Goal: Task Accomplishment & Management: Use online tool/utility

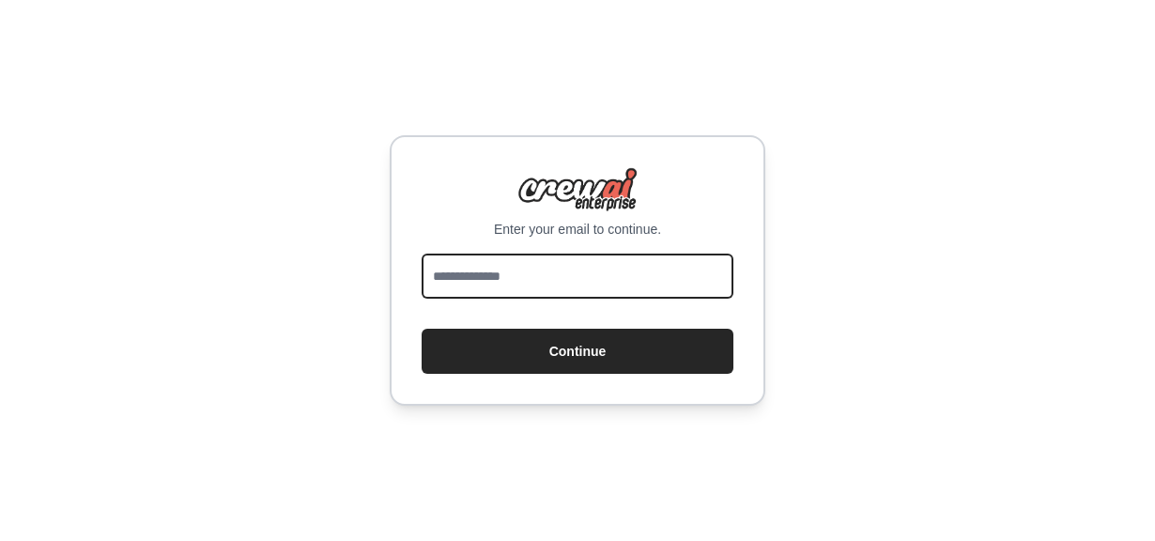
click at [498, 273] on input "email" at bounding box center [577, 275] width 312 height 45
type input "**********"
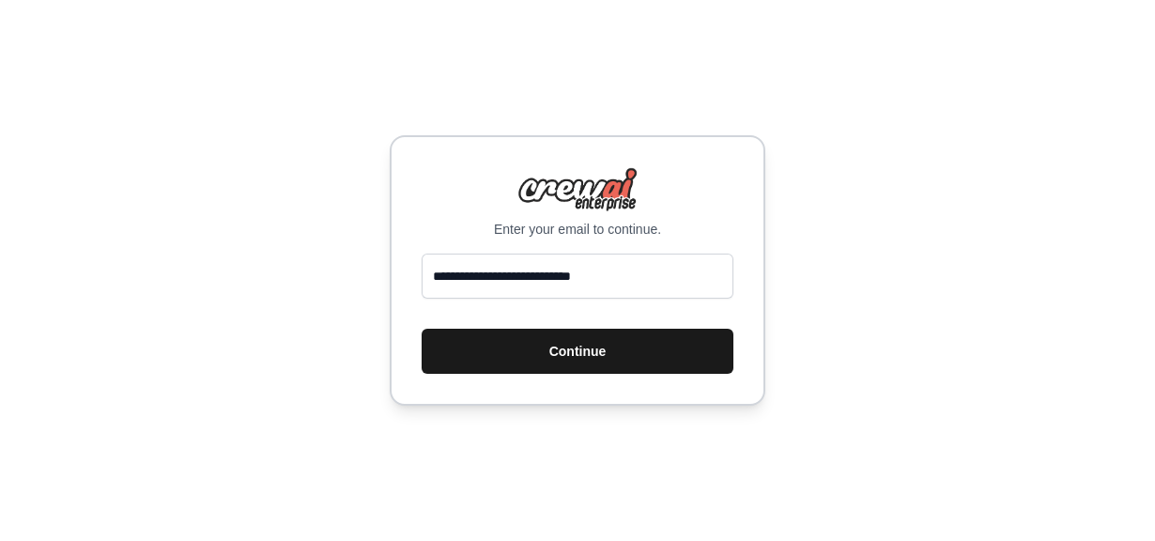
click at [579, 348] on button "Continue" at bounding box center [577, 351] width 312 height 45
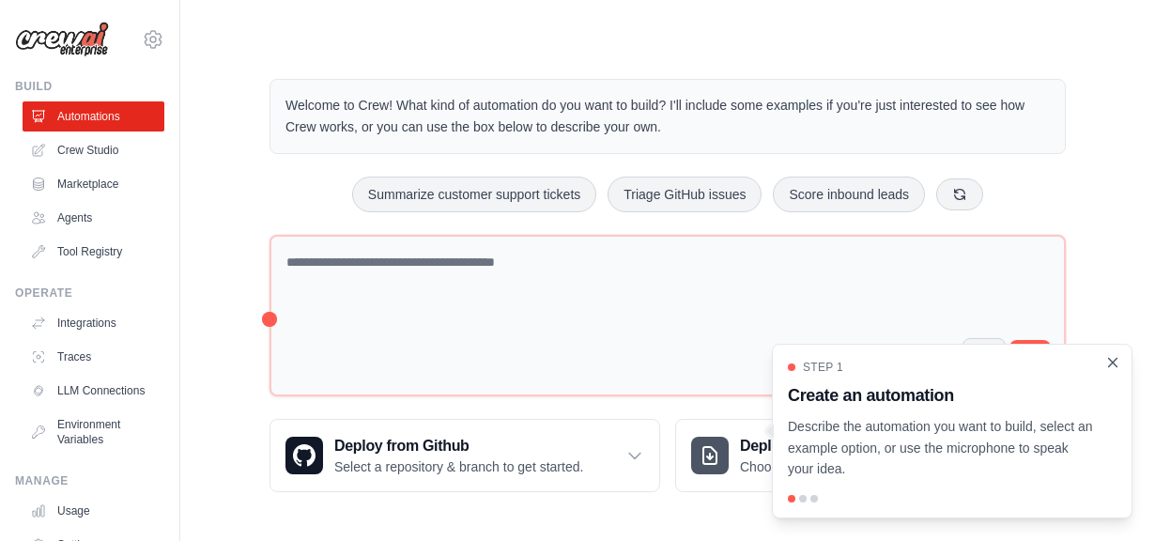
click at [1114, 363] on icon "Close walkthrough" at bounding box center [1112, 362] width 17 height 17
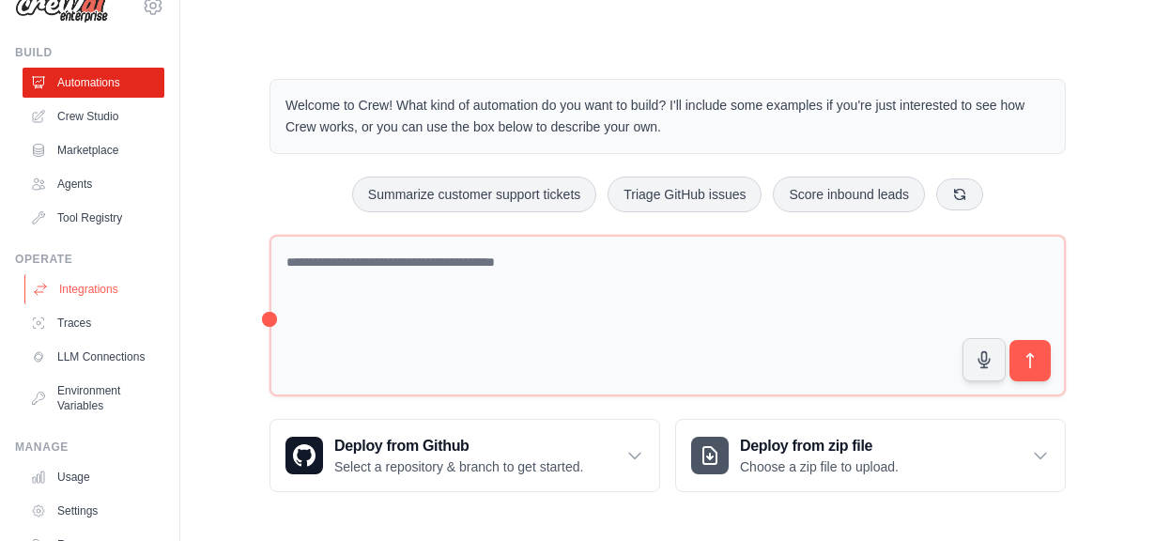
scroll to position [45, 0]
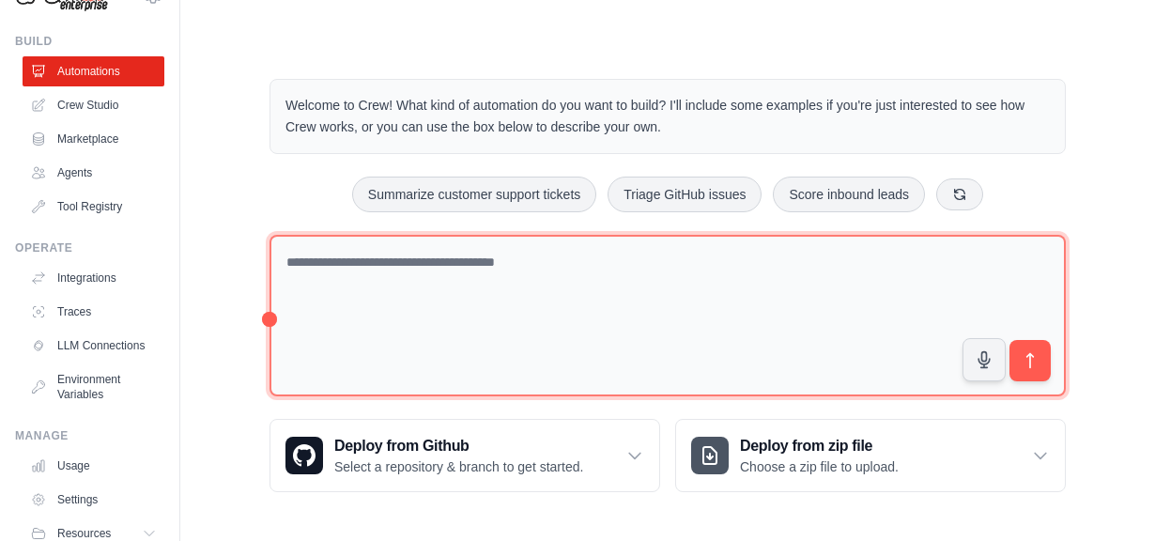
click at [344, 274] on textarea at bounding box center [667, 316] width 796 height 162
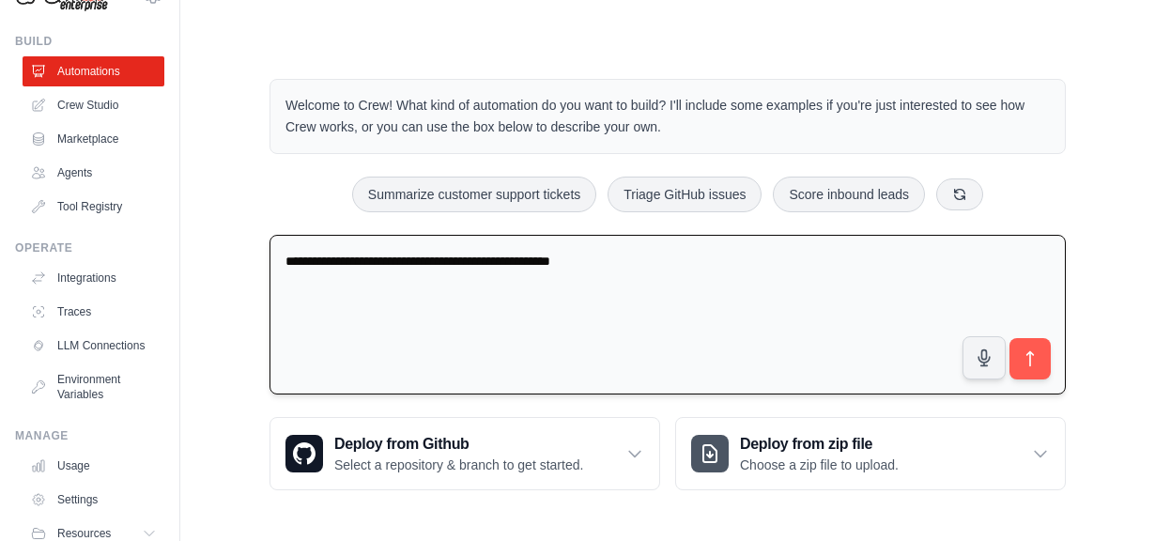
type textarea "**********"
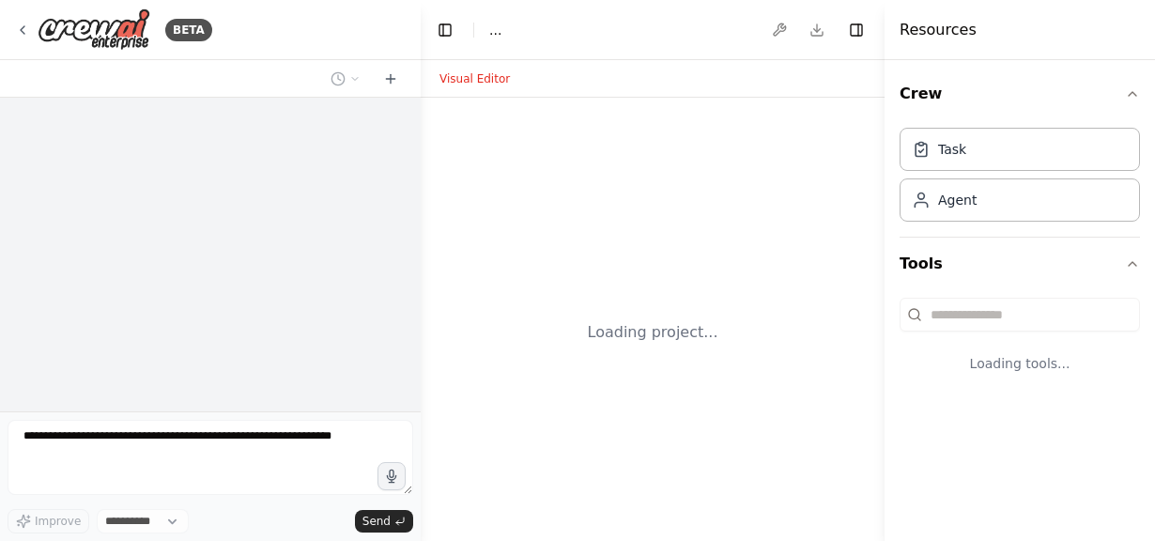
select select "****"
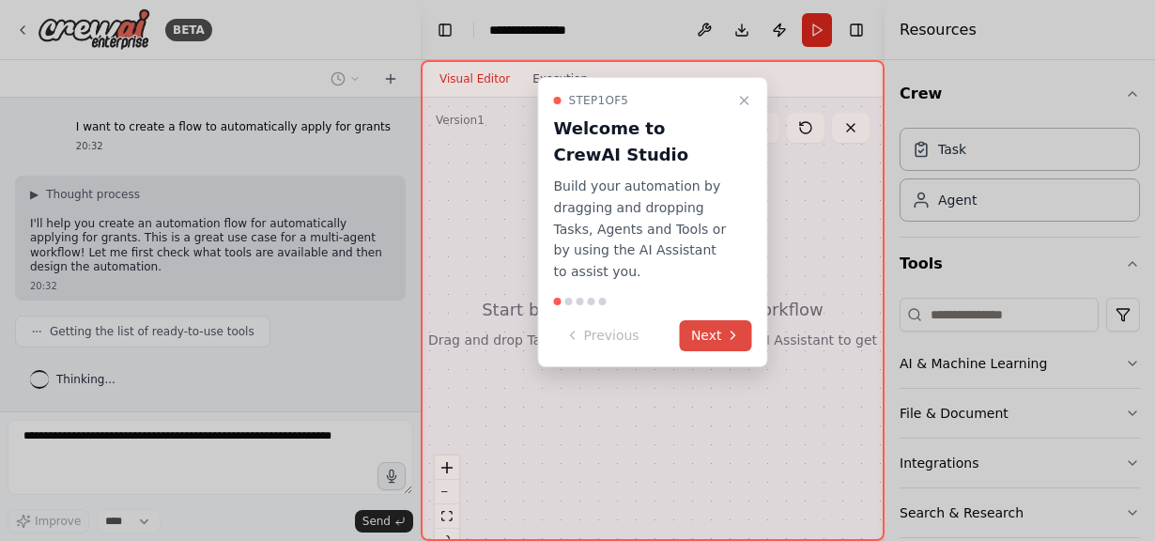
scroll to position [31, 0]
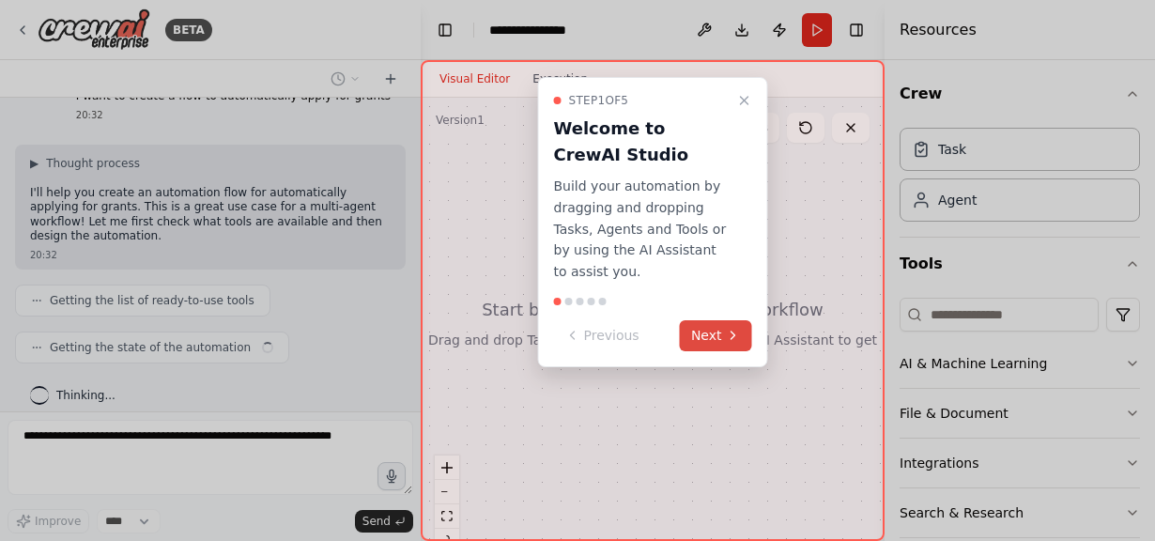
click at [709, 326] on button "Next" at bounding box center [716, 335] width 72 height 31
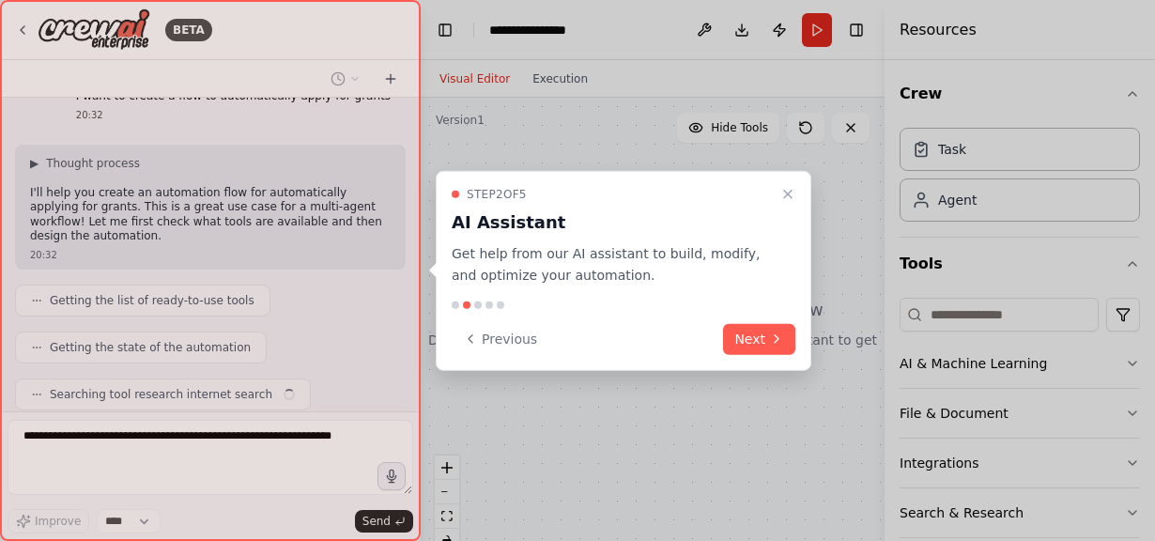
scroll to position [78, 0]
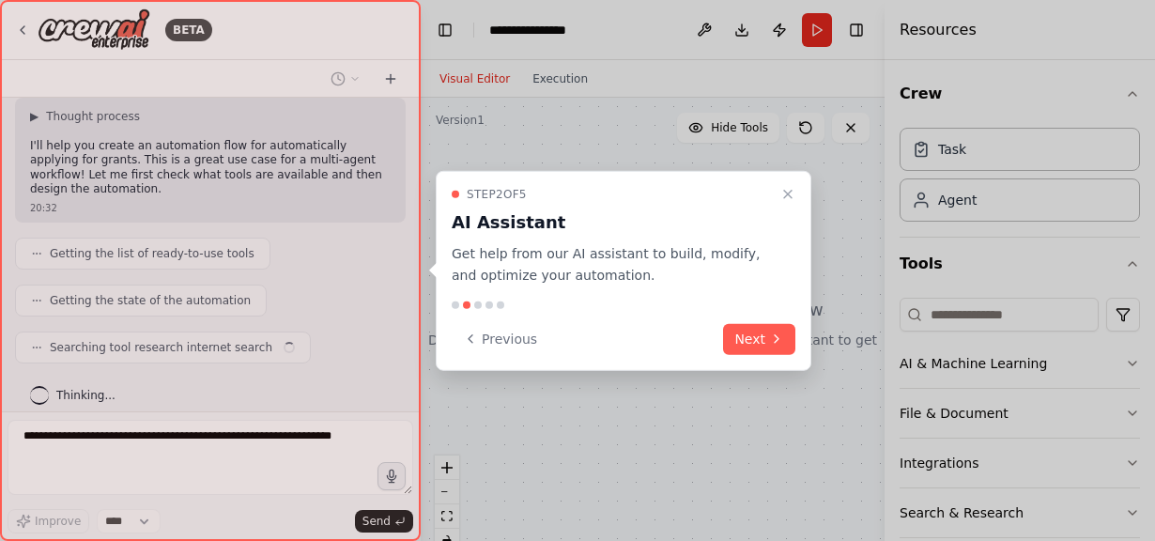
click at [709, 332] on div "Previous Next" at bounding box center [623, 338] width 344 height 31
click at [751, 336] on button "Next" at bounding box center [759, 338] width 72 height 31
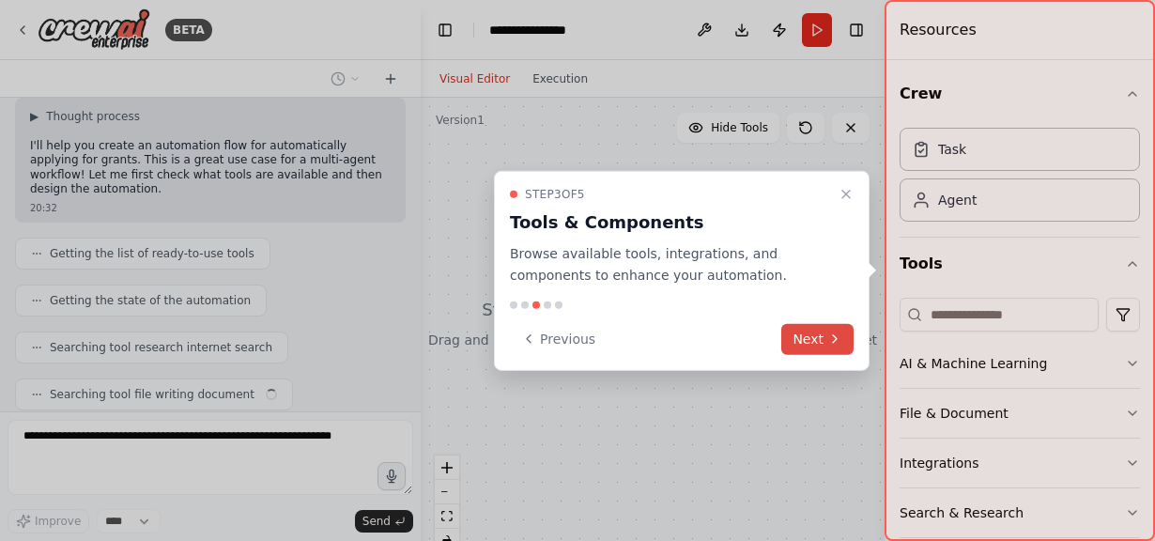
scroll to position [125, 0]
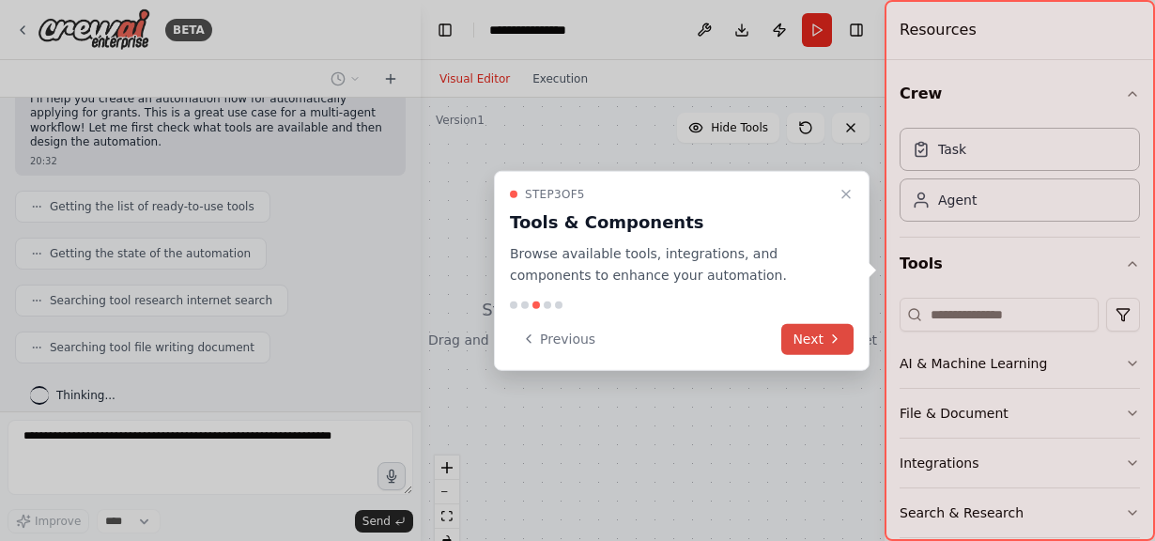
click at [813, 334] on button "Next" at bounding box center [817, 338] width 72 height 31
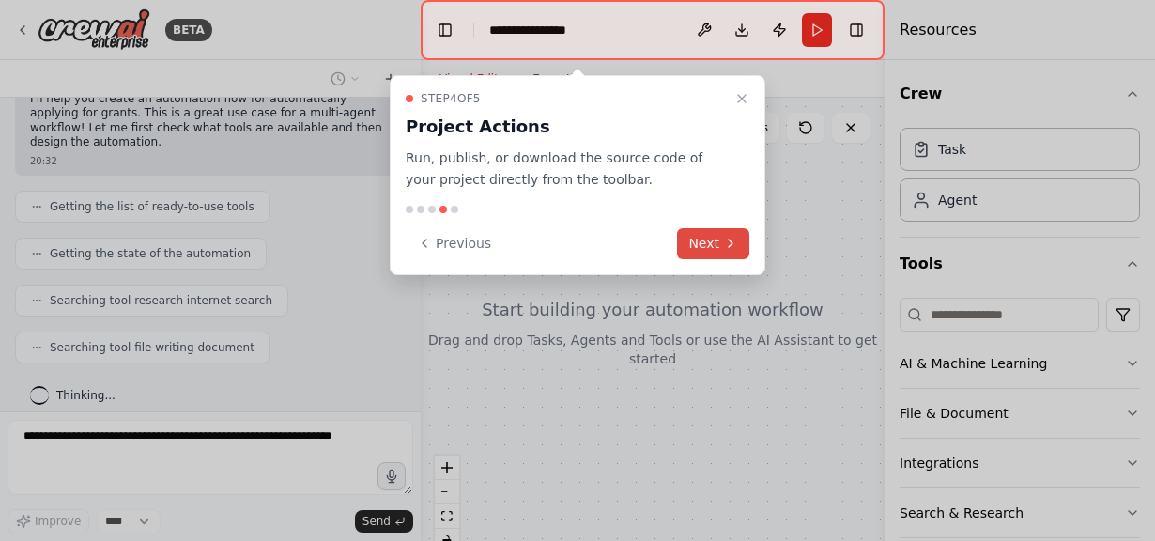
click at [718, 240] on button "Next" at bounding box center [713, 243] width 72 height 31
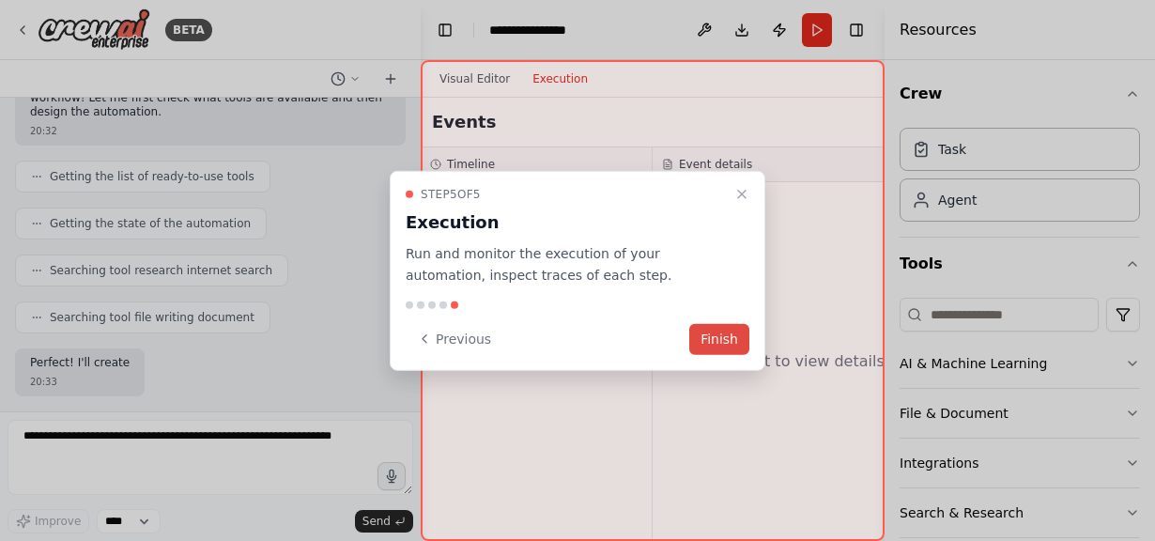
click at [707, 343] on button "Finish" at bounding box center [719, 338] width 60 height 31
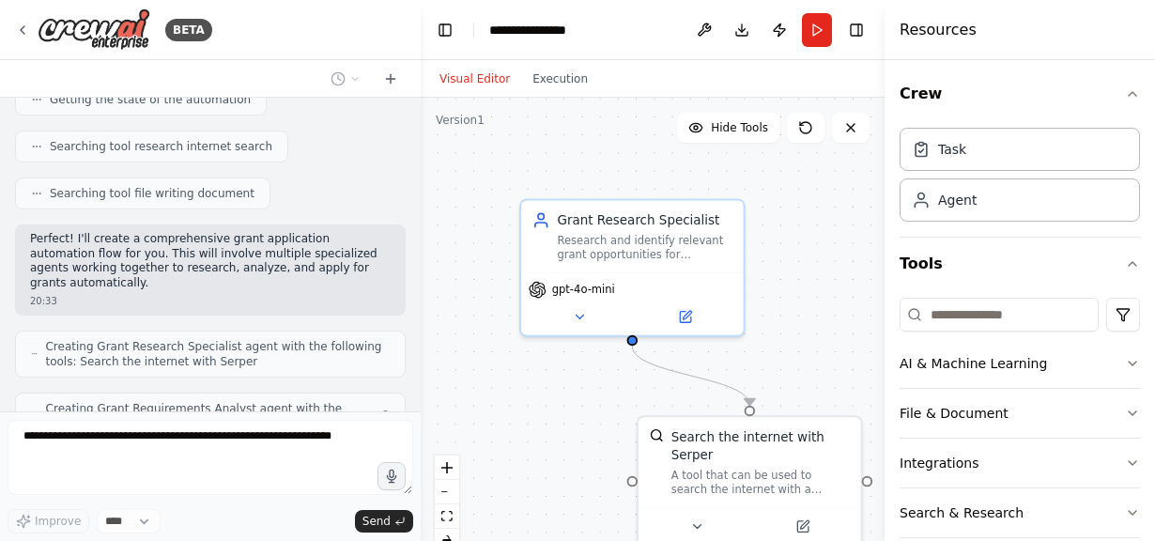
scroll to position [341, 0]
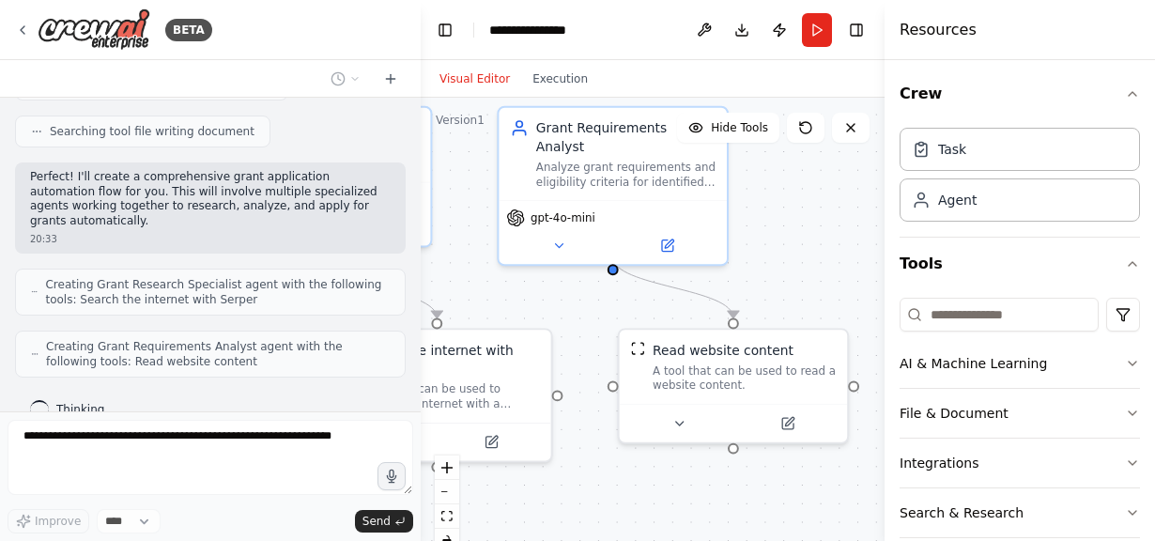
drag, startPoint x: 781, startPoint y: 321, endPoint x: 430, endPoint y: 219, distance: 365.7
click at [430, 219] on div ".deletable-edge-delete-btn { width: 20px; height: 20px; border: 0px solid #ffff…" at bounding box center [653, 332] width 464 height 469
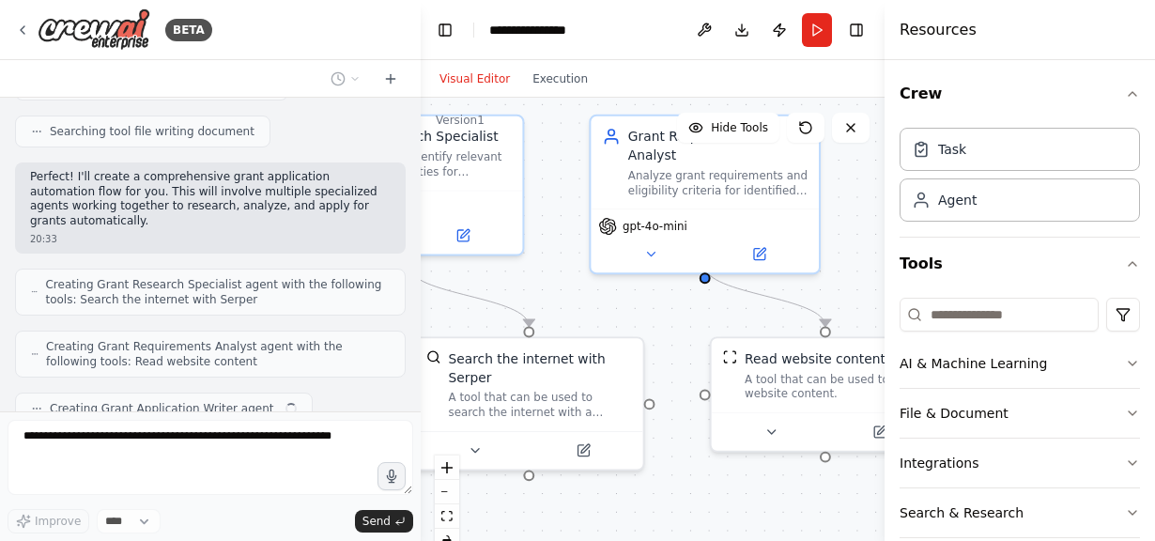
scroll to position [388, 0]
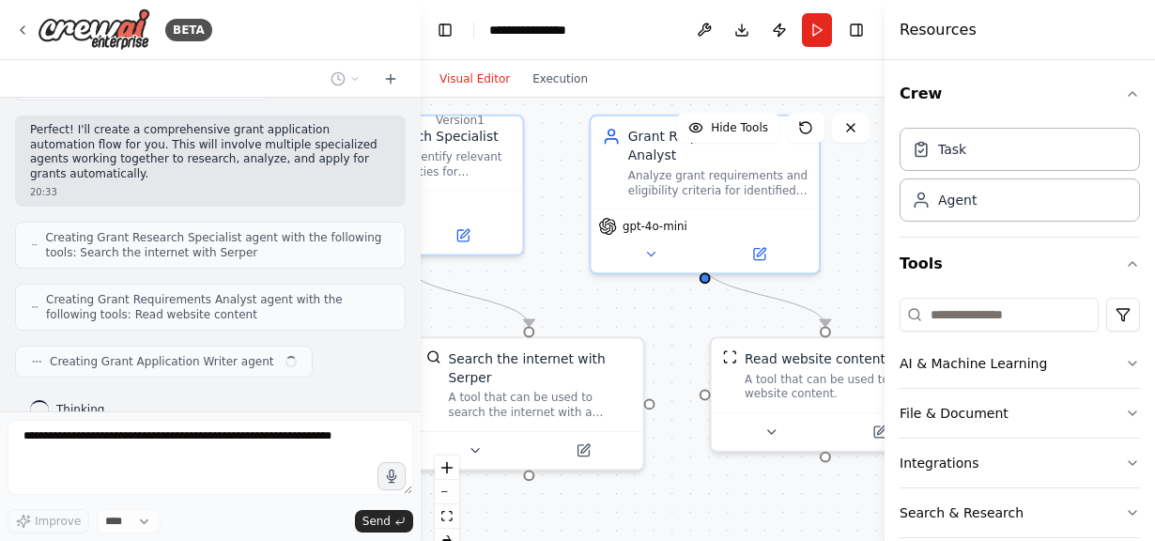
drag, startPoint x: 715, startPoint y: 233, endPoint x: 849, endPoint y: 253, distance: 135.8
click at [849, 253] on div ".deletable-edge-delete-btn { width: 20px; height: 20px; border: 0px solid #ffff…" at bounding box center [653, 332] width 464 height 469
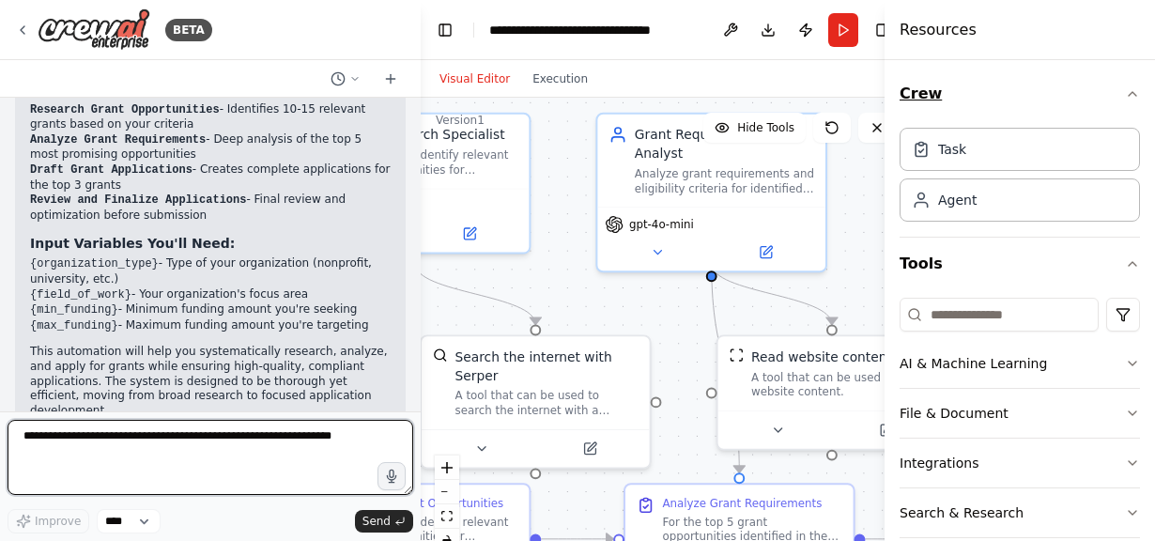
scroll to position [1357, 0]
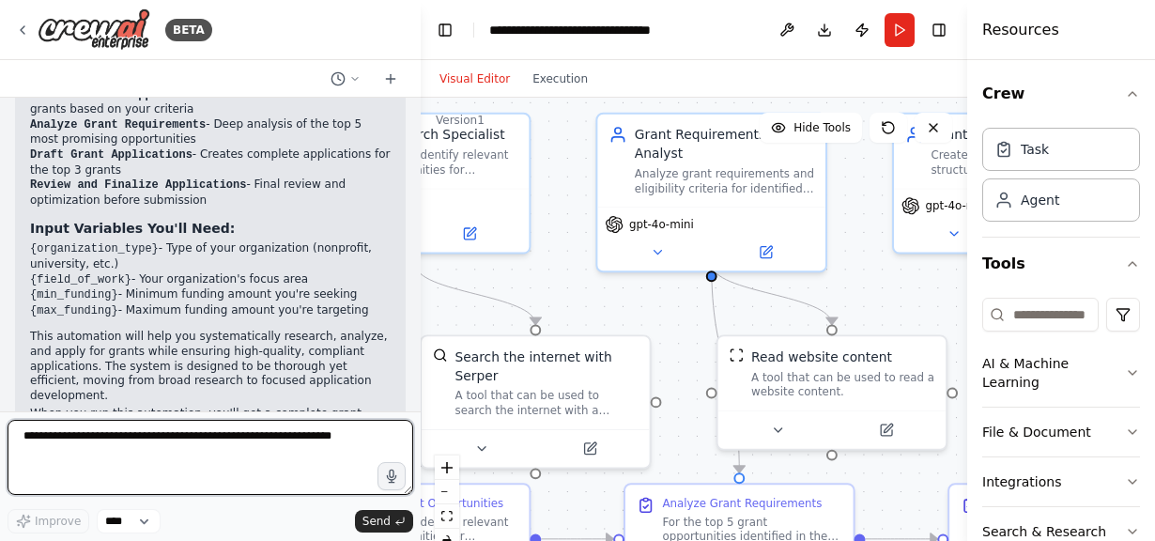
drag, startPoint x: 885, startPoint y: 60, endPoint x: 1006, endPoint y: 50, distance: 121.5
click at [1006, 50] on div "Resources Crew Task Agent Tools AI & Machine Learning File & Document Integrati…" at bounding box center [1061, 270] width 188 height 541
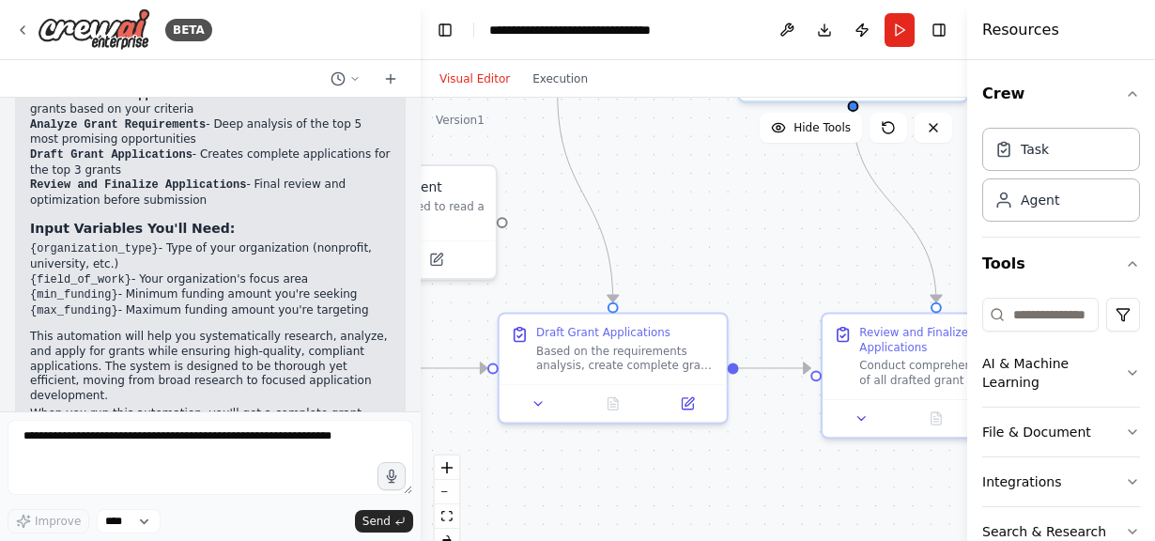
drag, startPoint x: 856, startPoint y: 270, endPoint x: 406, endPoint y: 100, distance: 480.6
click at [406, 100] on div "BETA I want to create a flow to automatically apply for grants 20:32 ▶ Thought …" at bounding box center [577, 270] width 1155 height 541
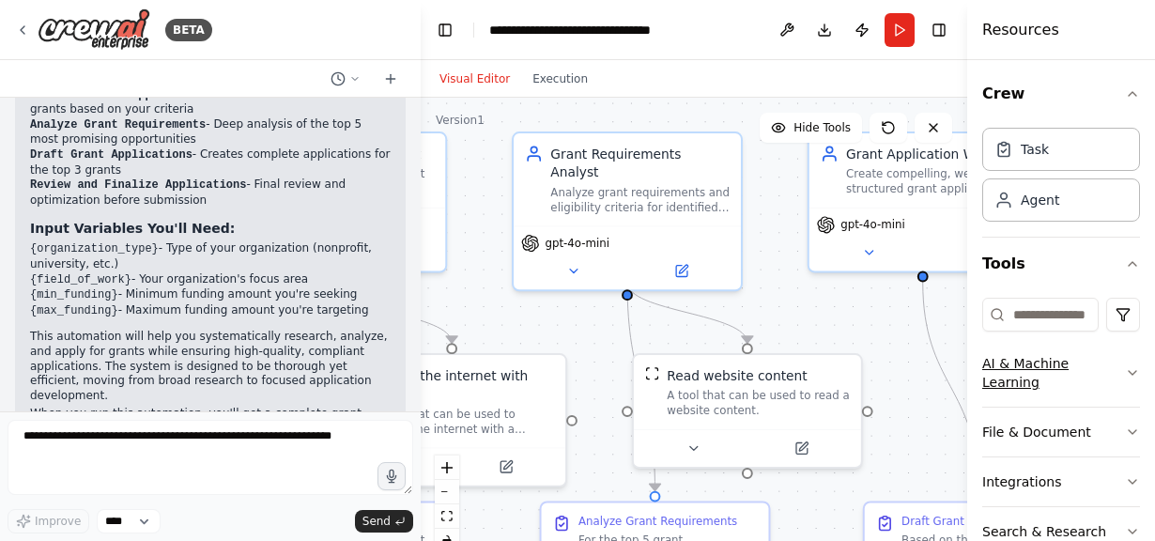
drag, startPoint x: 678, startPoint y: 236, endPoint x: 1042, endPoint y: 384, distance: 393.2
click at [1042, 384] on div "BETA I want to create a flow to automatically apply for grants 20:32 ▶ Thought …" at bounding box center [577, 270] width 1155 height 541
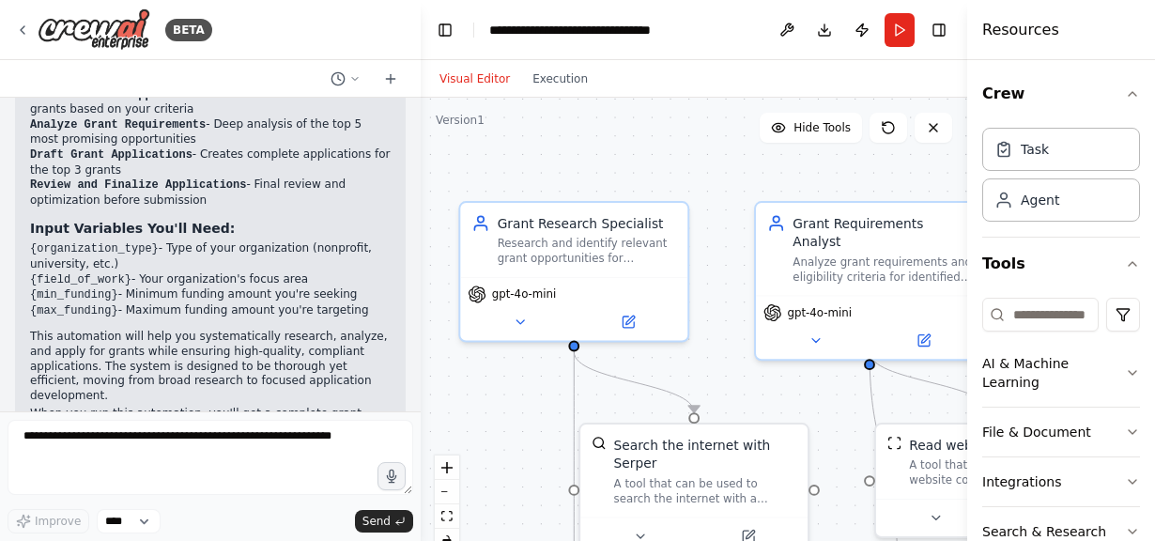
drag, startPoint x: 536, startPoint y: 290, endPoint x: 764, endPoint y: 345, distance: 234.7
click at [764, 345] on div ".deletable-edge-delete-btn { width: 20px; height: 20px; border: 0px solid #ffff…" at bounding box center [694, 332] width 546 height 469
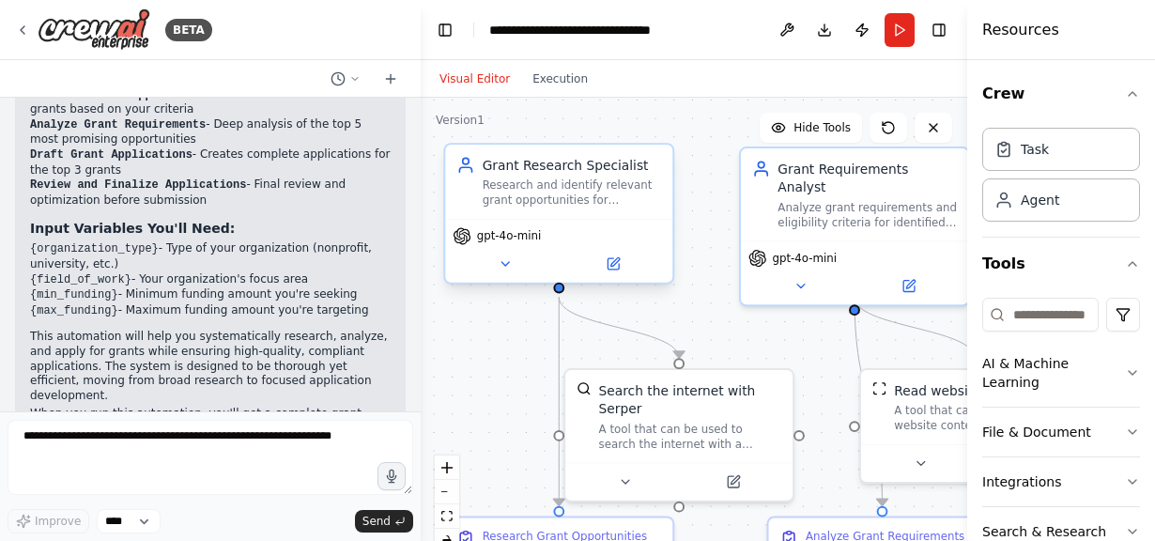
click at [514, 202] on div "Research and identify relevant grant opportunities for {organization_type} orga…" at bounding box center [571, 192] width 179 height 29
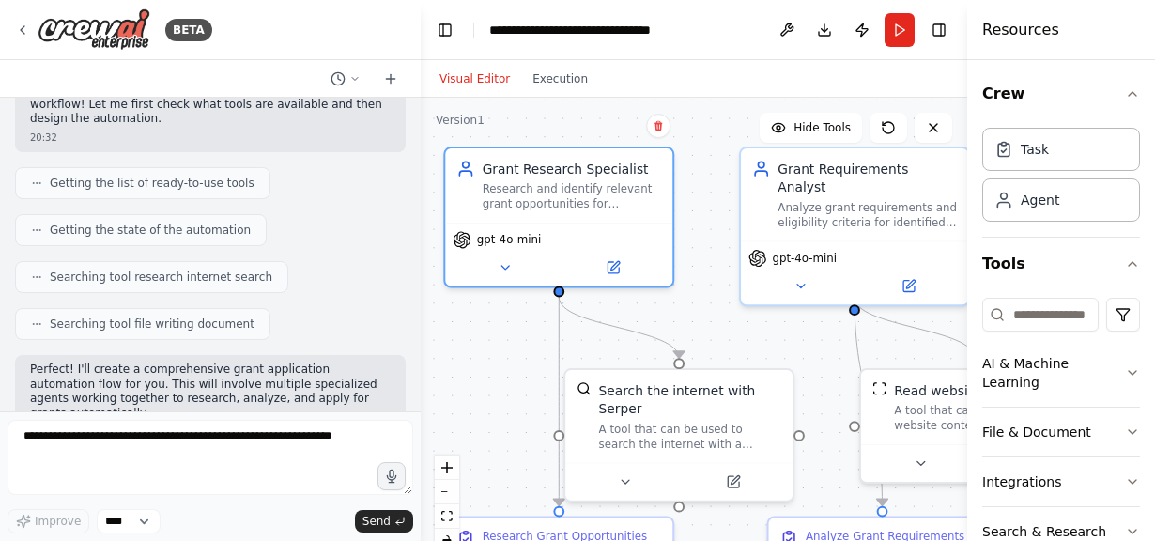
scroll to position [65, 0]
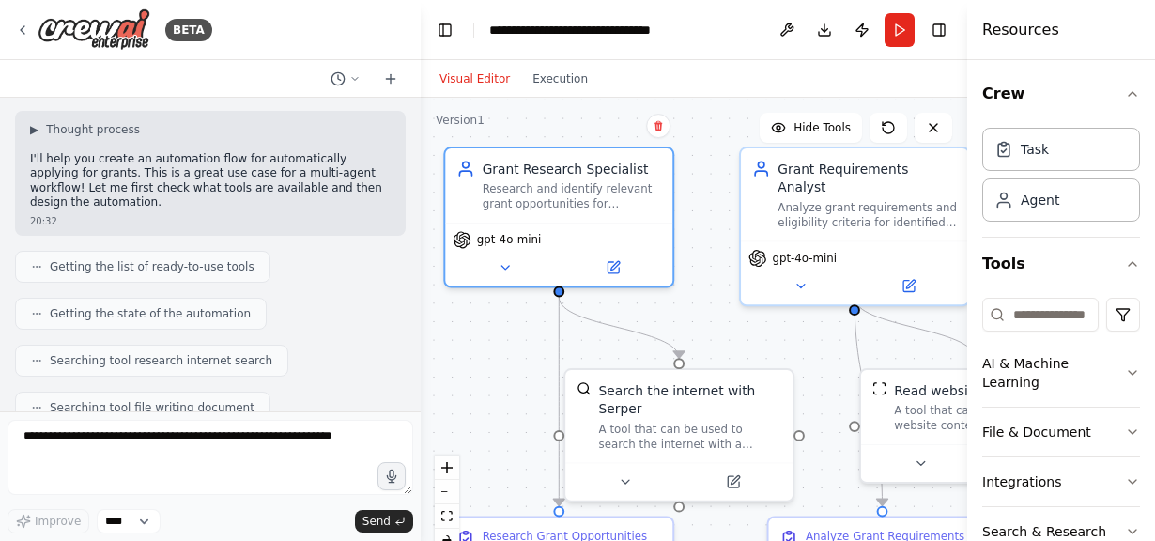
click at [143, 263] on div "Getting the list of ready-to-use tools" at bounding box center [142, 267] width 255 height 32
click at [143, 259] on span "Getting the list of ready-to-use tools" at bounding box center [152, 266] width 205 height 15
click at [102, 259] on span "Getting the list of ready-to-use tools" at bounding box center [152, 266] width 205 height 15
click at [150, 259] on span "Getting the list of ready-to-use tools" at bounding box center [152, 266] width 205 height 15
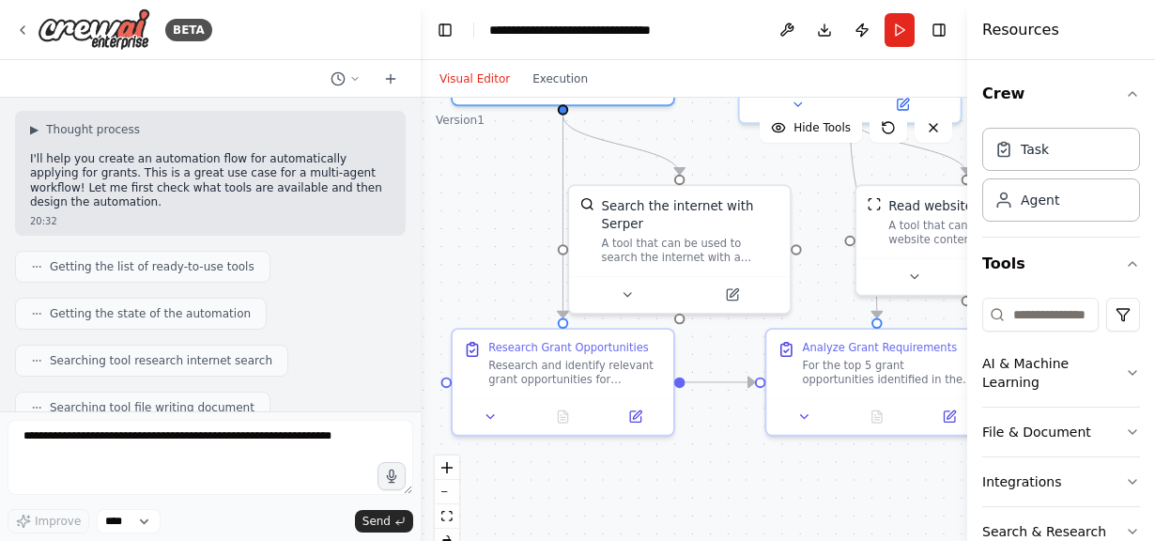
drag, startPoint x: 709, startPoint y: 343, endPoint x: 712, endPoint y: 161, distance: 182.1
click at [712, 161] on div ".deletable-edge-delete-btn { width: 20px; height: 20px; border: 0px solid #ffff…" at bounding box center [694, 332] width 546 height 469
click at [645, 253] on div "A tool that can be used to search the internet with a search_query. Supports di…" at bounding box center [690, 247] width 177 height 29
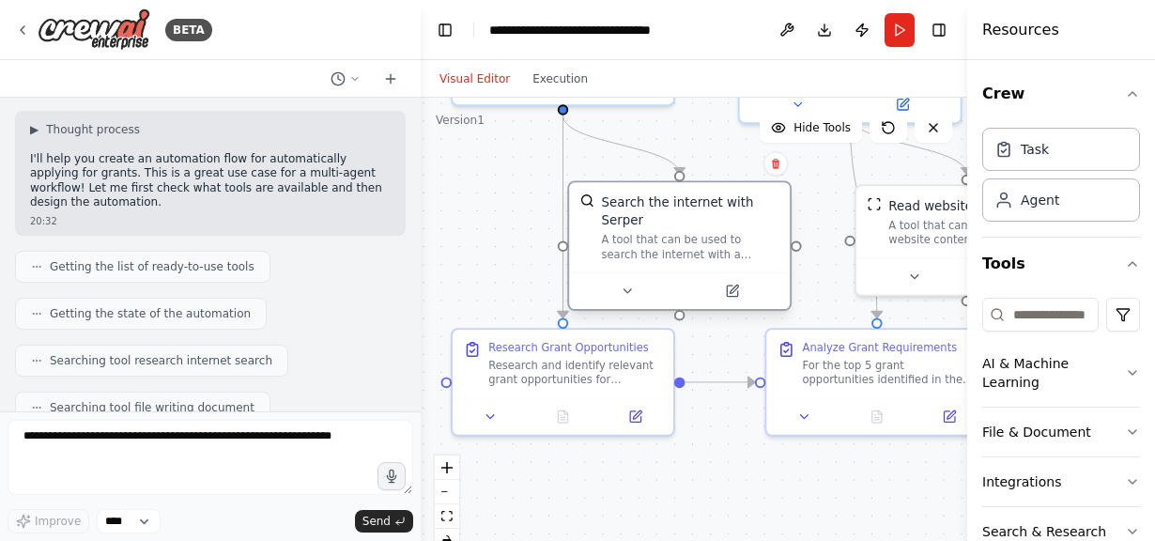
click at [645, 253] on div "A tool that can be used to search the internet with a search_query. Supports di…" at bounding box center [690, 247] width 177 height 29
click at [624, 215] on div "Search the internet with Serper" at bounding box center [690, 211] width 177 height 36
click at [595, 203] on div "Search the internet with Serper A tool that can be used to search the internet …" at bounding box center [679, 227] width 199 height 69
click at [734, 294] on icon at bounding box center [732, 290] width 10 height 10
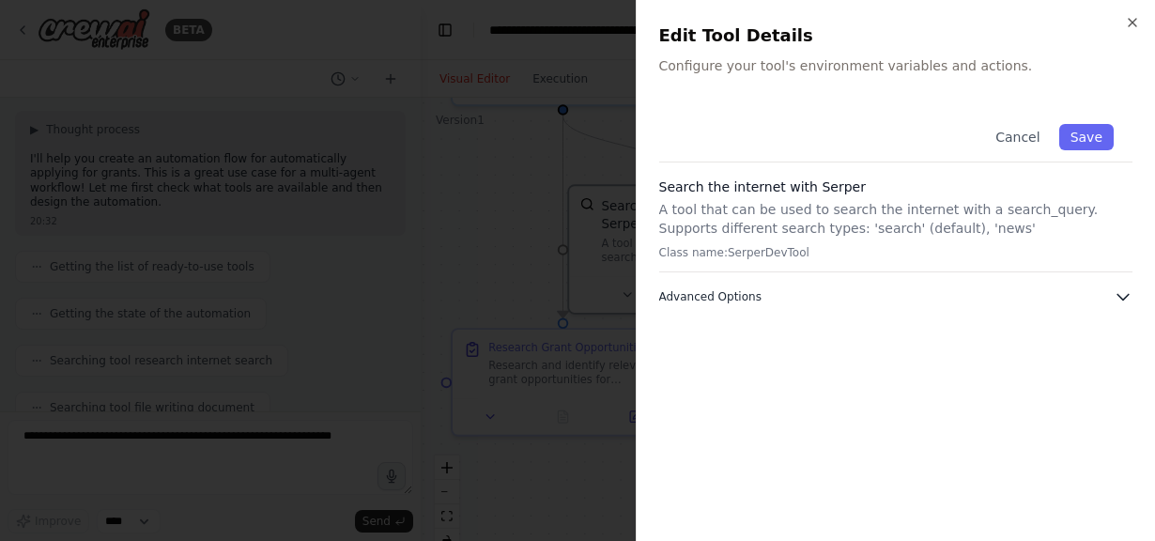
click at [1112, 298] on button "Advanced Options" at bounding box center [896, 296] width 474 height 19
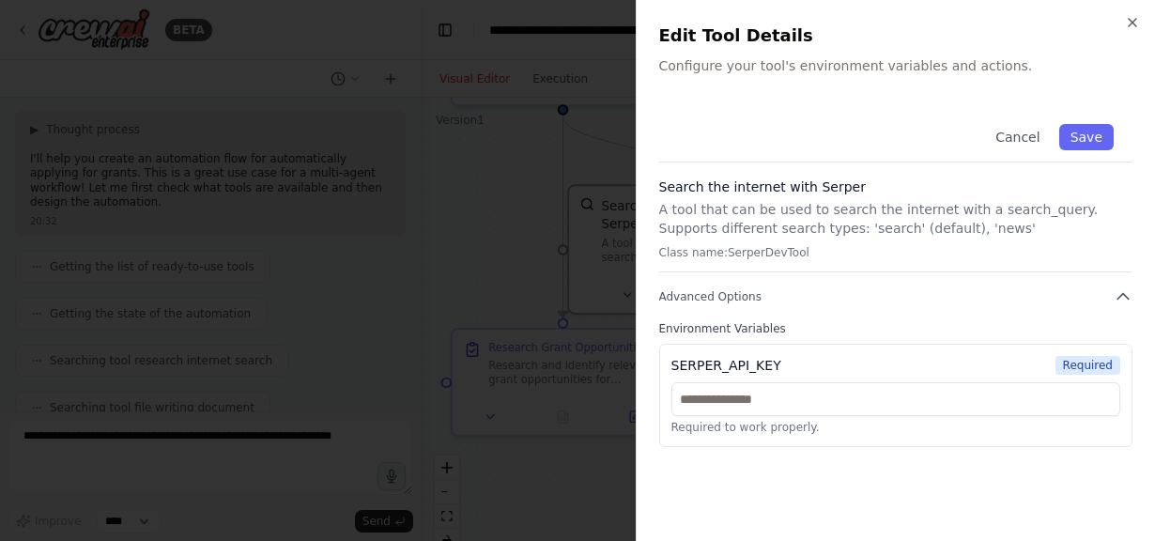
click at [1079, 365] on span "Required" at bounding box center [1087, 365] width 65 height 19
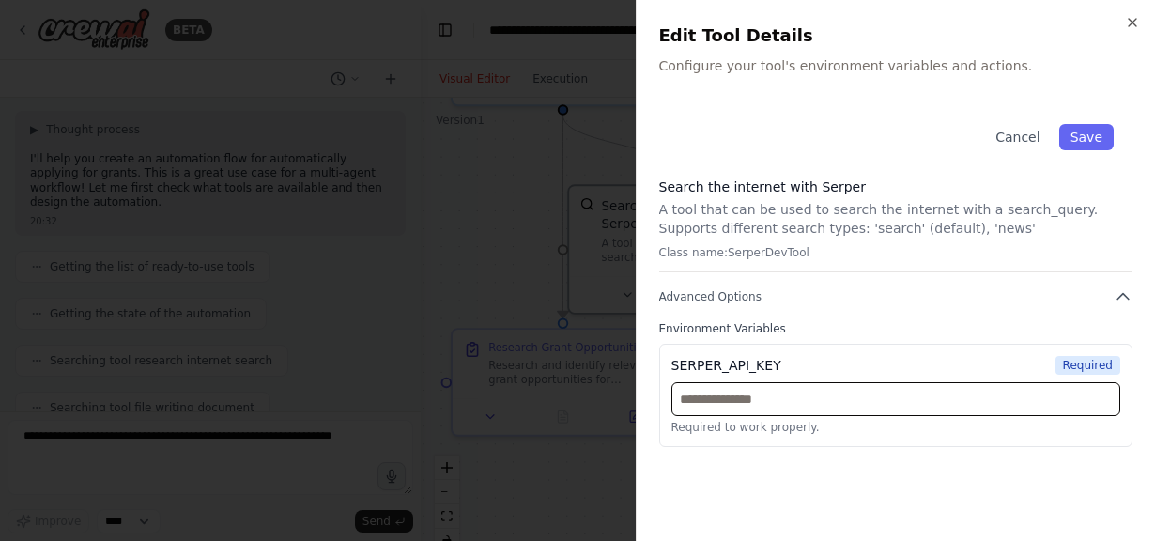
click at [818, 405] on input "text" at bounding box center [896, 399] width 450 height 34
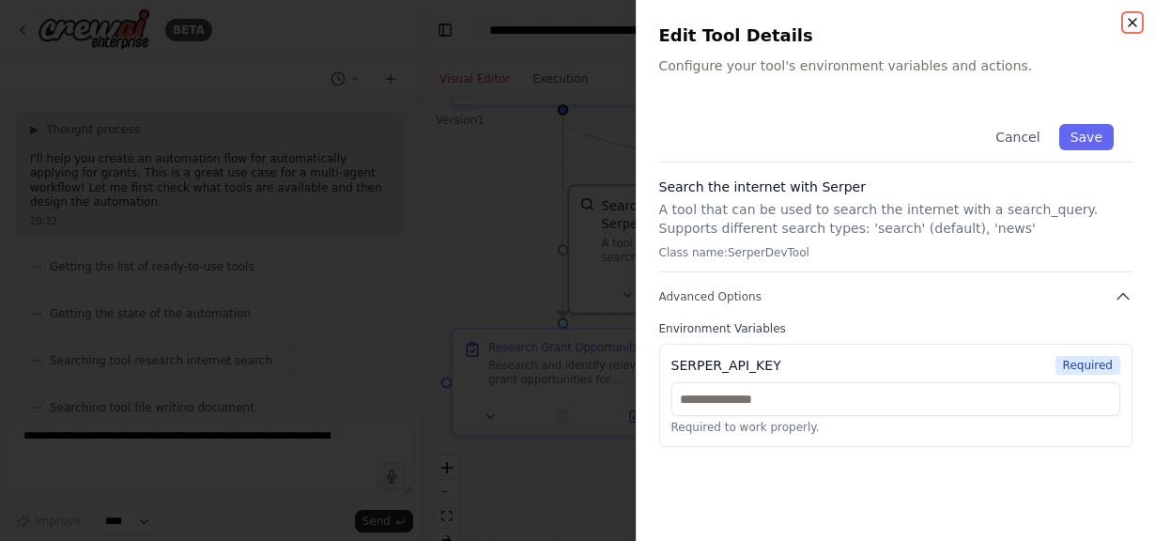
click at [1135, 27] on icon "button" at bounding box center [1131, 22] width 15 height 15
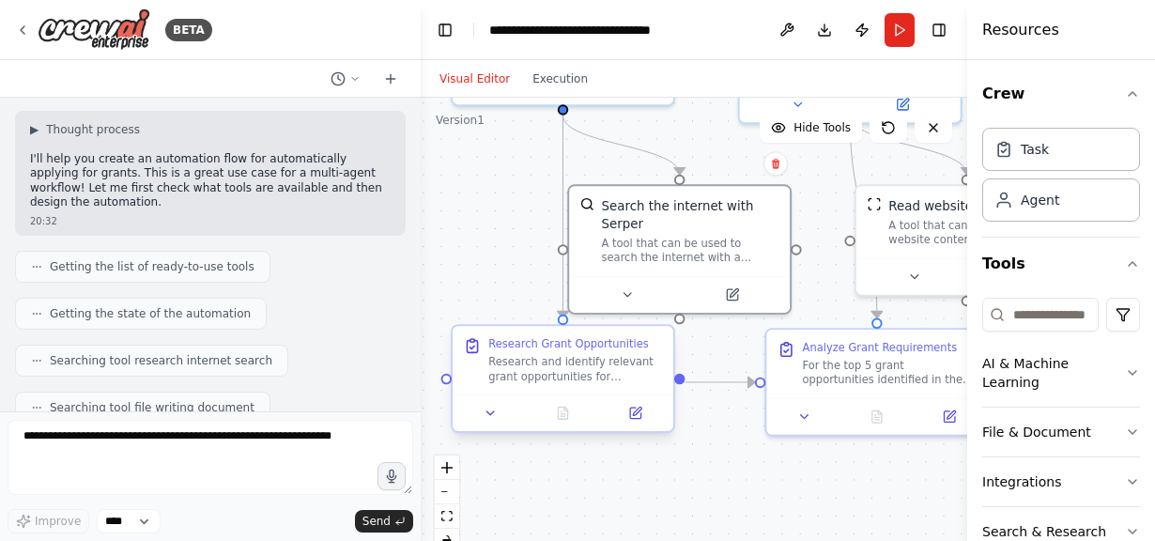
click at [575, 359] on div "Research and identify relevant grant opportunities for {organization_type} orga…" at bounding box center [575, 369] width 174 height 29
click at [575, 358] on div "Research and identify relevant grant opportunities for {organization_type} orga…" at bounding box center [575, 369] width 174 height 29
click at [526, 368] on div "Research and identify relevant grant opportunities for {organization_type} orga…" at bounding box center [575, 369] width 174 height 29
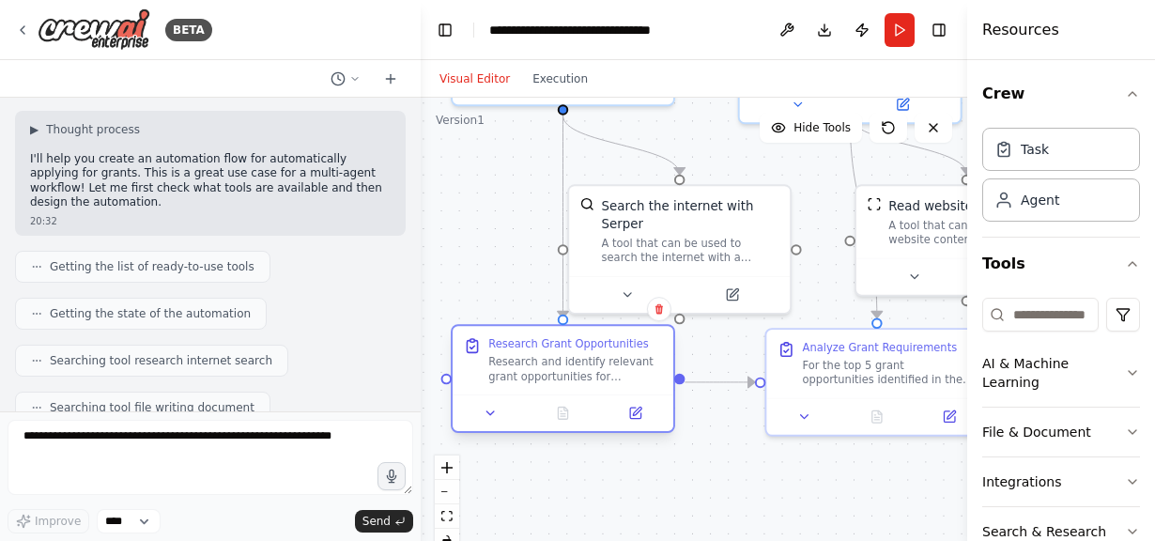
click at [568, 361] on div "Research and identify relevant grant opportunities for {organization_type} orga…" at bounding box center [575, 369] width 174 height 29
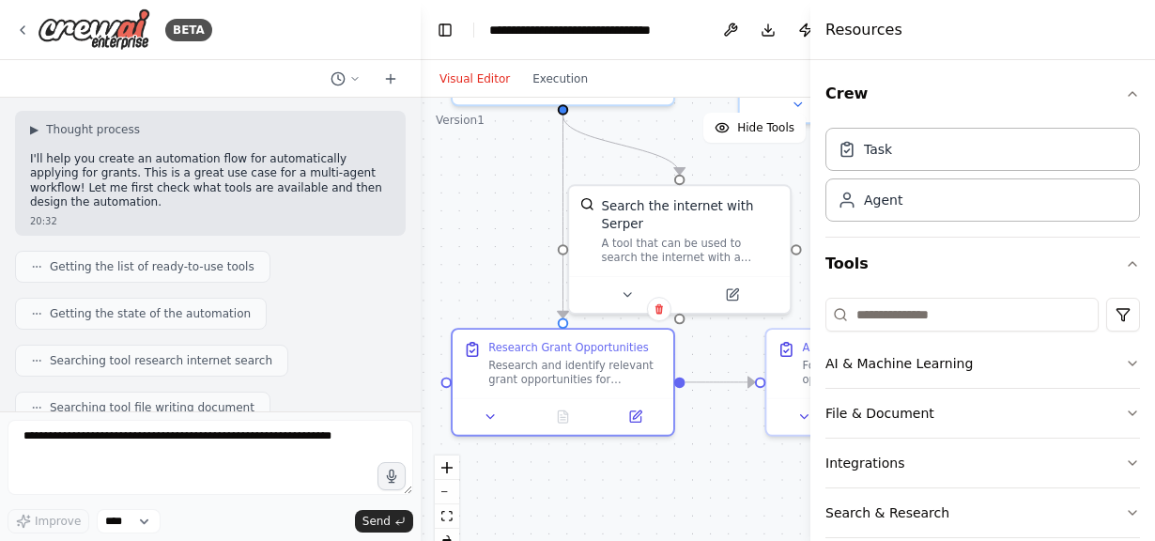
drag, startPoint x: 969, startPoint y: 83, endPoint x: 810, endPoint y: 97, distance: 159.3
click at [810, 97] on div at bounding box center [814, 270] width 8 height 541
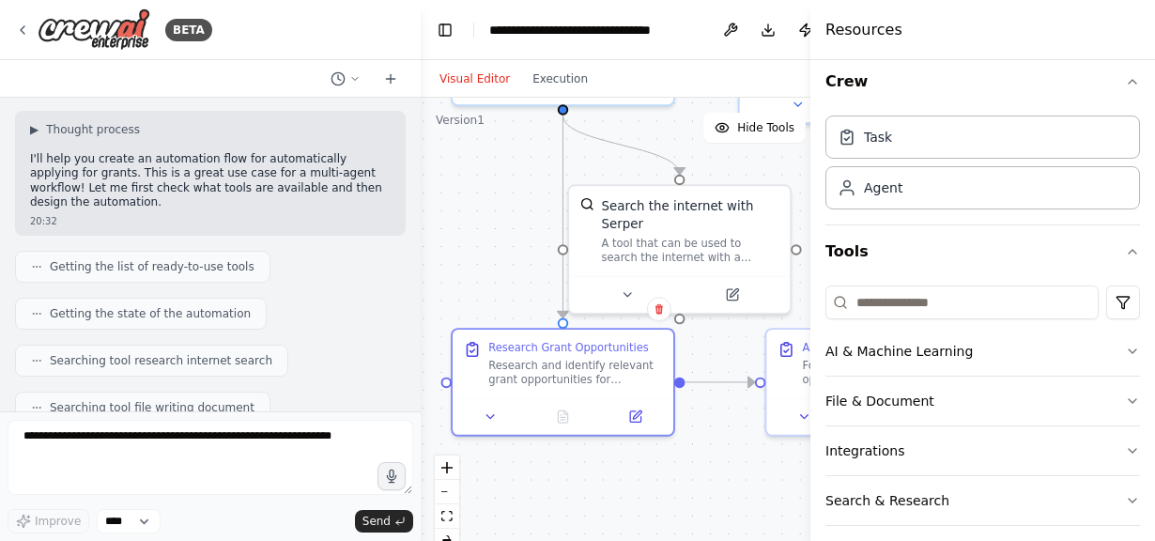
scroll to position [17, 0]
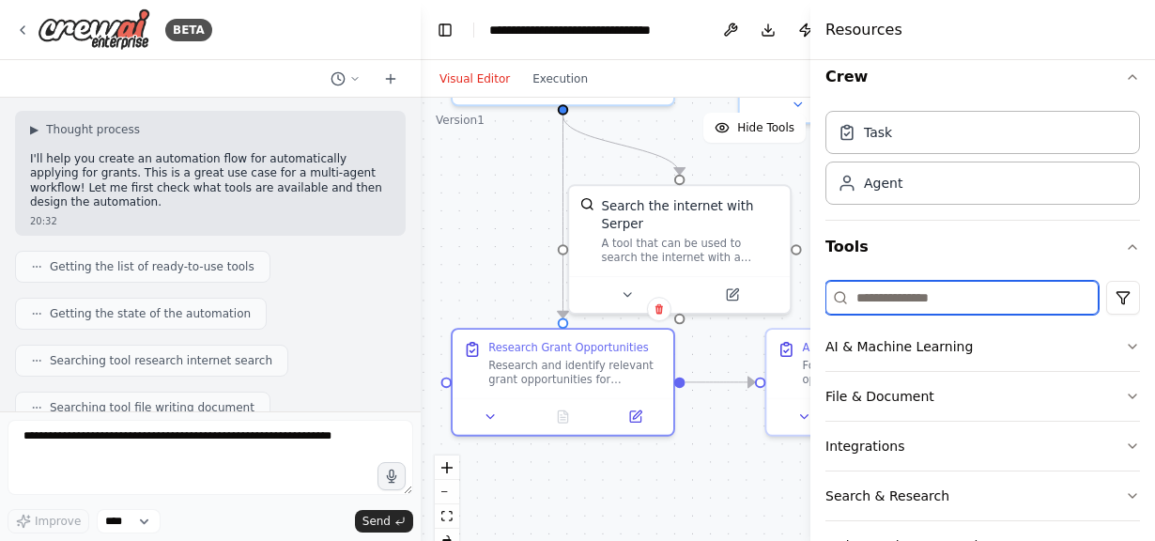
click at [945, 300] on input at bounding box center [961, 298] width 273 height 34
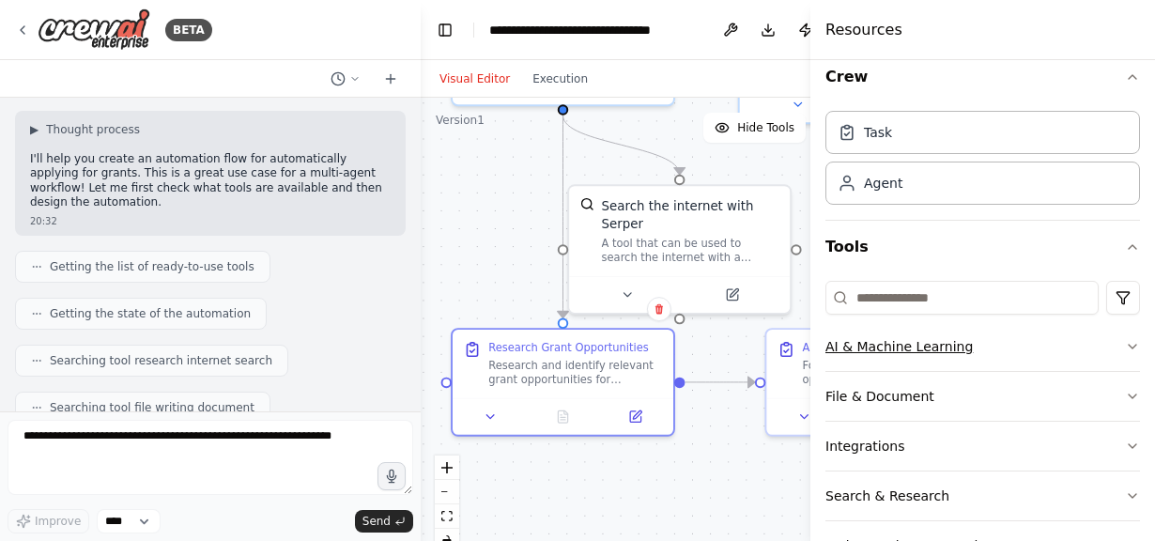
click at [938, 347] on button "AI & Machine Learning" at bounding box center [982, 346] width 314 height 49
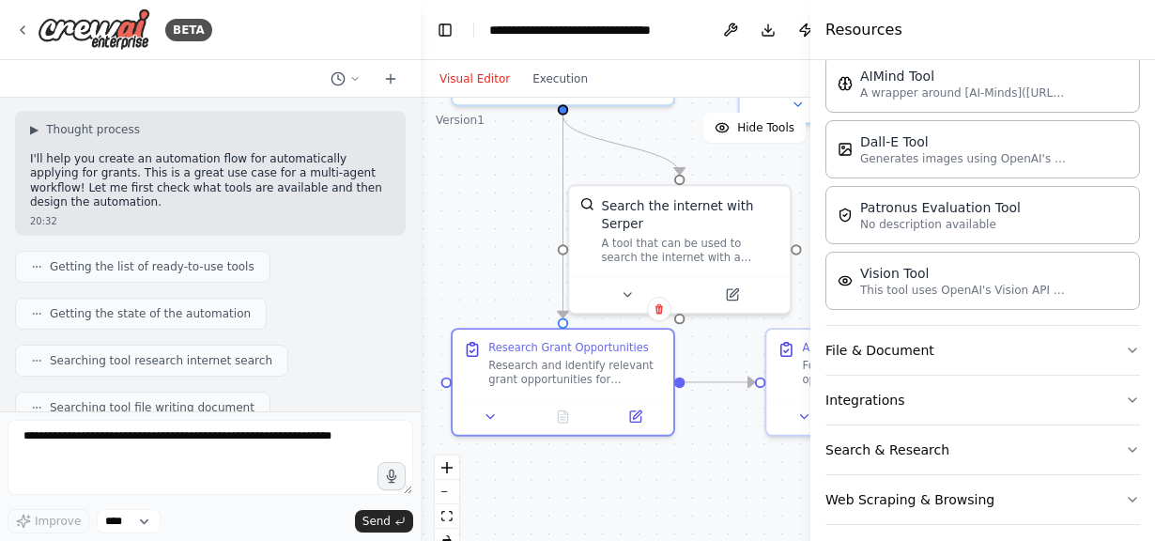
scroll to position [355, 0]
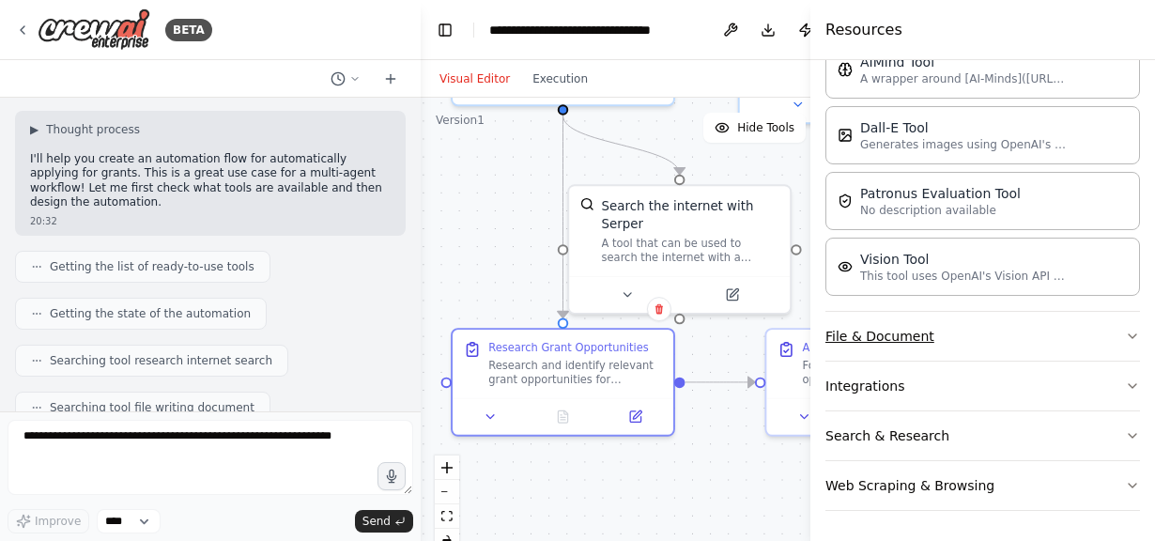
click at [871, 339] on button "File & Document" at bounding box center [982, 336] width 314 height 49
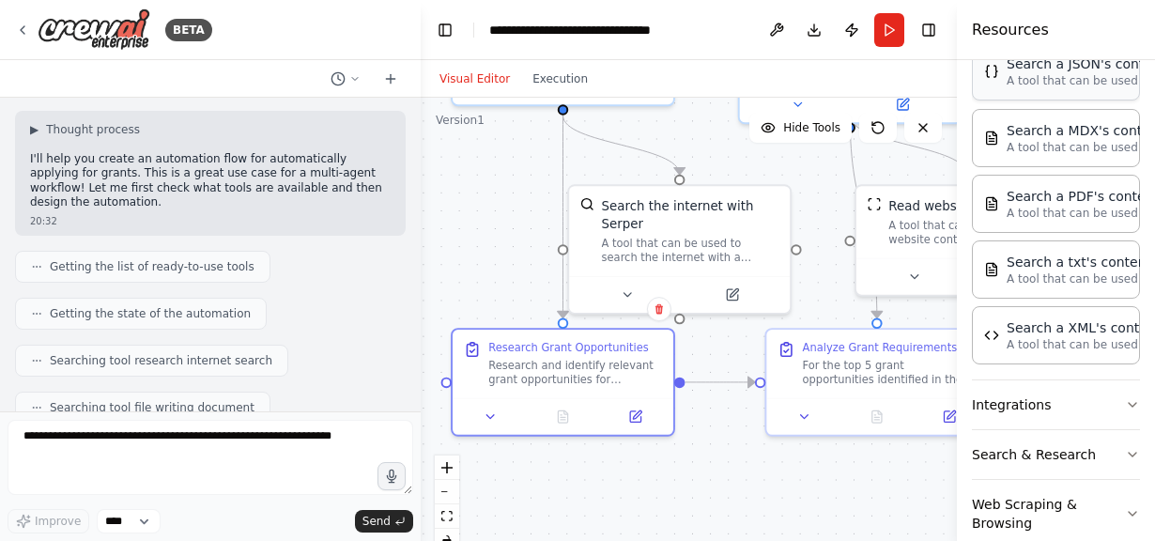
scroll to position [849, 0]
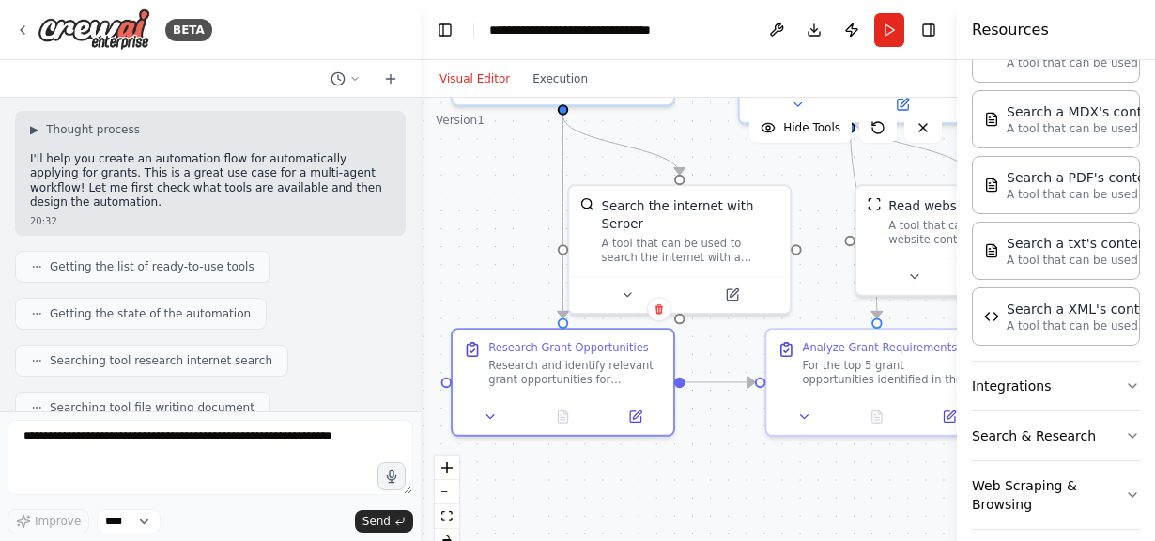
drag, startPoint x: 812, startPoint y: 75, endPoint x: 1109, endPoint y: 84, distance: 297.7
click at [1109, 84] on div "Resources Crew Task Agent Tools AI & Machine Learning AIMind Tool A wrapper aro…" at bounding box center [1055, 270] width 198 height 541
click at [512, 244] on div ".deletable-edge-delete-btn { width: 20px; height: 20px; border: 0px solid #ffff…" at bounding box center [689, 332] width 536 height 469
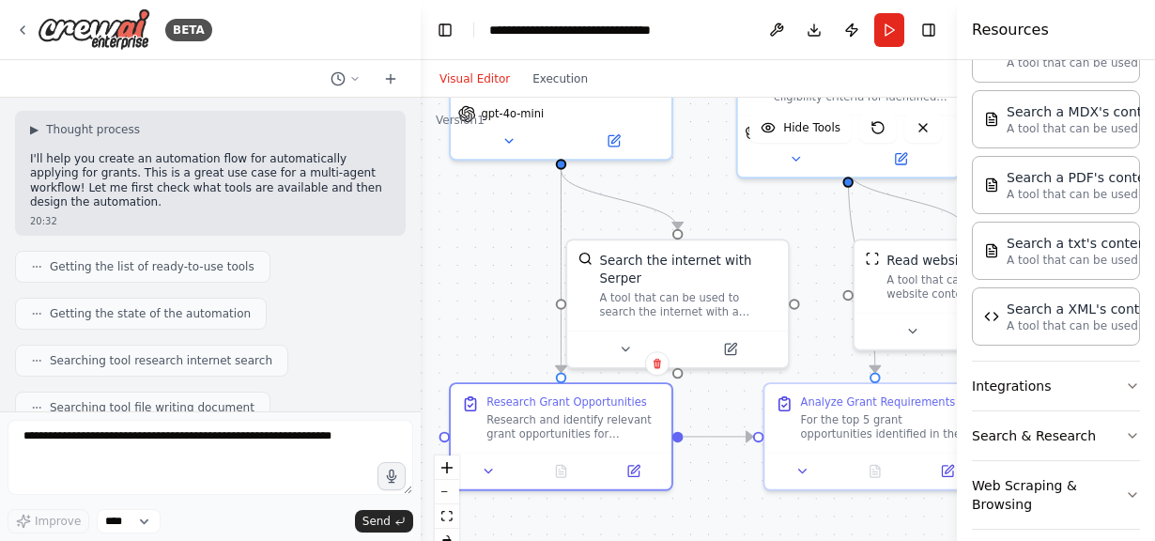
drag, startPoint x: 512, startPoint y: 244, endPoint x: 510, endPoint y: 295, distance: 50.7
click at [510, 295] on div ".deletable-edge-delete-btn { width: 20px; height: 20px; border: 0px solid #ffff…" at bounding box center [689, 332] width 536 height 469
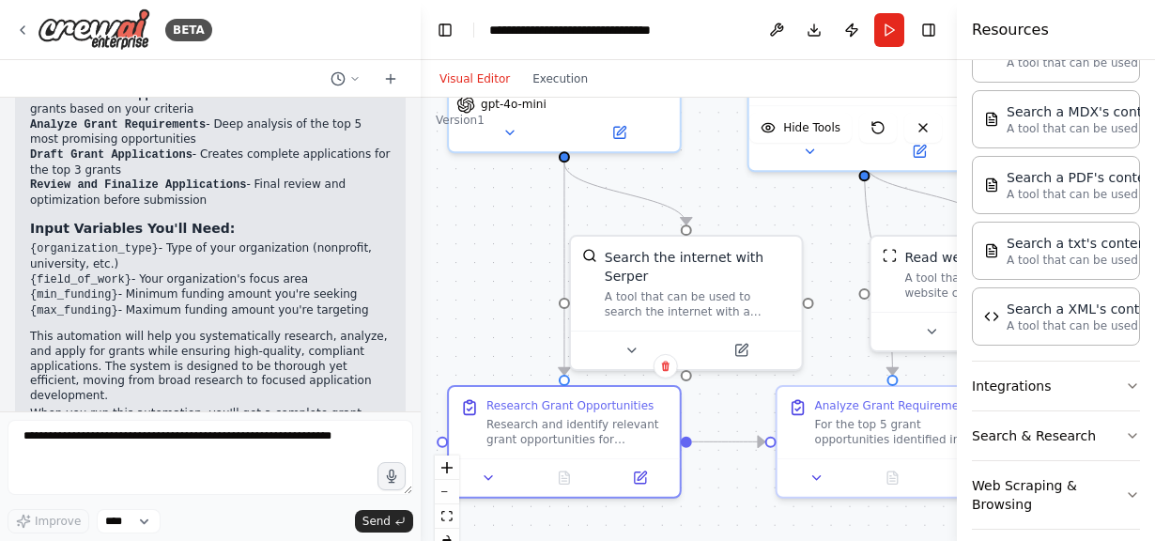
scroll to position [1231, 0]
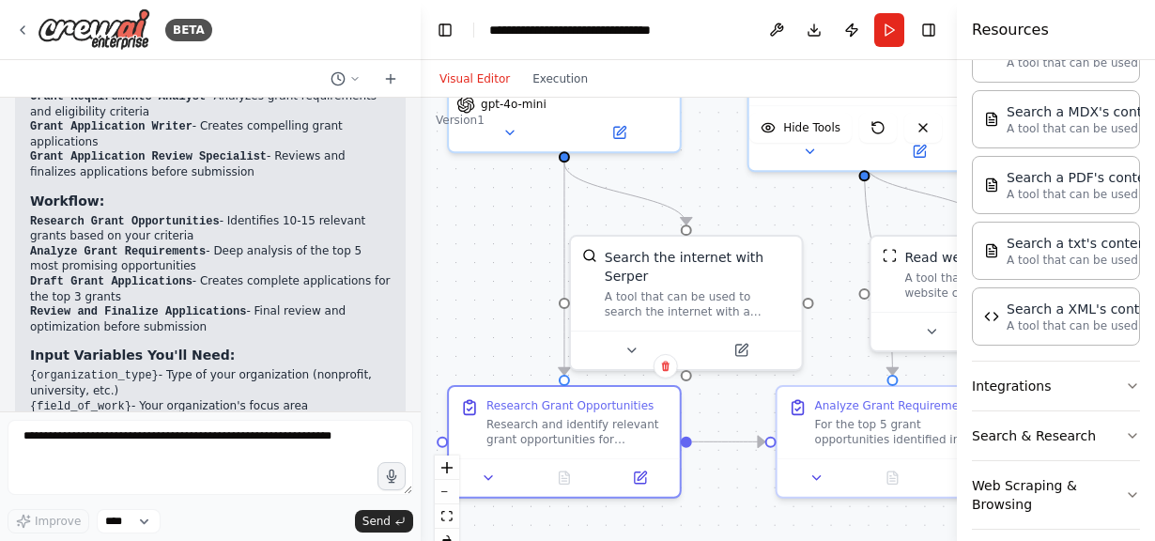
click at [252, 304] on li "Review and Finalize Applications - Final review and optimization before submiss…" at bounding box center [210, 319] width 360 height 30
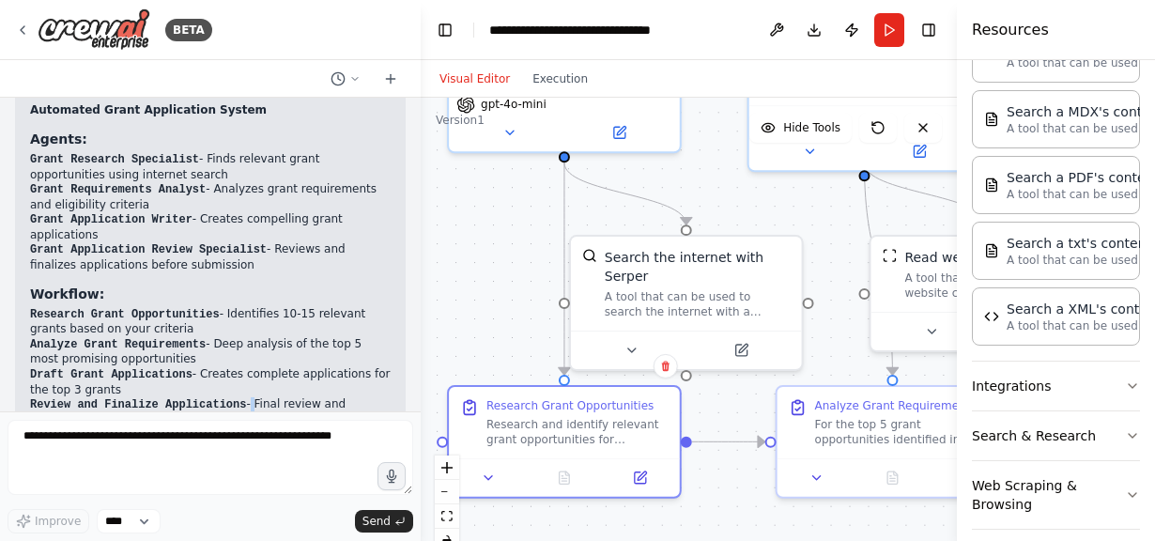
scroll to position [1357, 0]
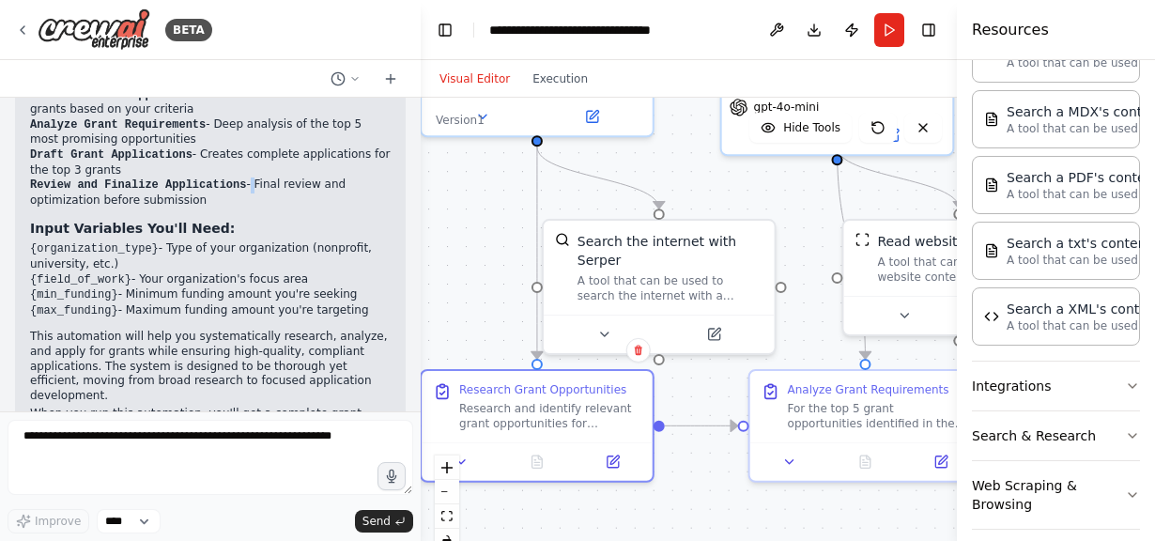
drag, startPoint x: 513, startPoint y: 259, endPoint x: 519, endPoint y: 243, distance: 16.9
click at [519, 243] on div ".deletable-edge-delete-btn { width: 20px; height: 20px; border: 0px solid #ffff…" at bounding box center [689, 332] width 536 height 469
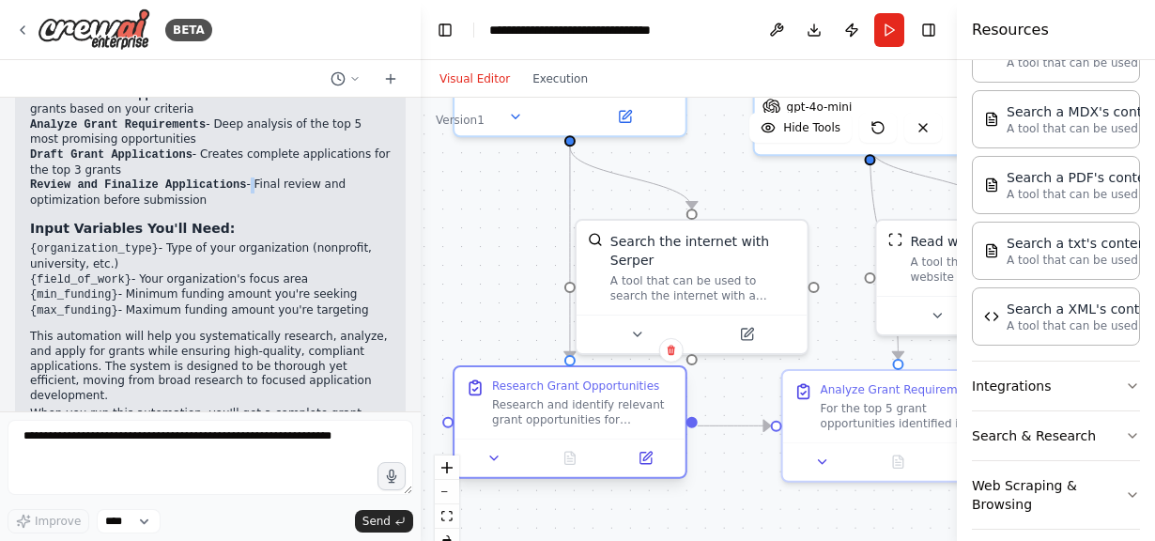
click at [589, 391] on div "Research Grant Opportunities" at bounding box center [575, 385] width 167 height 15
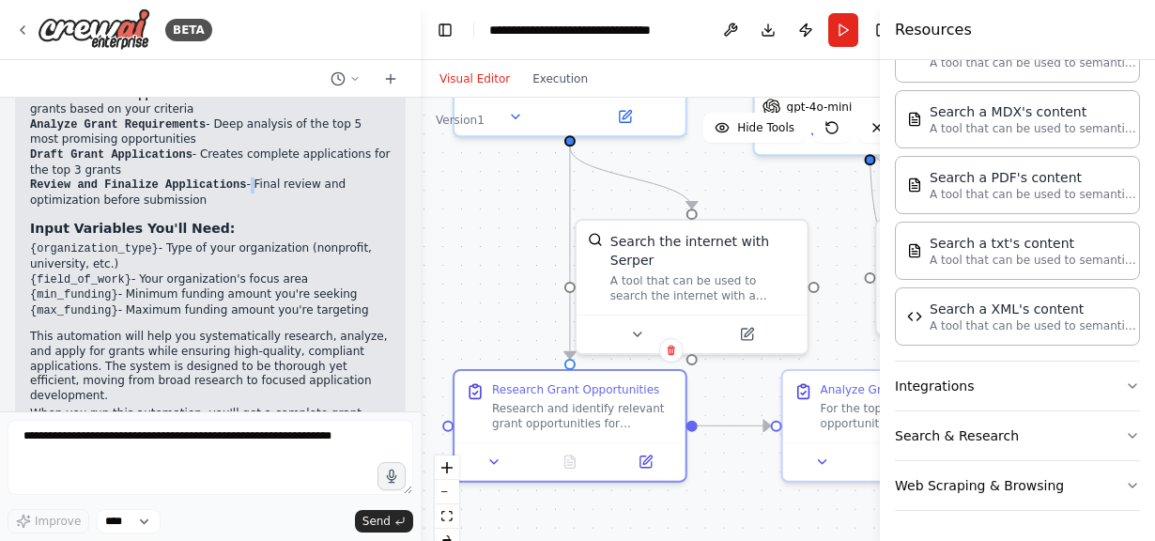
scroll to position [830, 0]
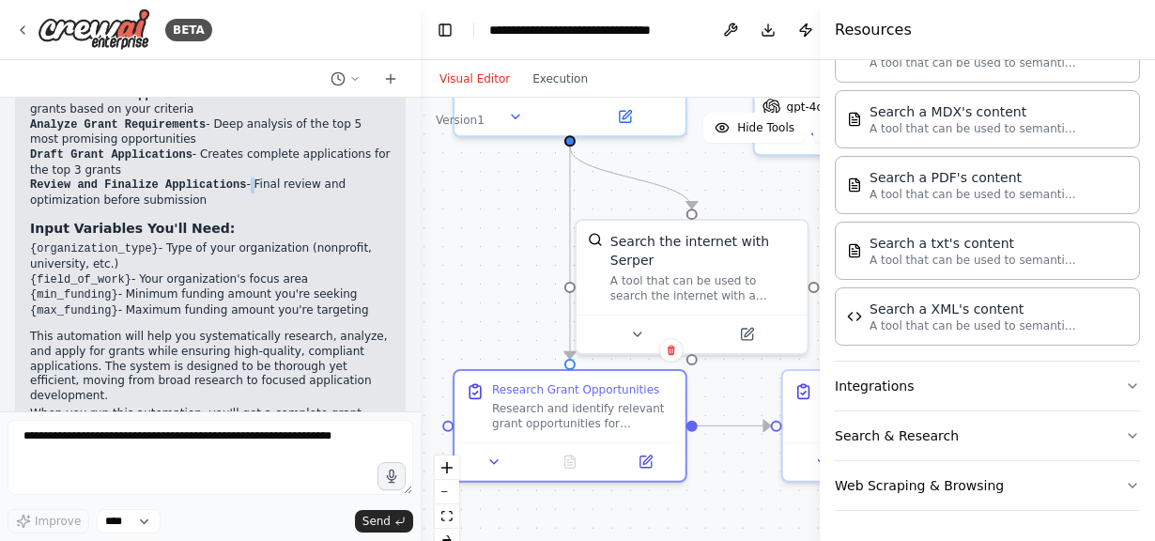
drag, startPoint x: 958, startPoint y: 179, endPoint x: 818, endPoint y: 206, distance: 143.2
click at [819, 206] on div at bounding box center [823, 270] width 8 height 541
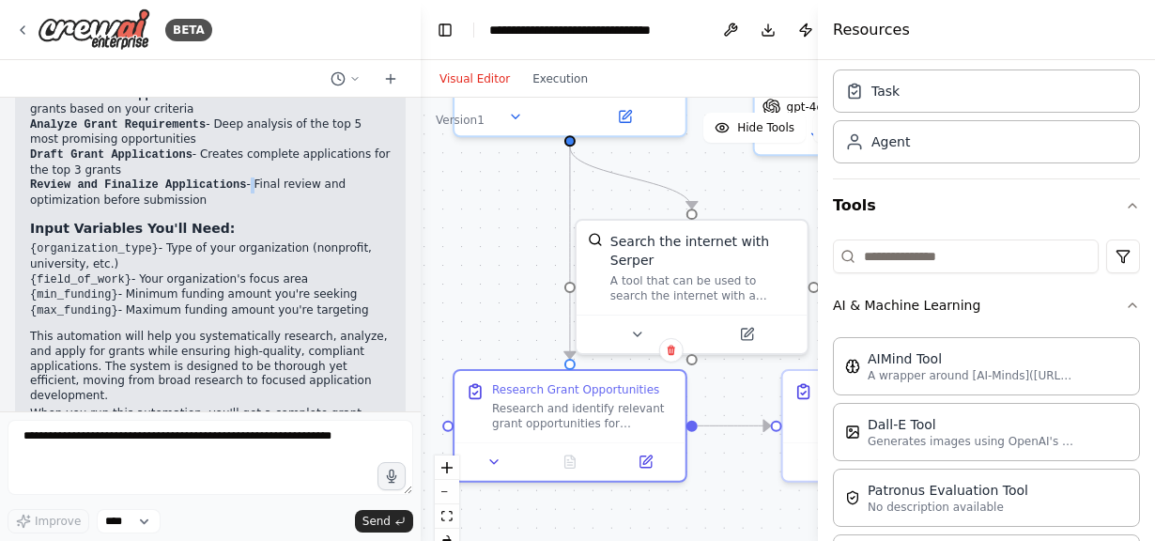
scroll to position [0, 0]
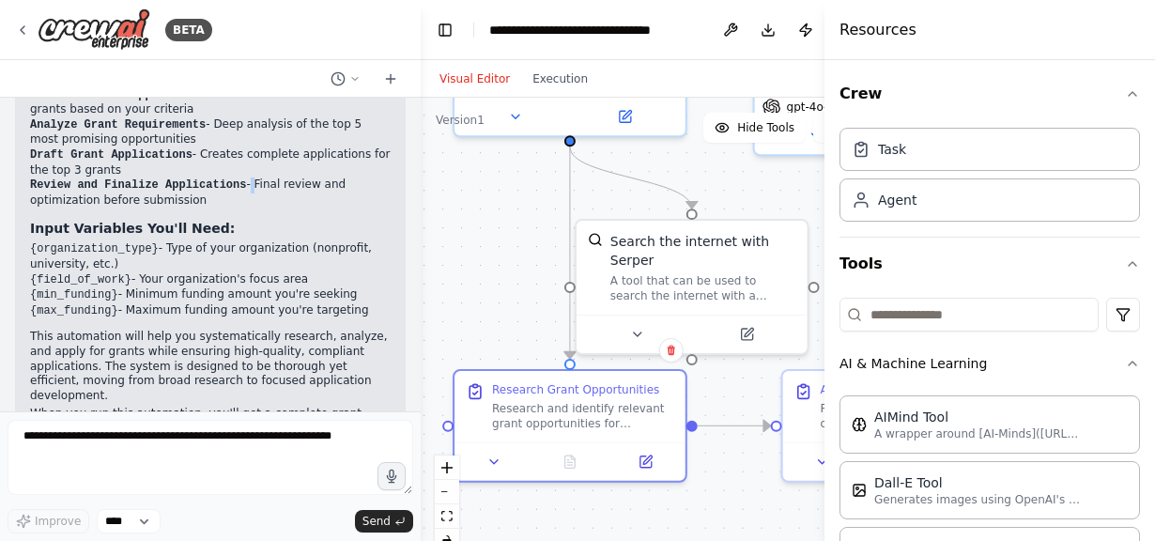
click at [824, 177] on div at bounding box center [828, 270] width 8 height 541
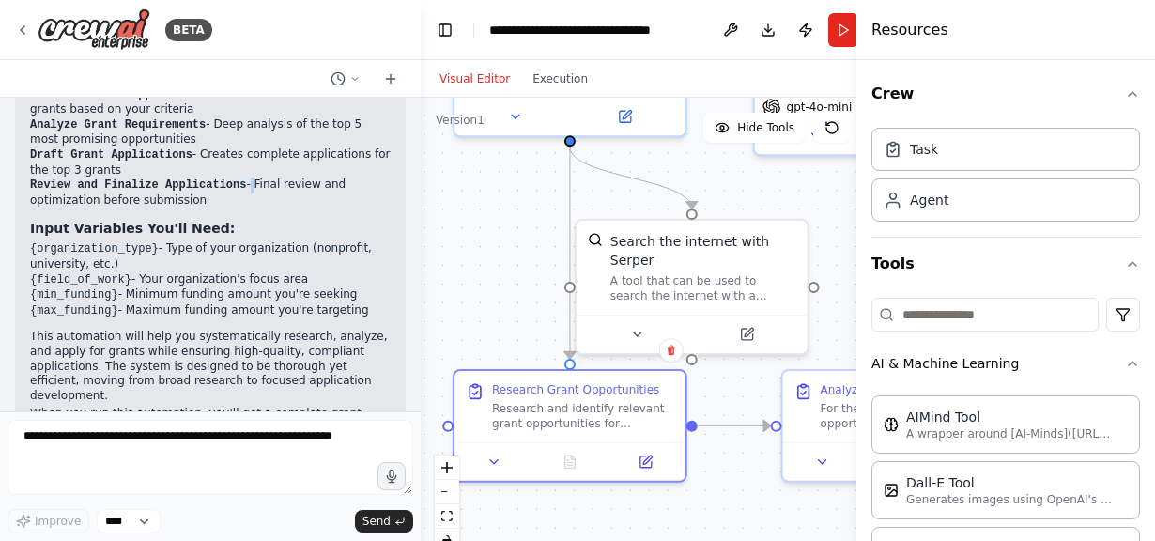
drag, startPoint x: 824, startPoint y: 177, endPoint x: 859, endPoint y: 186, distance: 35.7
click at [859, 186] on div at bounding box center [860, 270] width 8 height 541
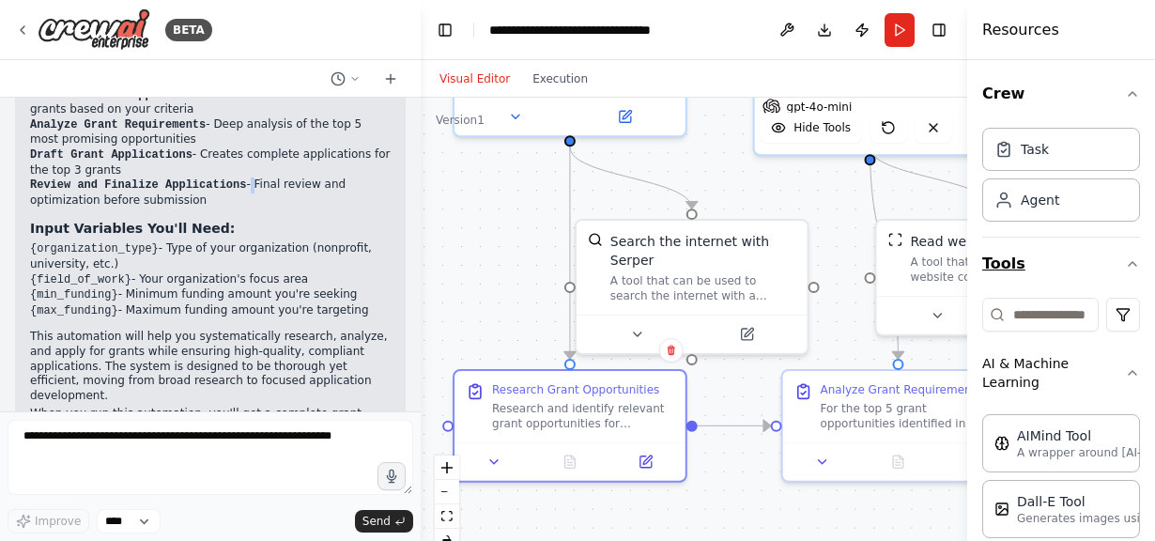
drag, startPoint x: 860, startPoint y: 238, endPoint x: 1011, endPoint y: 240, distance: 151.1
click at [1011, 240] on div "Resources Crew Task Agent Tools AI & Machine Learning AIMind Tool A wrapper aro…" at bounding box center [1061, 270] width 188 height 541
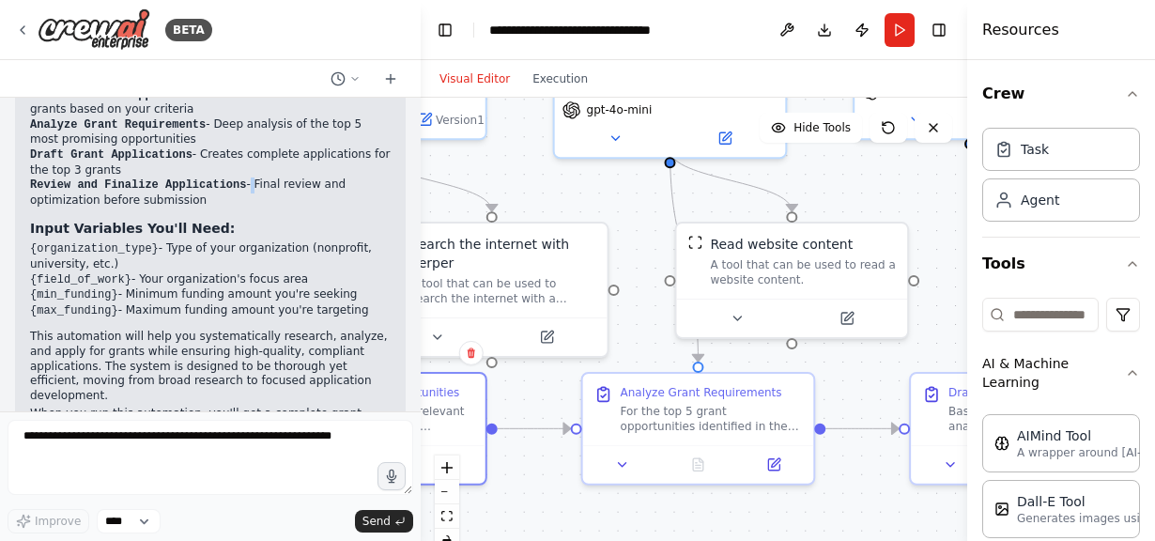
drag, startPoint x: 859, startPoint y: 206, endPoint x: 657, endPoint y: 208, distance: 201.8
click at [657, 208] on div ".deletable-edge-delete-btn { width: 20px; height: 20px; border: 0px solid #ffff…" at bounding box center [694, 332] width 546 height 469
click at [728, 255] on div "A tool that can be used to read a website content." at bounding box center [801, 268] width 186 height 30
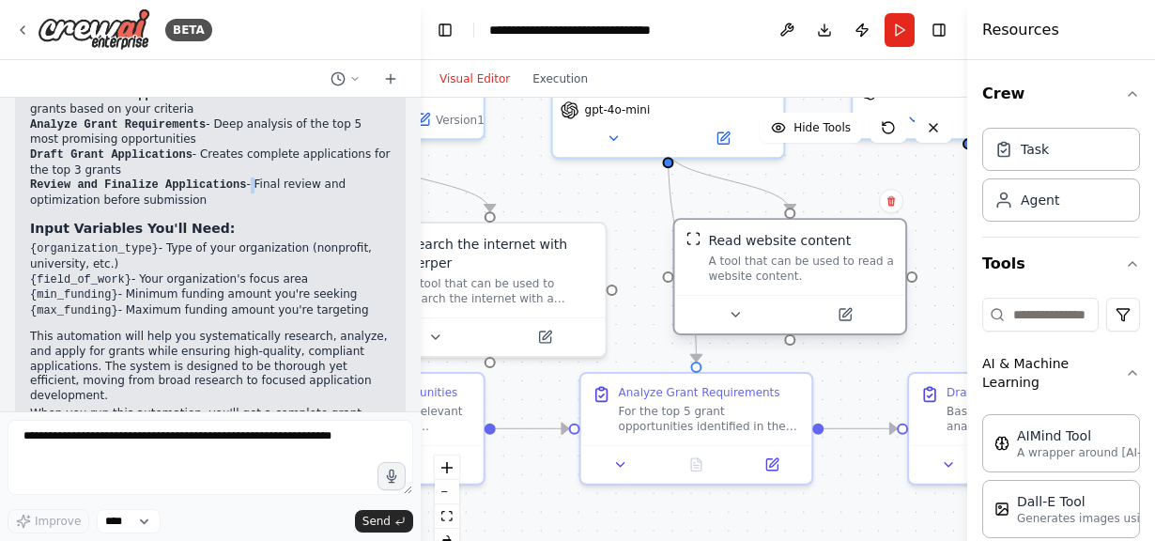
click at [728, 255] on div "A tool that can be used to read a website content." at bounding box center [801, 268] width 186 height 30
click at [843, 255] on div "A tool that can be used to read a website content." at bounding box center [801, 268] width 186 height 30
click at [806, 252] on div "Read website content A tool that can be used to read a website content." at bounding box center [801, 257] width 186 height 53
click at [843, 322] on button at bounding box center [844, 314] width 106 height 23
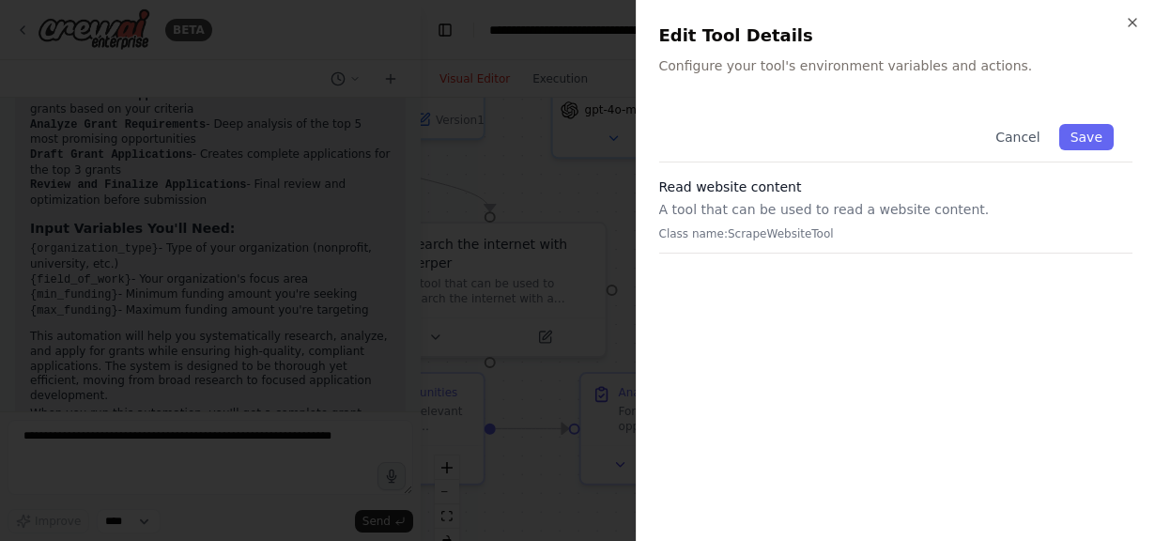
click at [695, 72] on p "Configure your tool's environment variables and actions." at bounding box center [896, 65] width 474 height 19
click at [943, 69] on p "Configure your tool's environment variables and actions." at bounding box center [896, 65] width 474 height 19
click at [967, 69] on p "Configure your tool's environment variables and actions." at bounding box center [896, 65] width 474 height 19
click at [702, 51] on div "Edit Tool Details Configure your tool's environment variables and actions." at bounding box center [896, 49] width 474 height 53
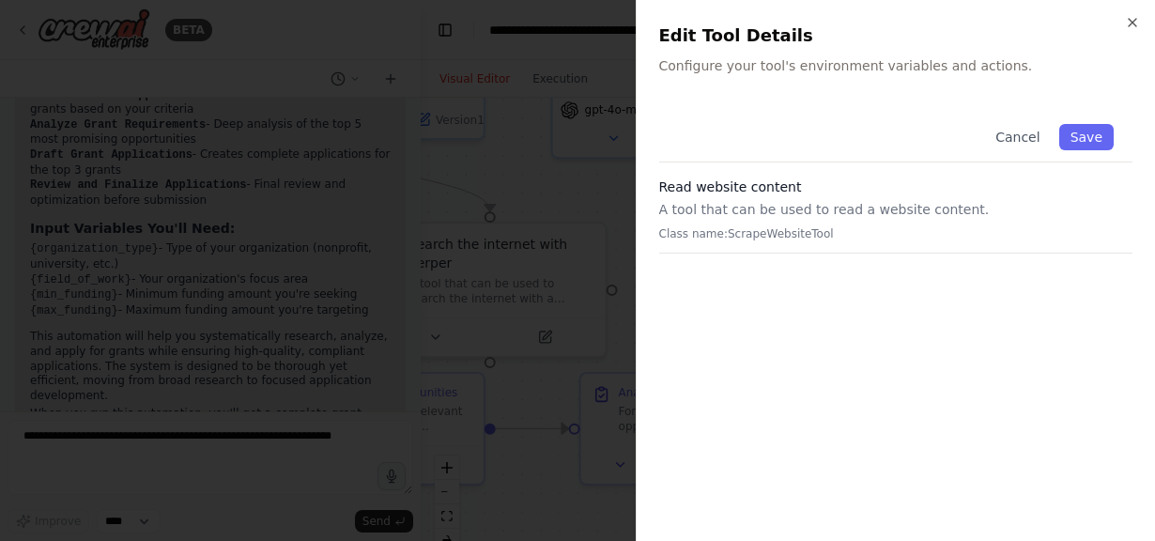
click at [702, 51] on div "Edit Tool Details Configure your tool's environment variables and actions." at bounding box center [896, 49] width 474 height 53
click at [702, 79] on div "Close Edit Tool Details Configure your tool's environment variables and actions…" at bounding box center [895, 270] width 520 height 541
click at [711, 212] on p "A tool that can be used to read a website content." at bounding box center [896, 209] width 474 height 19
click at [757, 237] on p "Class name: ScrapeWebsiteTool" at bounding box center [896, 233] width 474 height 15
click at [1131, 21] on icon "button" at bounding box center [1131, 22] width 15 height 15
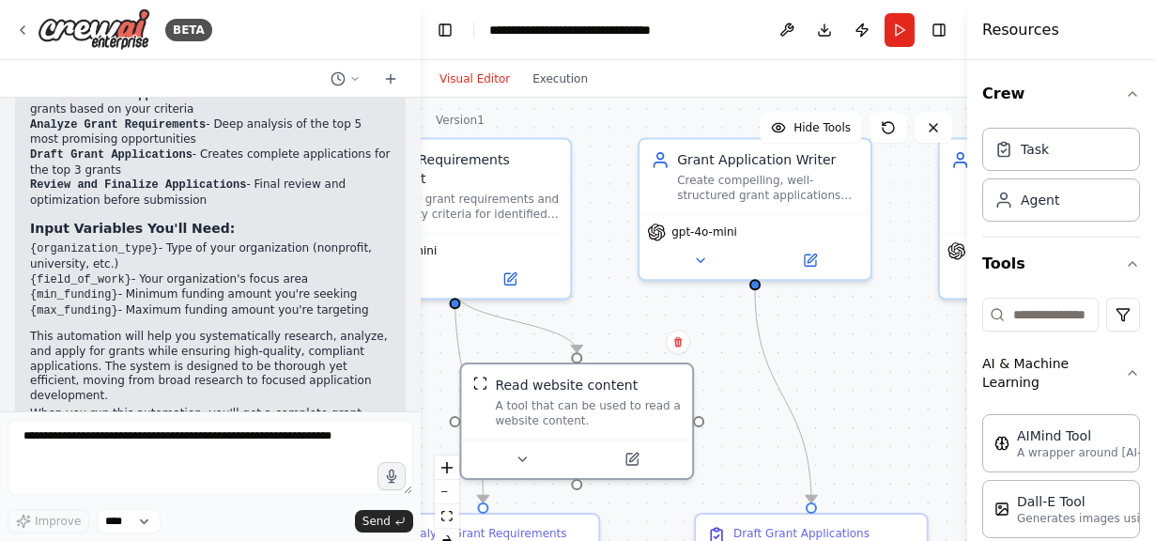
drag, startPoint x: 931, startPoint y: 204, endPoint x: 719, endPoint y: 346, distance: 255.6
click at [719, 346] on div ".deletable-edge-delete-btn { width: 20px; height: 20px; border: 0px solid #ffff…" at bounding box center [694, 332] width 546 height 469
click at [722, 191] on div "Create compelling, well-structured grant applications that effectively communic…" at bounding box center [769, 186] width 182 height 30
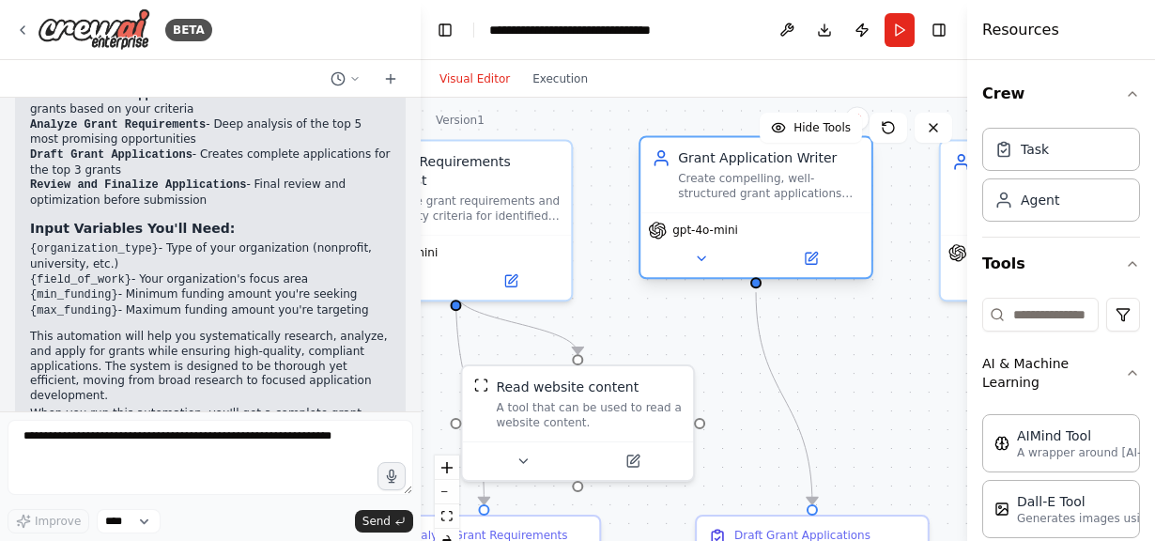
click at [722, 191] on div "Create compelling, well-structured grant applications that effectively communic…" at bounding box center [769, 186] width 182 height 30
click at [814, 259] on icon at bounding box center [809, 257] width 11 height 11
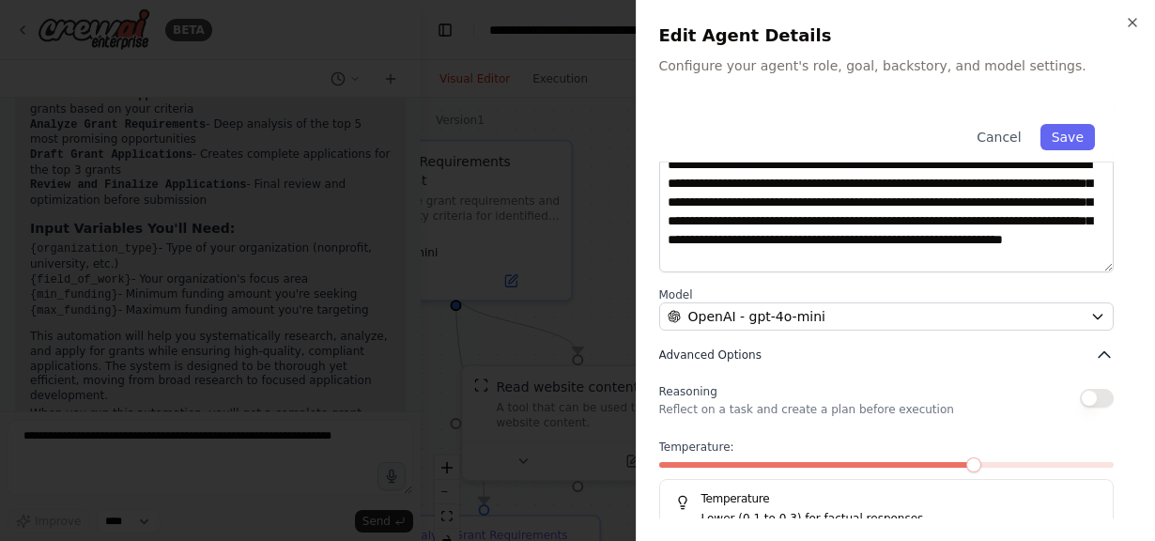
scroll to position [268, 0]
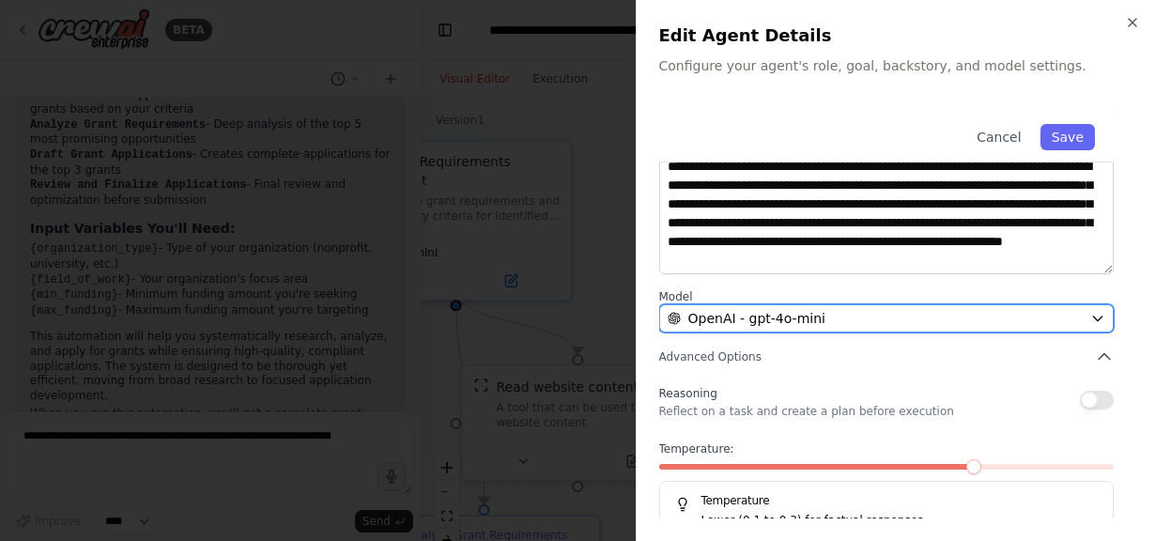
click at [866, 326] on div "OpenAI - gpt-4o-mini" at bounding box center [875, 318] width 416 height 19
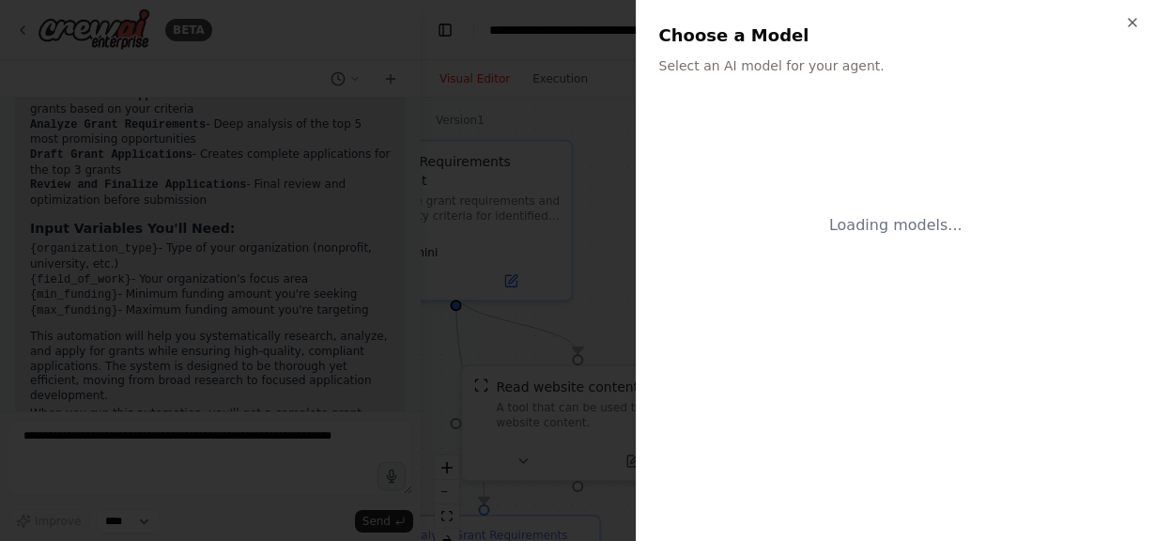
scroll to position [0, 0]
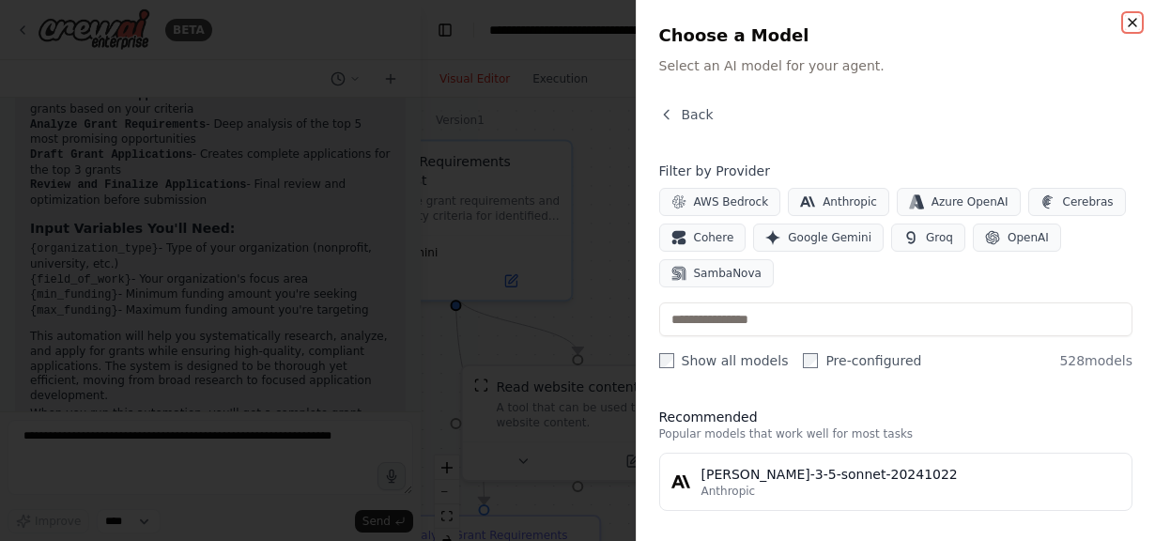
click at [1133, 24] on icon "button" at bounding box center [1131, 22] width 15 height 15
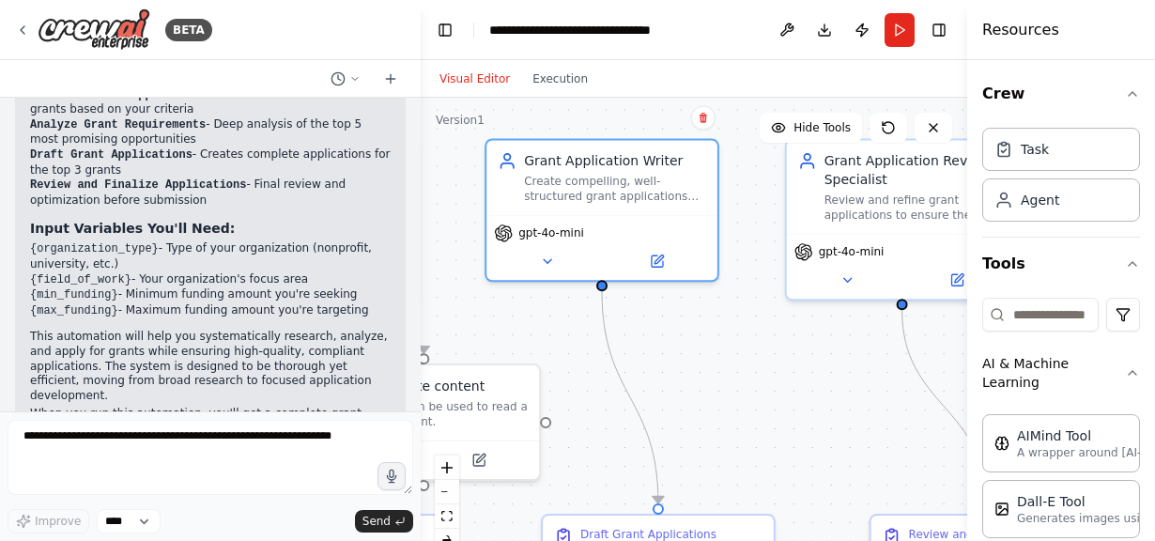
drag, startPoint x: 887, startPoint y: 329, endPoint x: 704, endPoint y: 329, distance: 183.0
click at [704, 332] on div ".deletable-edge-delete-btn { width: 20px; height: 20px; border: 0px solid #ffff…" at bounding box center [694, 332] width 546 height 469
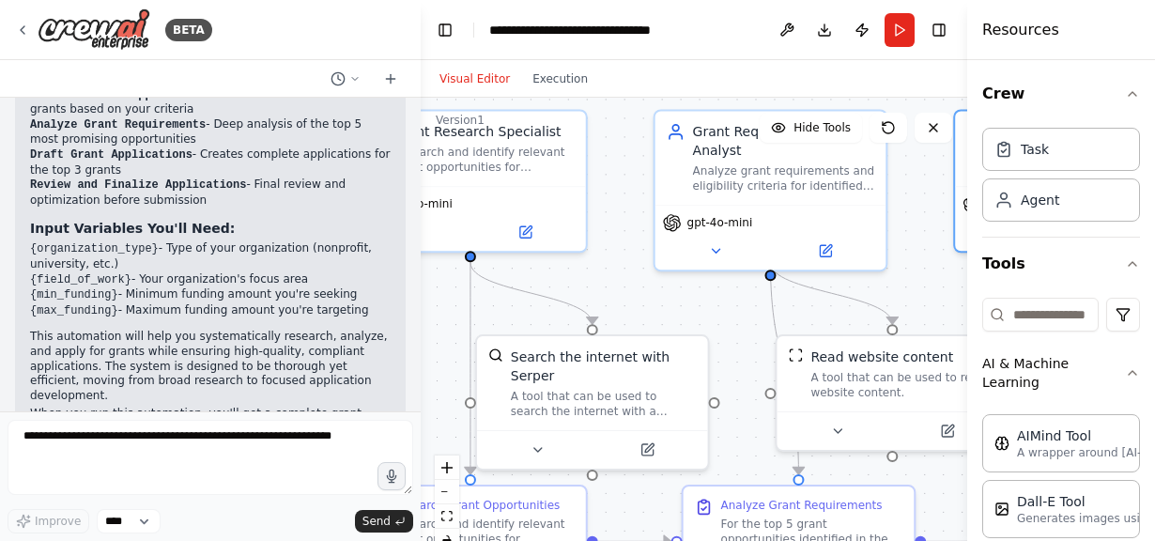
drag, startPoint x: 781, startPoint y: 385, endPoint x: 1278, endPoint y: 350, distance: 498.7
click at [1154, 350] on html "BETA I want to create a flow to automatically apply for grants 20:32 ▶ Thought …" at bounding box center [577, 270] width 1155 height 541
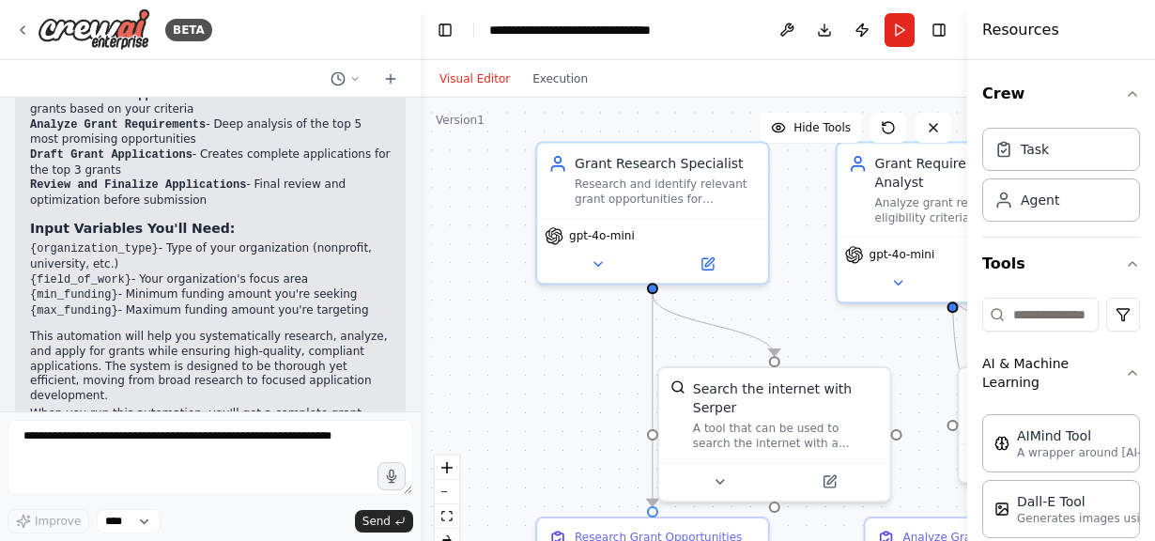
drag, startPoint x: 711, startPoint y: 305, endPoint x: 884, endPoint y: 333, distance: 175.0
click at [884, 333] on div ".deletable-edge-delete-btn { width: 20px; height: 20px; border: 0px solid #ffff…" at bounding box center [694, 332] width 546 height 469
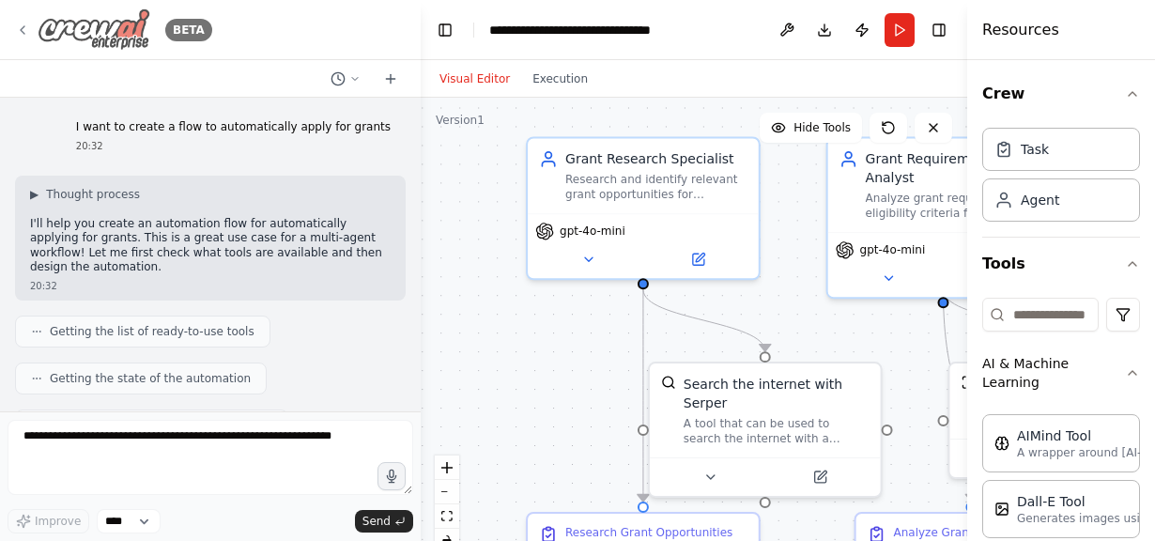
click at [22, 30] on icon at bounding box center [23, 30] width 4 height 8
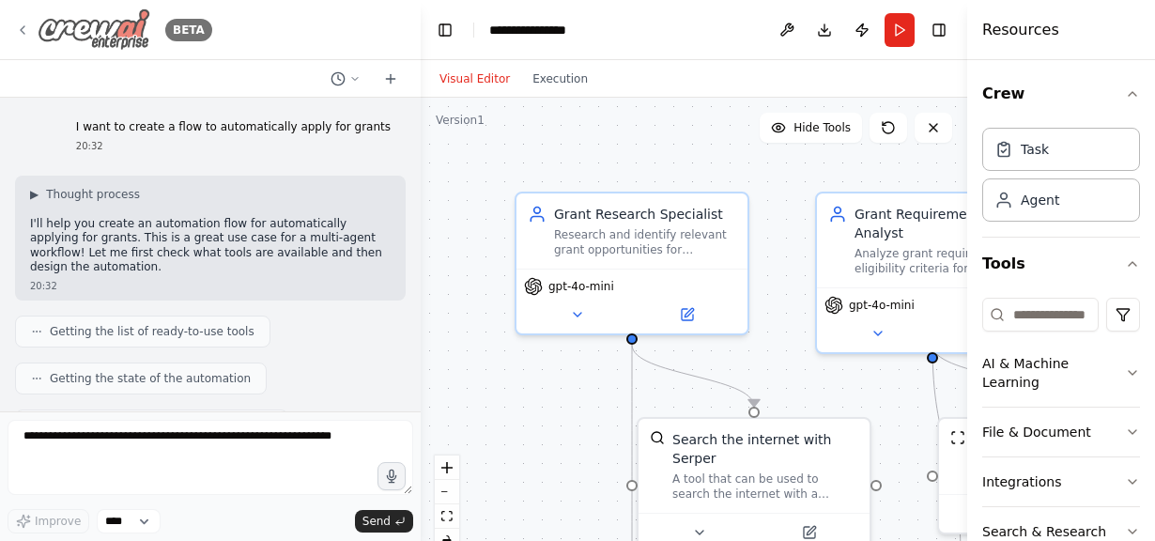
click at [18, 28] on icon at bounding box center [22, 30] width 15 height 15
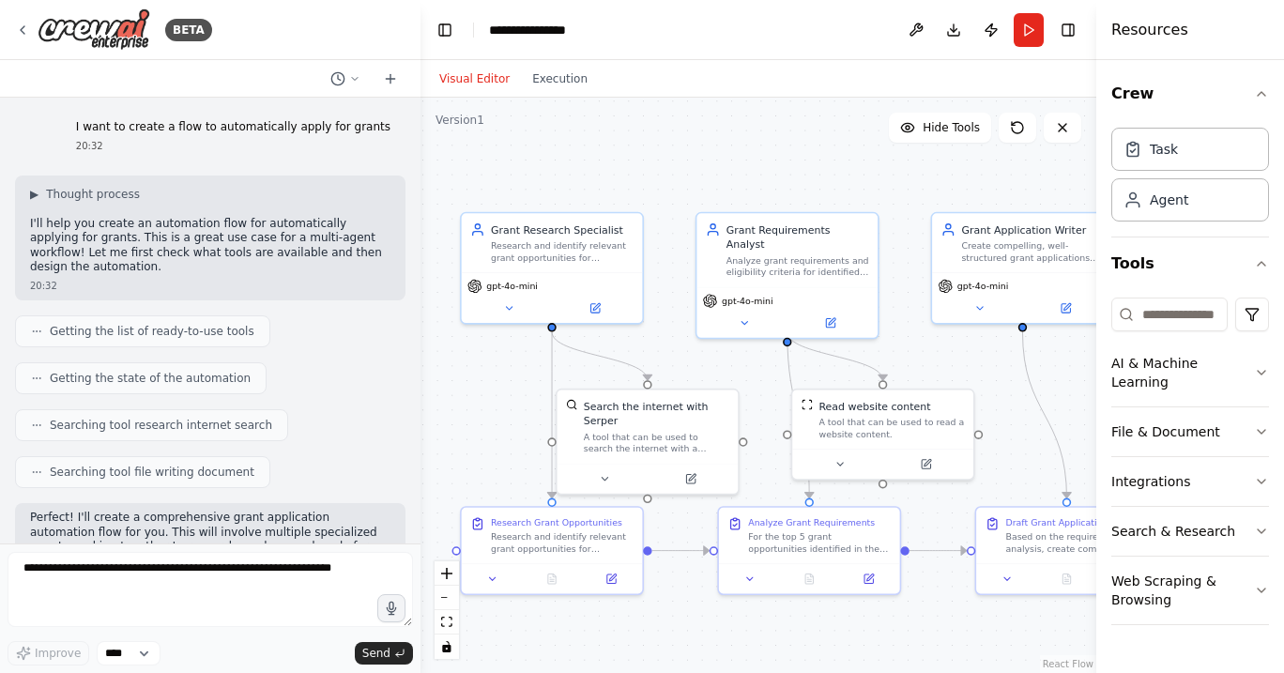
drag, startPoint x: 589, startPoint y: 179, endPoint x: 538, endPoint y: 153, distance: 57.1
click at [538, 153] on div ".deletable-edge-delete-btn { width: 20px; height: 20px; border: 0px solid #ffff…" at bounding box center [759, 385] width 676 height 575
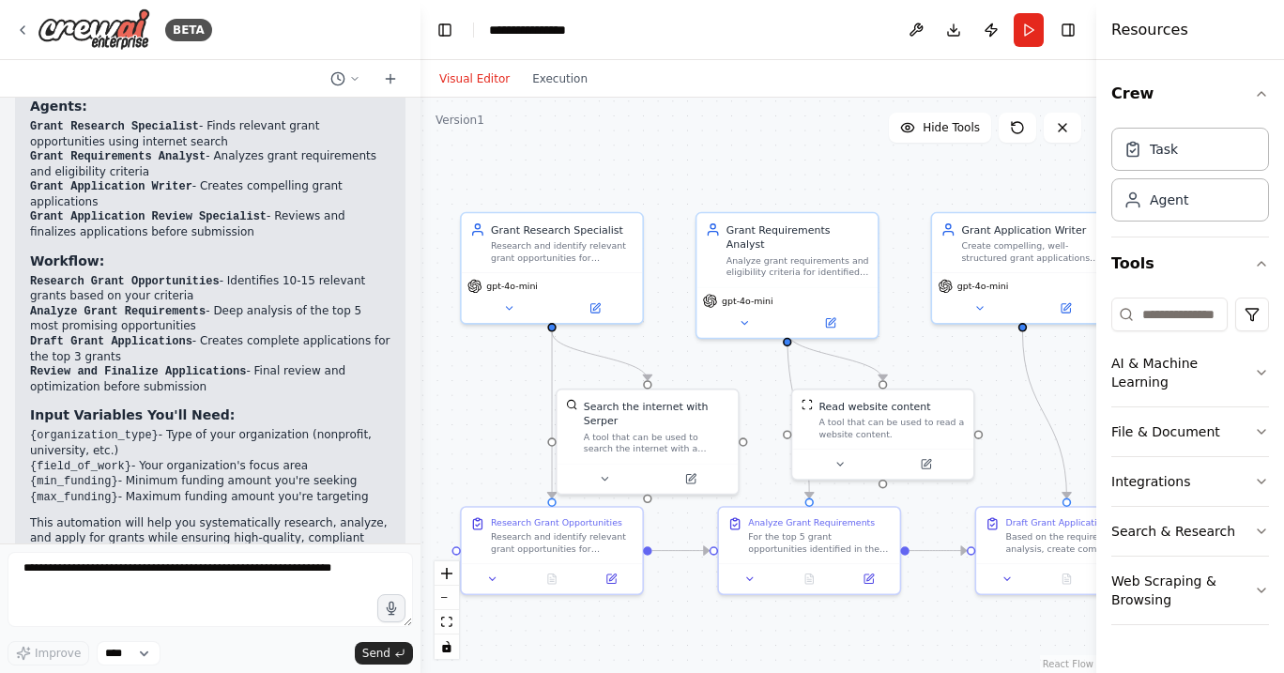
scroll to position [1225, 0]
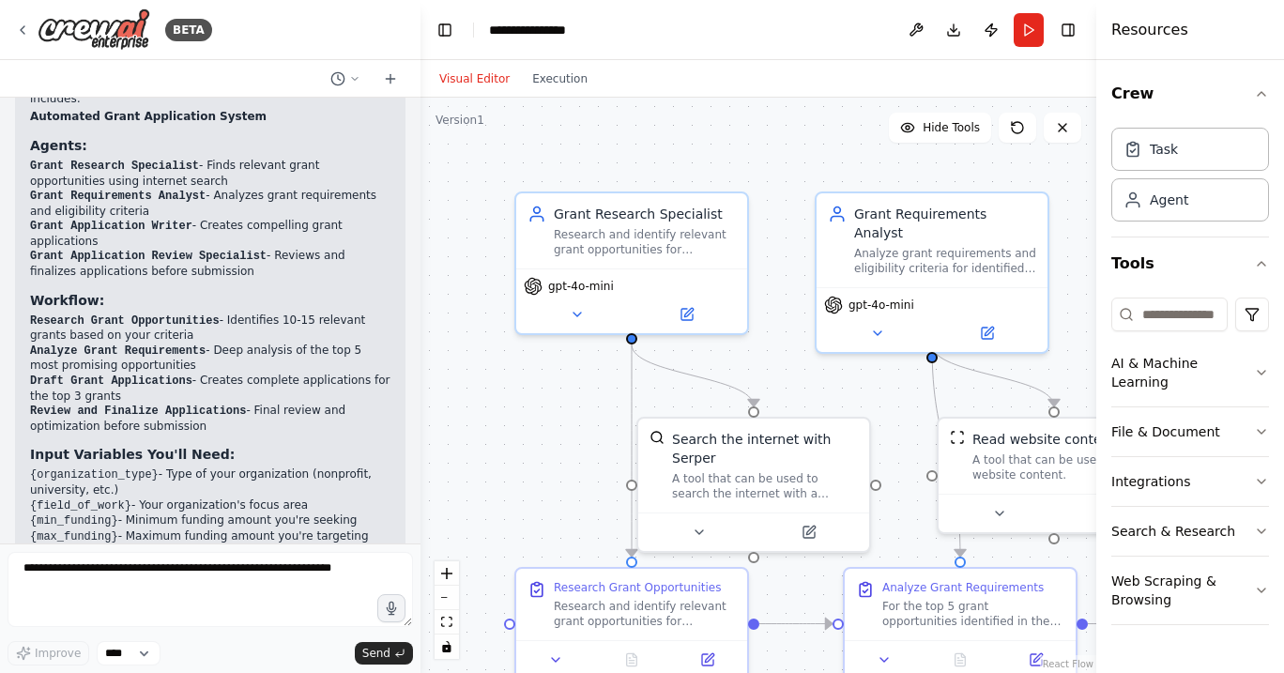
scroll to position [1225, 0]
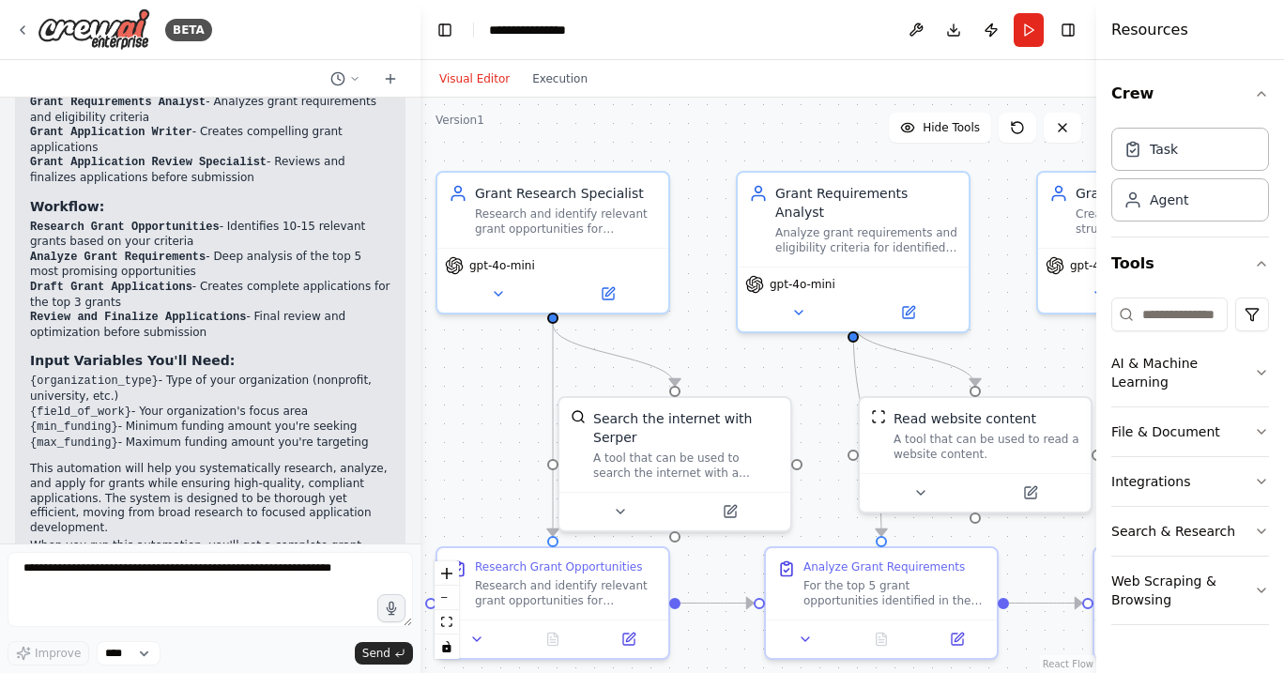
drag, startPoint x: 607, startPoint y: 161, endPoint x: 528, endPoint y: 141, distance: 81.5
click at [528, 141] on div ".deletable-edge-delete-btn { width: 20px; height: 20px; border: 0px solid #ffff…" at bounding box center [759, 385] width 676 height 575
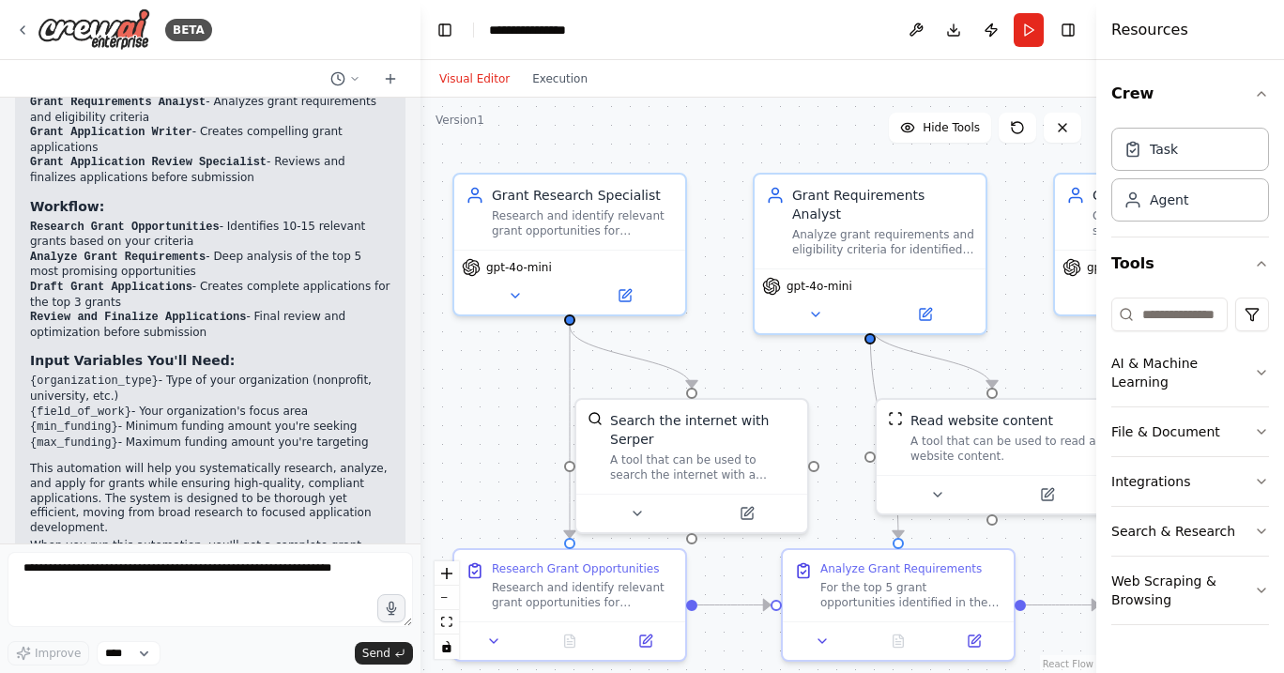
drag, startPoint x: 583, startPoint y: 150, endPoint x: 600, endPoint y: 151, distance: 16.9
click at [600, 151] on div ".deletable-edge-delete-btn { width: 20px; height: 20px; border: 0px solid #ffff…" at bounding box center [759, 385] width 676 height 575
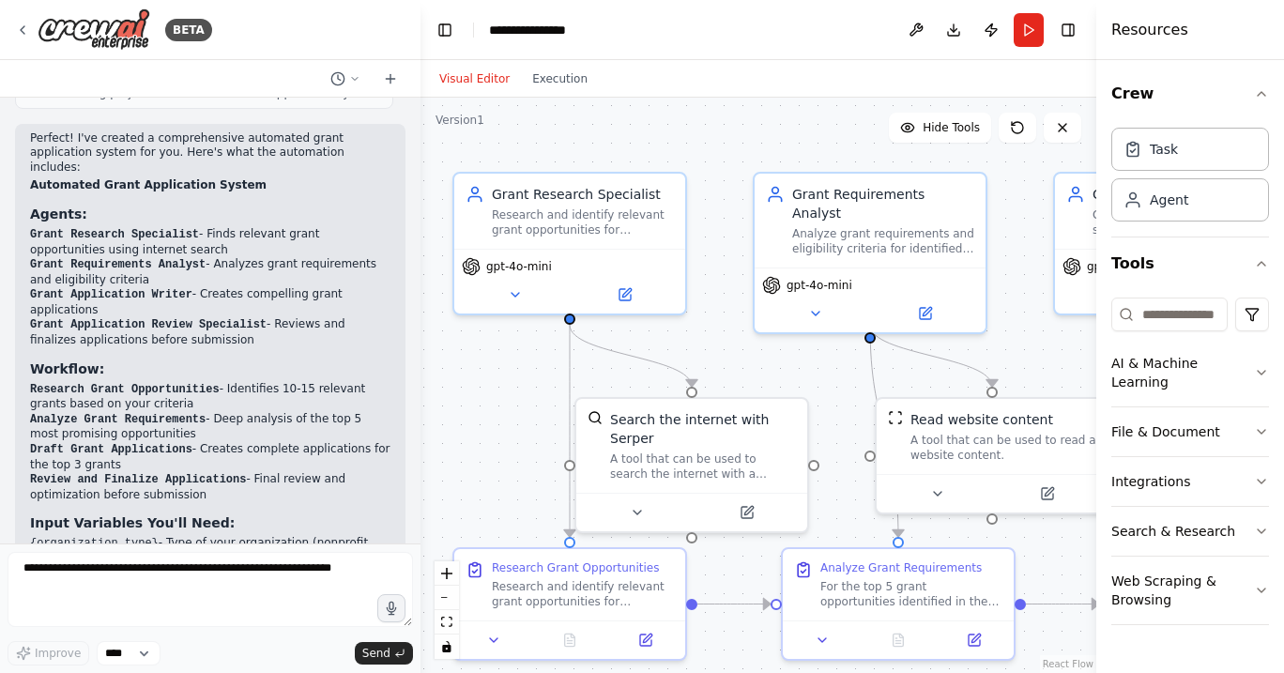
scroll to position [1057, 0]
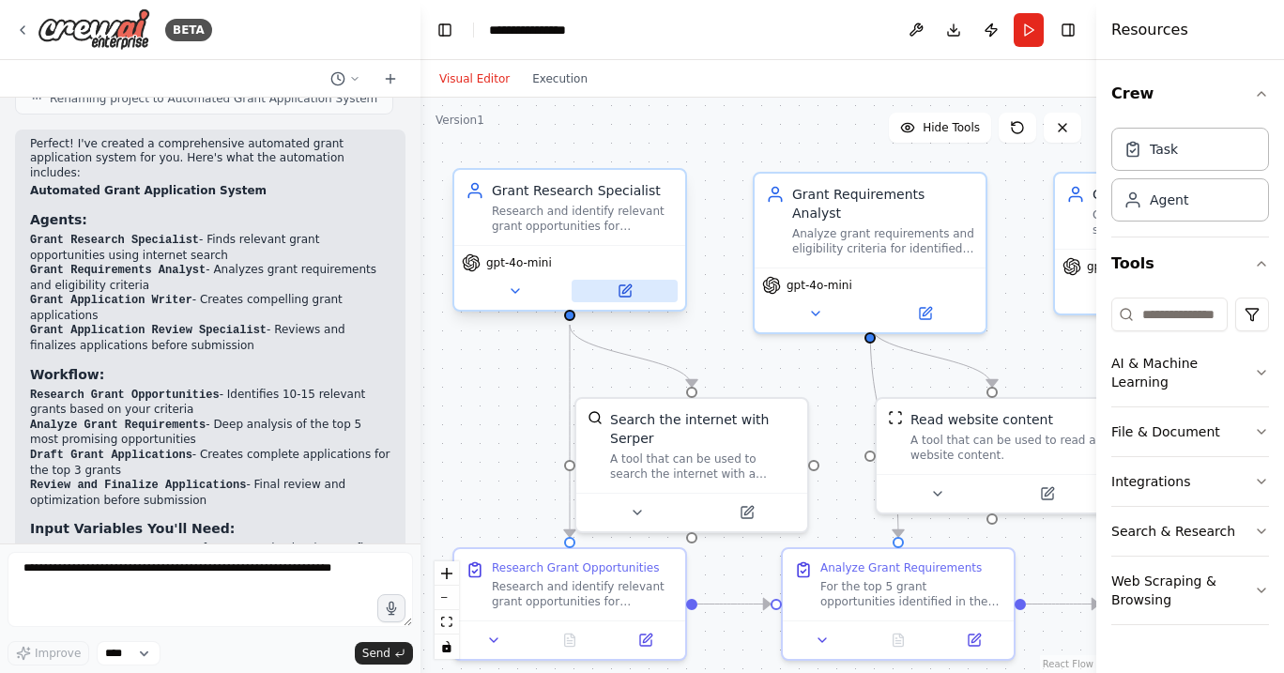
click at [623, 293] on icon at bounding box center [626, 288] width 8 height 8
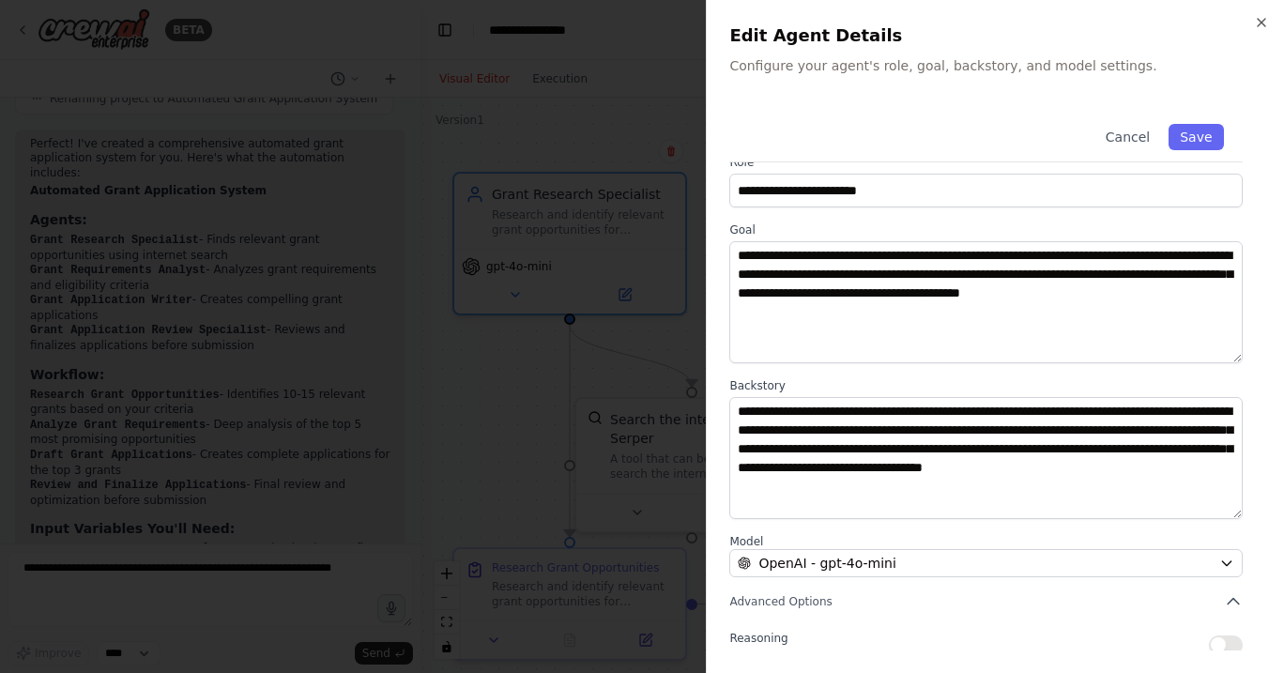
scroll to position [24, 0]
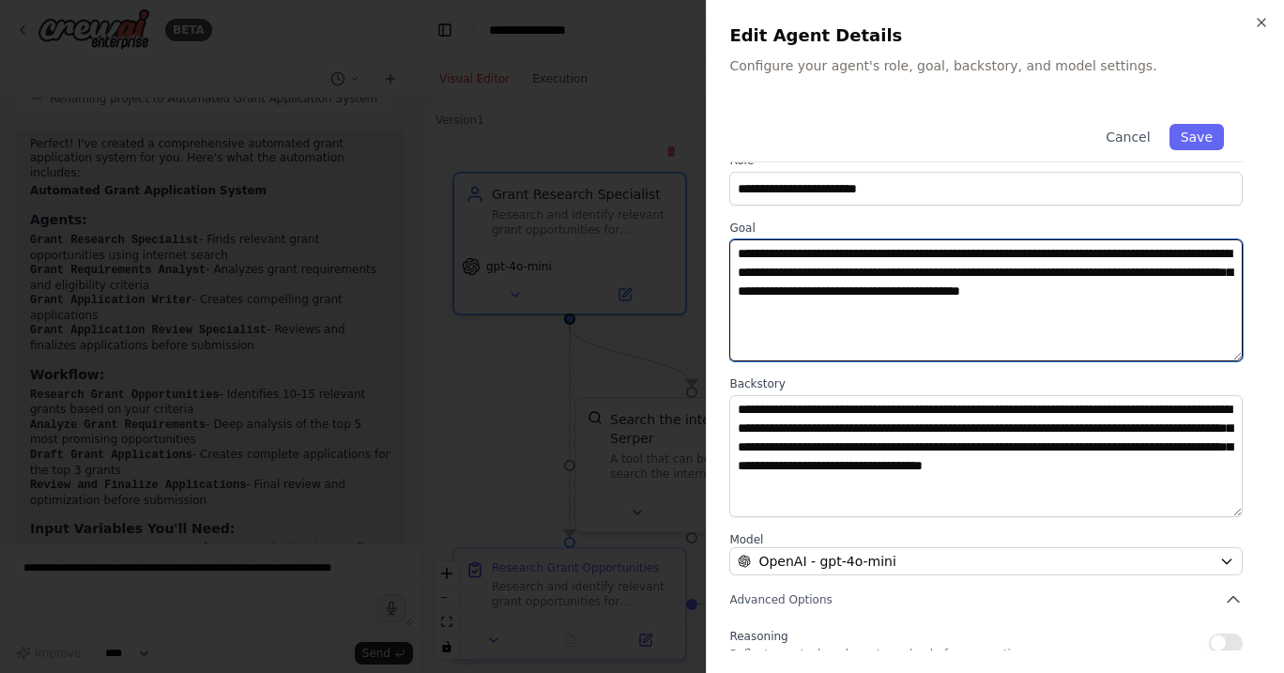
drag, startPoint x: 739, startPoint y: 252, endPoint x: 959, endPoint y: 350, distance: 241.2
click at [959, 350] on textarea "**********" at bounding box center [985, 300] width 513 height 122
click at [934, 297] on textarea "**********" at bounding box center [985, 300] width 513 height 122
click at [895, 269] on textarea "**********" at bounding box center [985, 300] width 513 height 122
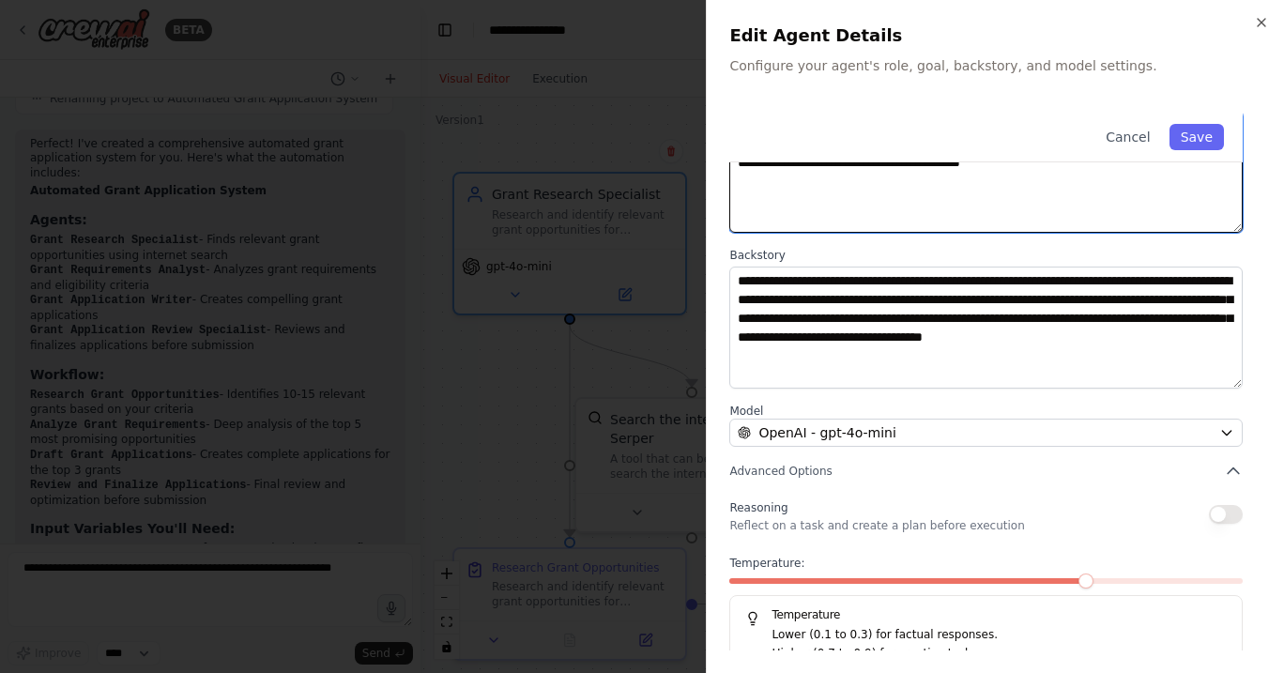
scroll to position [177, 0]
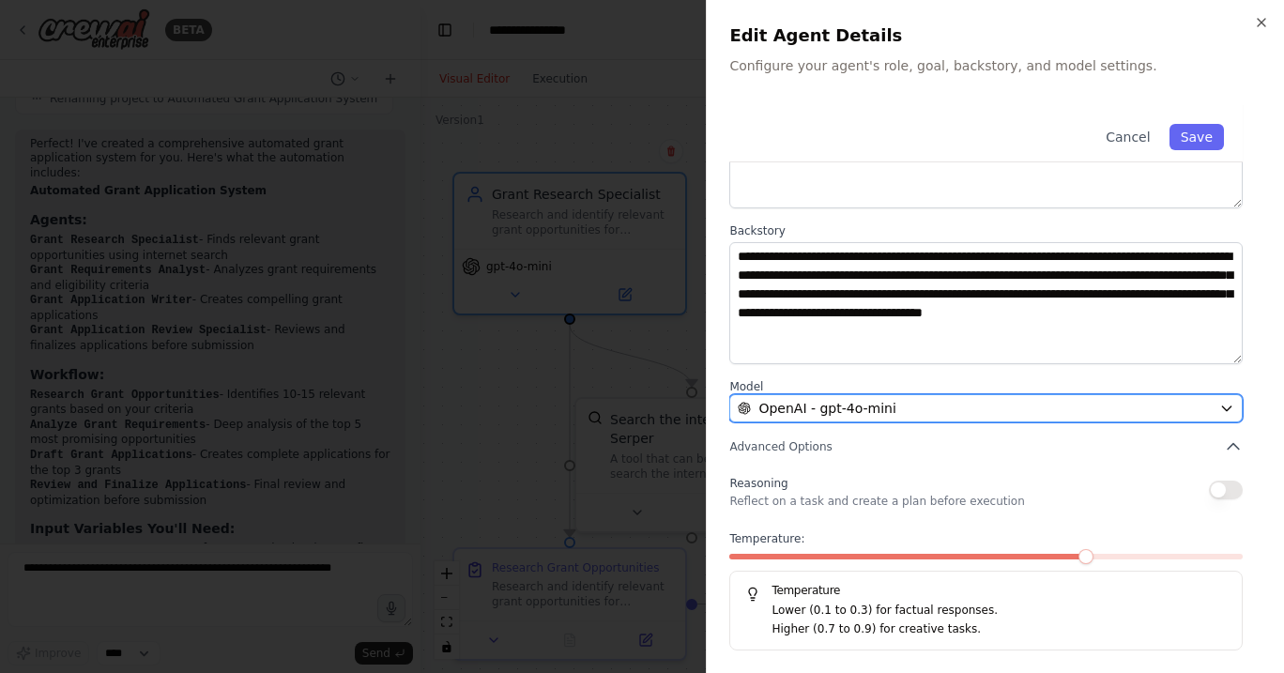
click at [850, 414] on span "OpenAI - gpt-4o-mini" at bounding box center [826, 408] width 137 height 19
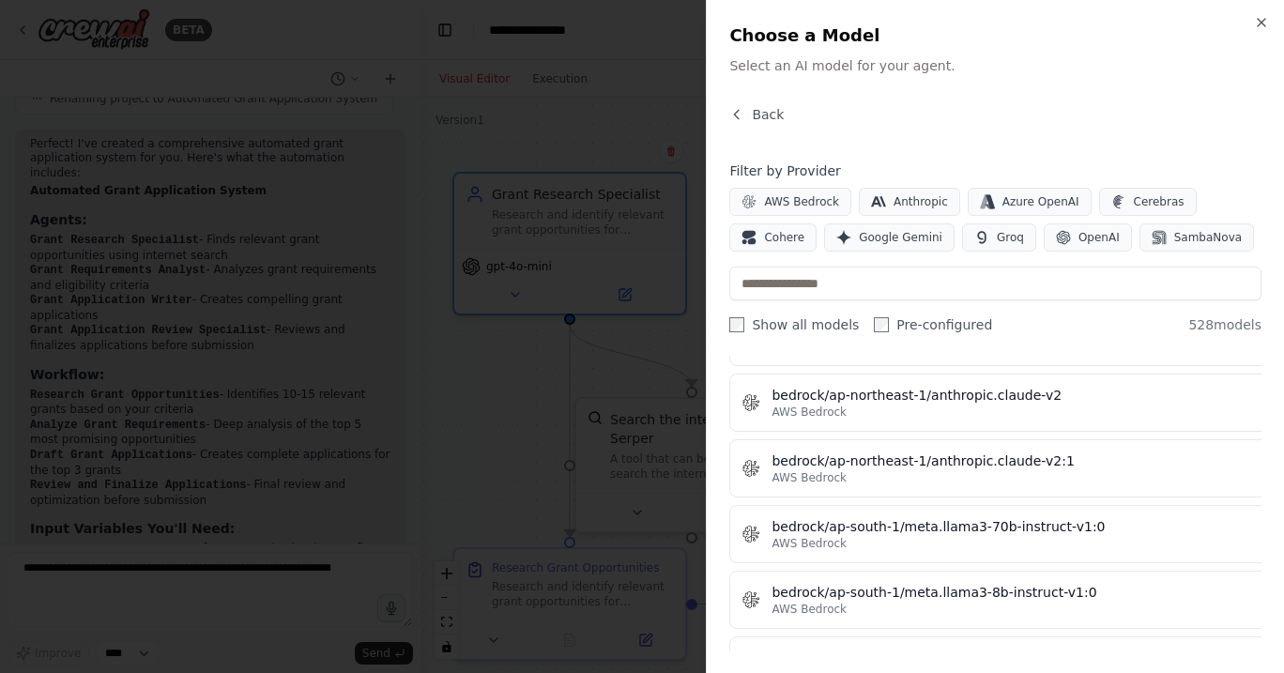
scroll to position [2983, 0]
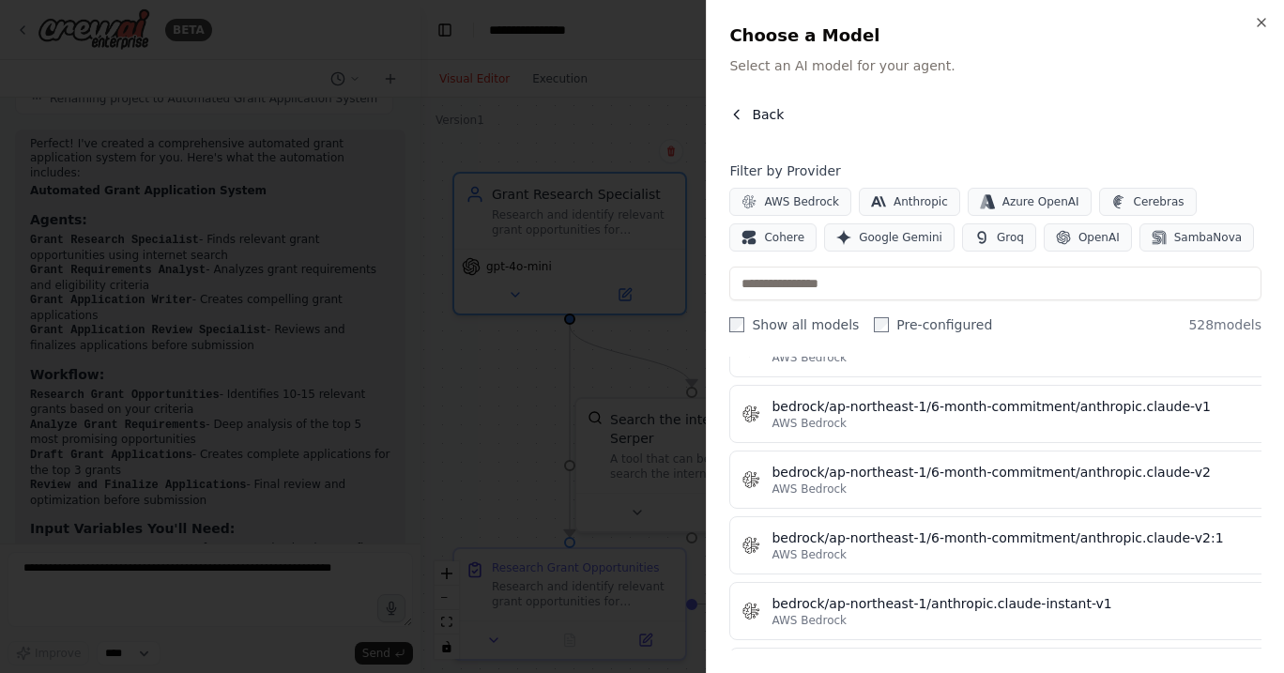
click at [733, 113] on icon "button" at bounding box center [736, 114] width 15 height 15
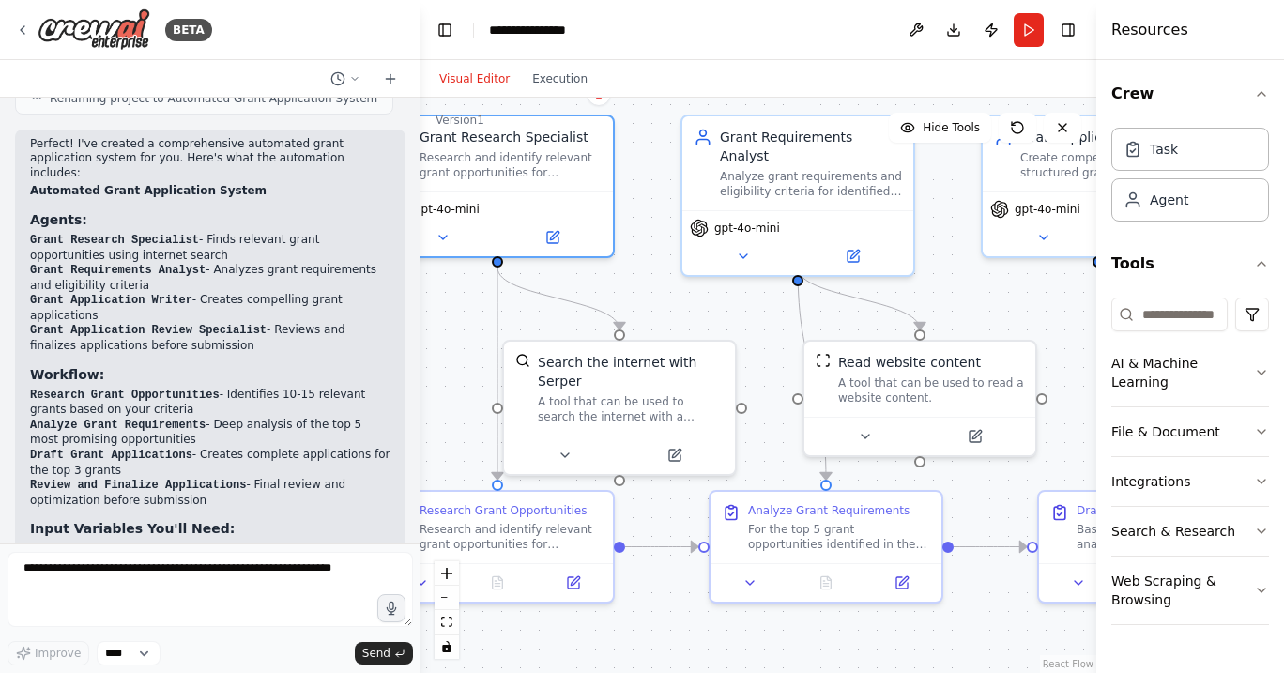
drag, startPoint x: 751, startPoint y: 331, endPoint x: 679, endPoint y: 274, distance: 92.2
click at [679, 274] on div ".deletable-edge-delete-btn { width: 20px; height: 20px; border: 0px solid #ffff…" at bounding box center [759, 385] width 676 height 575
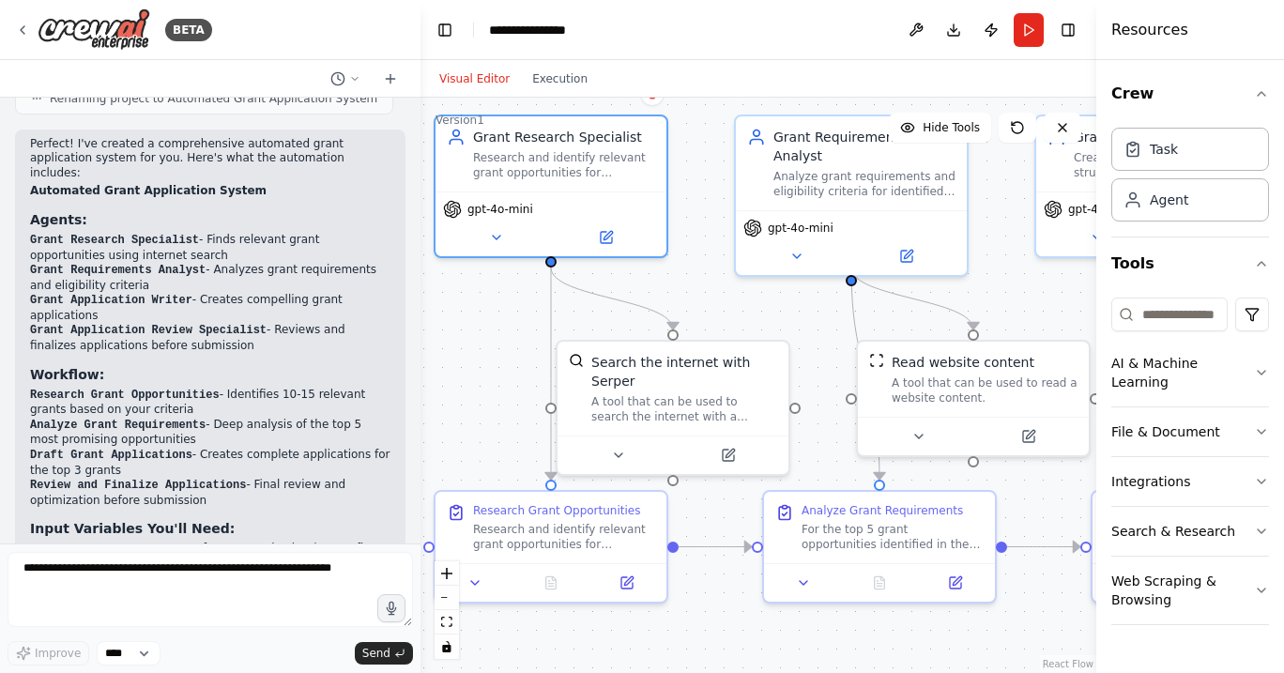
drag, startPoint x: 630, startPoint y: 287, endPoint x: 683, endPoint y: 287, distance: 53.5
click at [683, 287] on div ".deletable-edge-delete-btn { width: 20px; height: 20px; border: 0px solid #ffff…" at bounding box center [759, 385] width 676 height 575
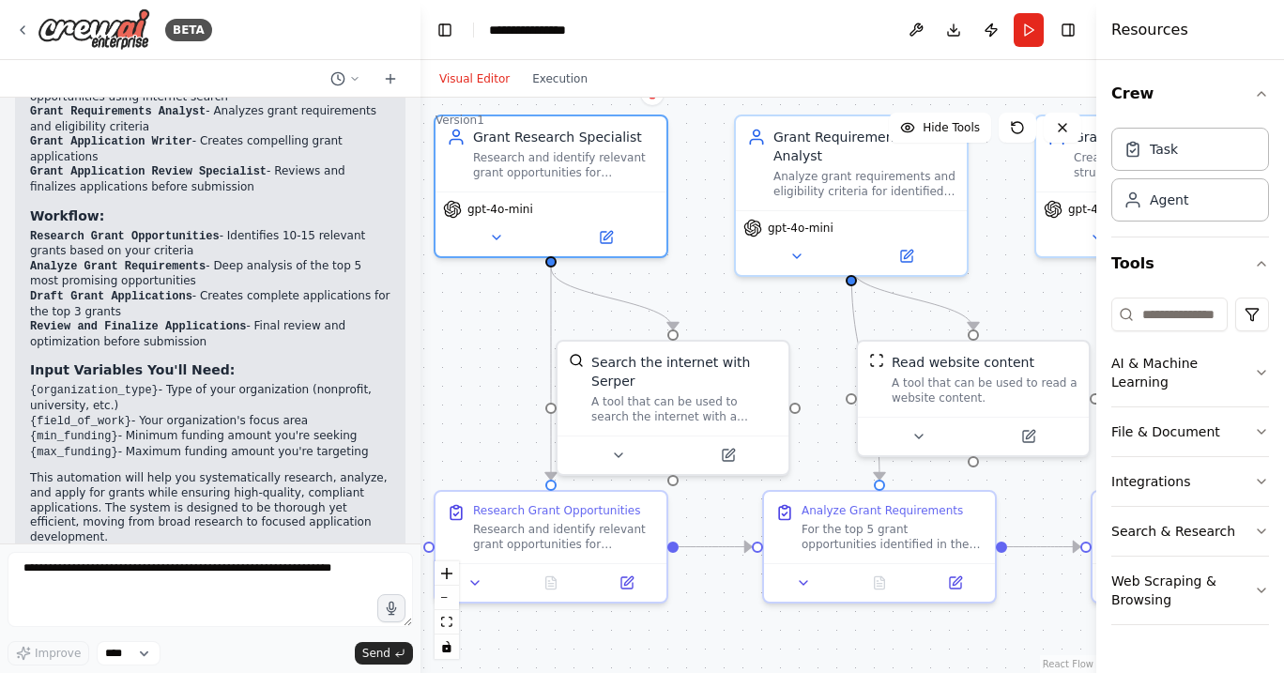
scroll to position [1222, 0]
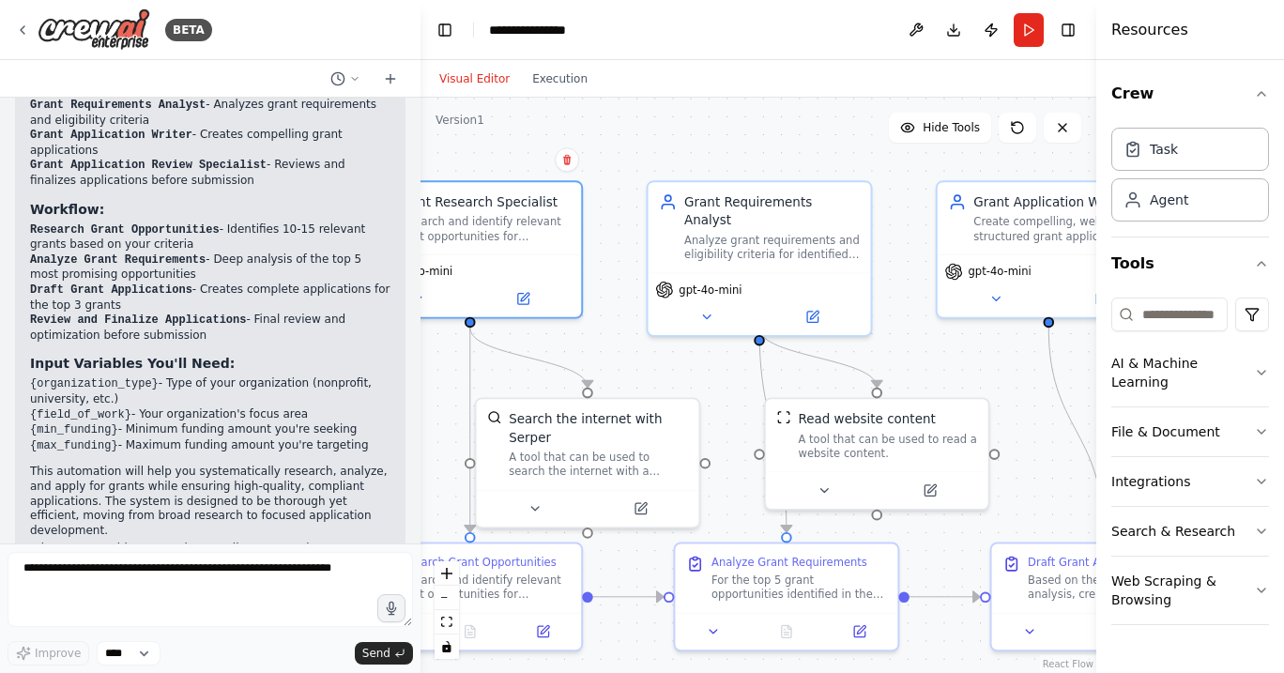
drag, startPoint x: 771, startPoint y: 315, endPoint x: 733, endPoint y: 362, distance: 60.1
click at [708, 366] on div ".deletable-edge-delete-btn { width: 20px; height: 20px; border: 0px solid #ffff…" at bounding box center [759, 385] width 676 height 575
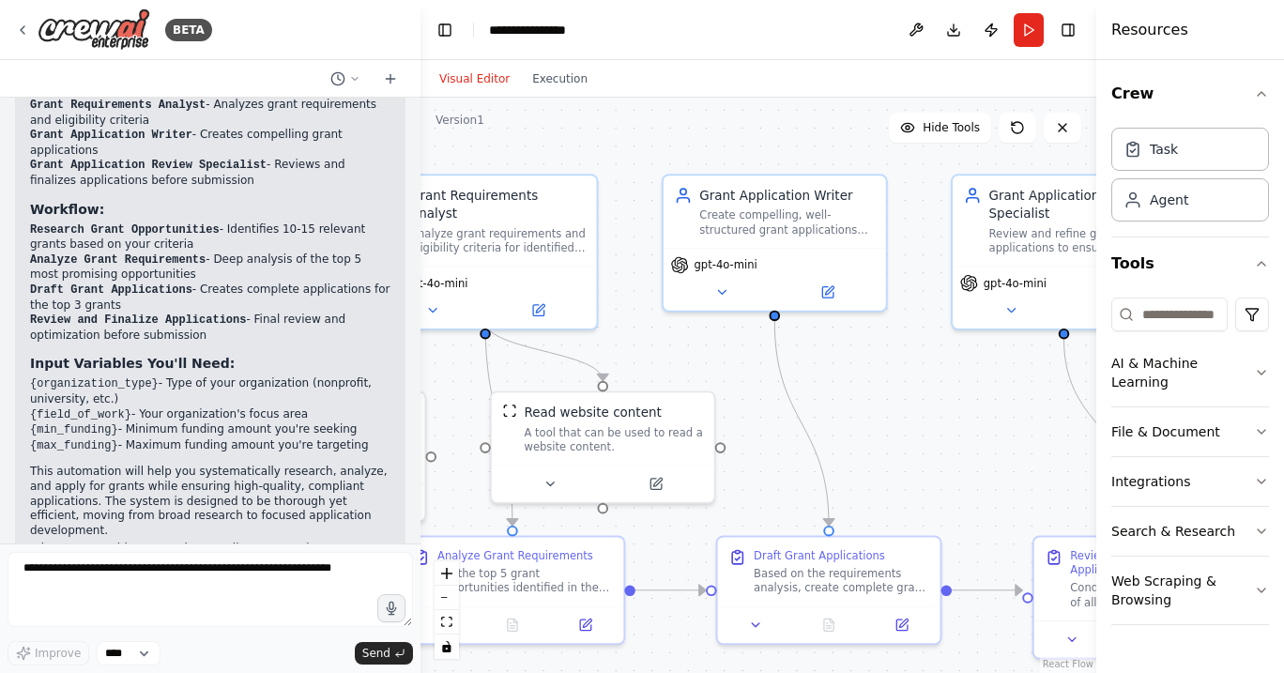
drag, startPoint x: 915, startPoint y: 341, endPoint x: 542, endPoint y: 341, distance: 373.6
click at [542, 341] on div ".deletable-edge-delete-btn { width: 20px; height: 20px; border: 0px solid #ffff…" at bounding box center [759, 385] width 676 height 575
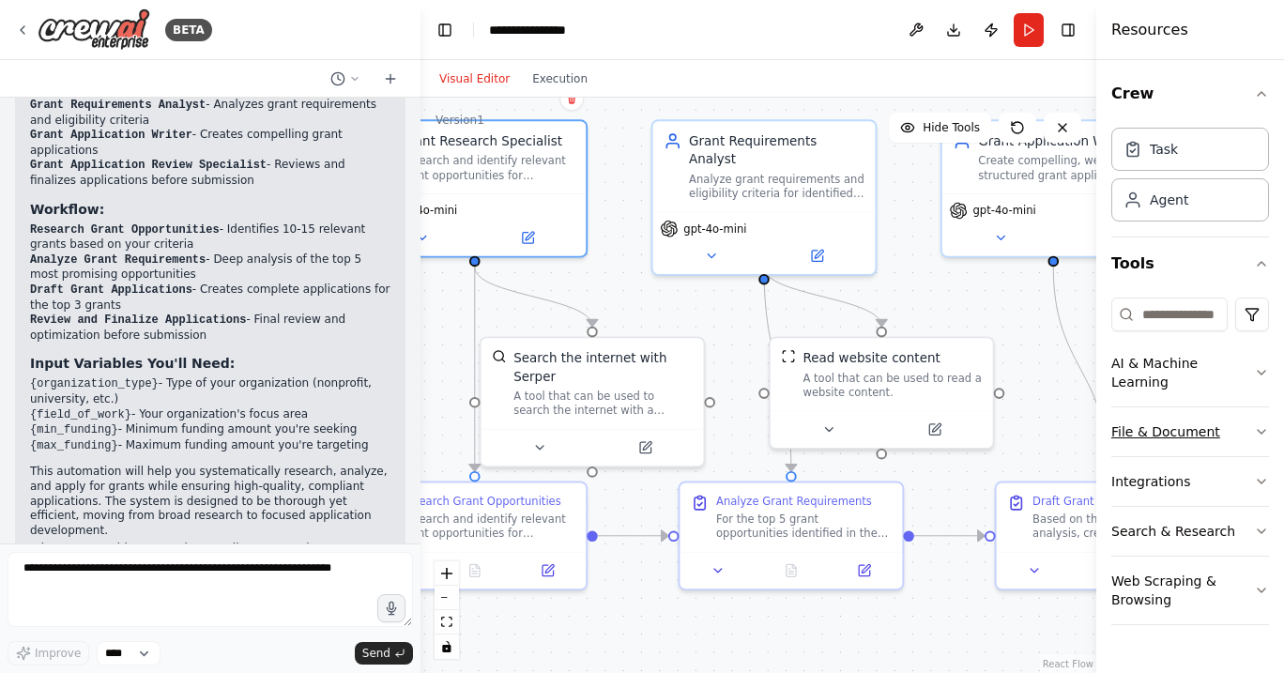
drag, startPoint x: 857, startPoint y: 451, endPoint x: 1217, endPoint y: 398, distance: 364.4
click at [1217, 398] on div "BETA I want to create a flow to automatically apply for grants 20:32 ▶ Thought …" at bounding box center [642, 336] width 1284 height 673
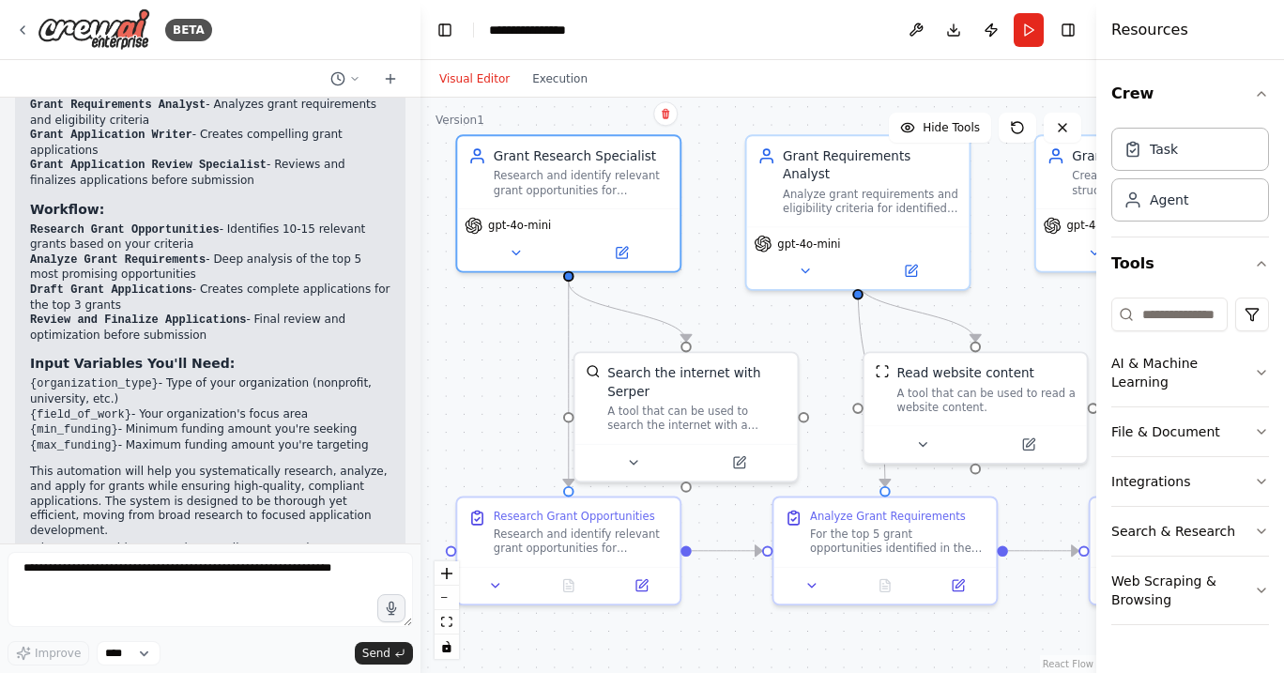
drag, startPoint x: 650, startPoint y: 303, endPoint x: 743, endPoint y: 318, distance: 95.1
click at [743, 318] on div ".deletable-edge-delete-btn { width: 20px; height: 20px; border: 0px solid #ffff…" at bounding box center [759, 385] width 676 height 575
click at [624, 252] on icon at bounding box center [621, 249] width 11 height 11
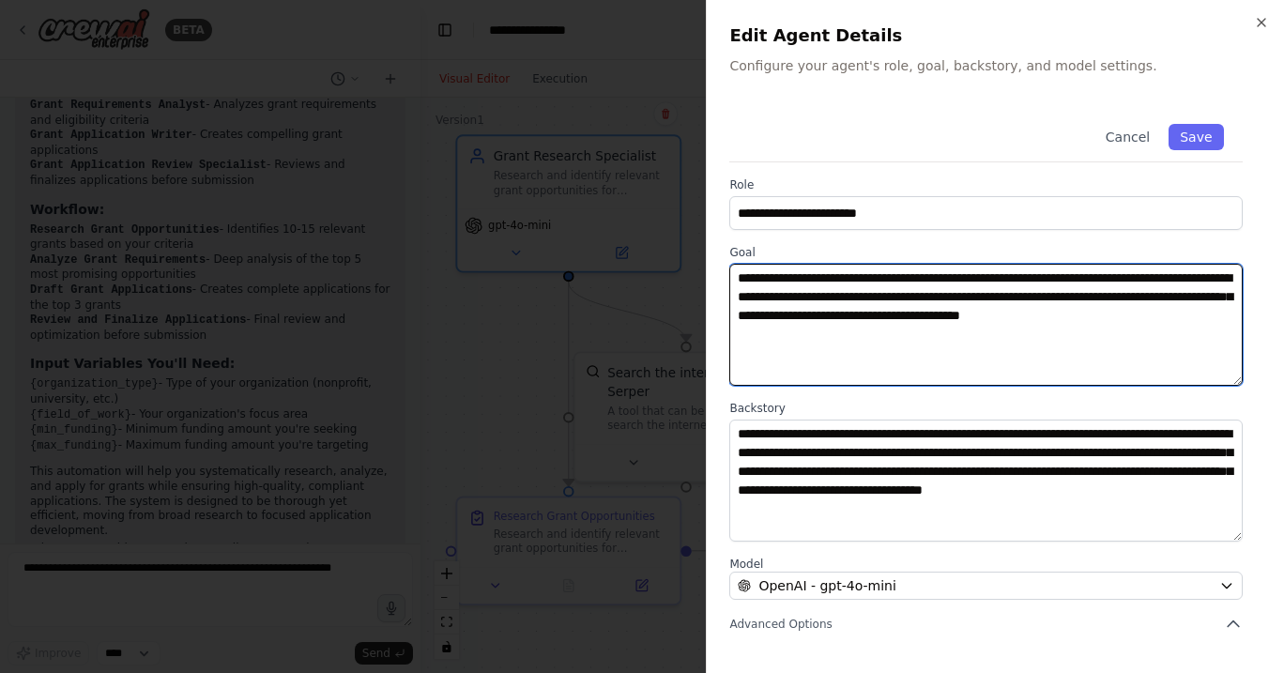
click at [1070, 281] on textarea "**********" at bounding box center [985, 325] width 513 height 122
drag, startPoint x: 1178, startPoint y: 280, endPoint x: 1068, endPoint y: 281, distance: 109.8
click at [1068, 281] on textarea "**********" at bounding box center [985, 325] width 513 height 122
drag, startPoint x: 895, startPoint y: 298, endPoint x: 972, endPoint y: 298, distance: 77.9
click at [972, 298] on textarea "**********" at bounding box center [985, 325] width 513 height 122
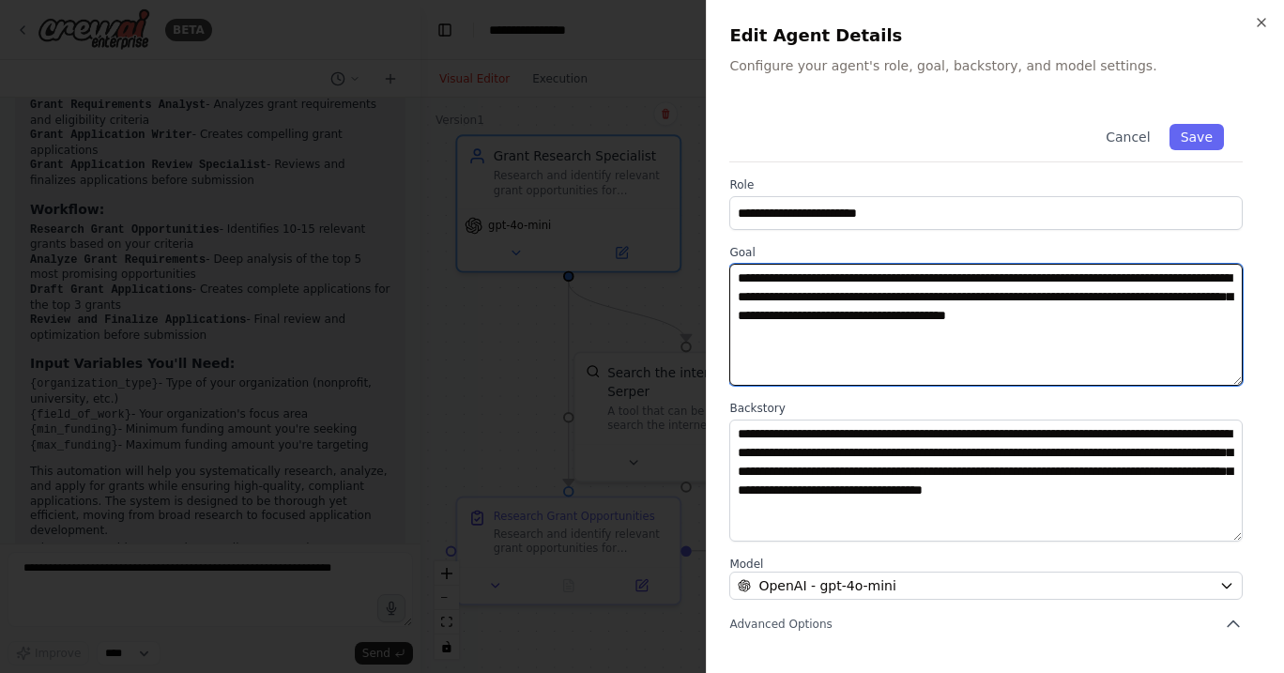
click at [1169, 274] on textarea "**********" at bounding box center [985, 325] width 513 height 122
drag, startPoint x: 948, startPoint y: 298, endPoint x: 1028, endPoint y: 301, distance: 79.8
click at [1028, 301] on textarea "**********" at bounding box center [985, 325] width 513 height 122
drag, startPoint x: 951, startPoint y: 294, endPoint x: 1031, endPoint y: 299, distance: 80.0
click at [1031, 299] on textarea "**********" at bounding box center [985, 325] width 513 height 122
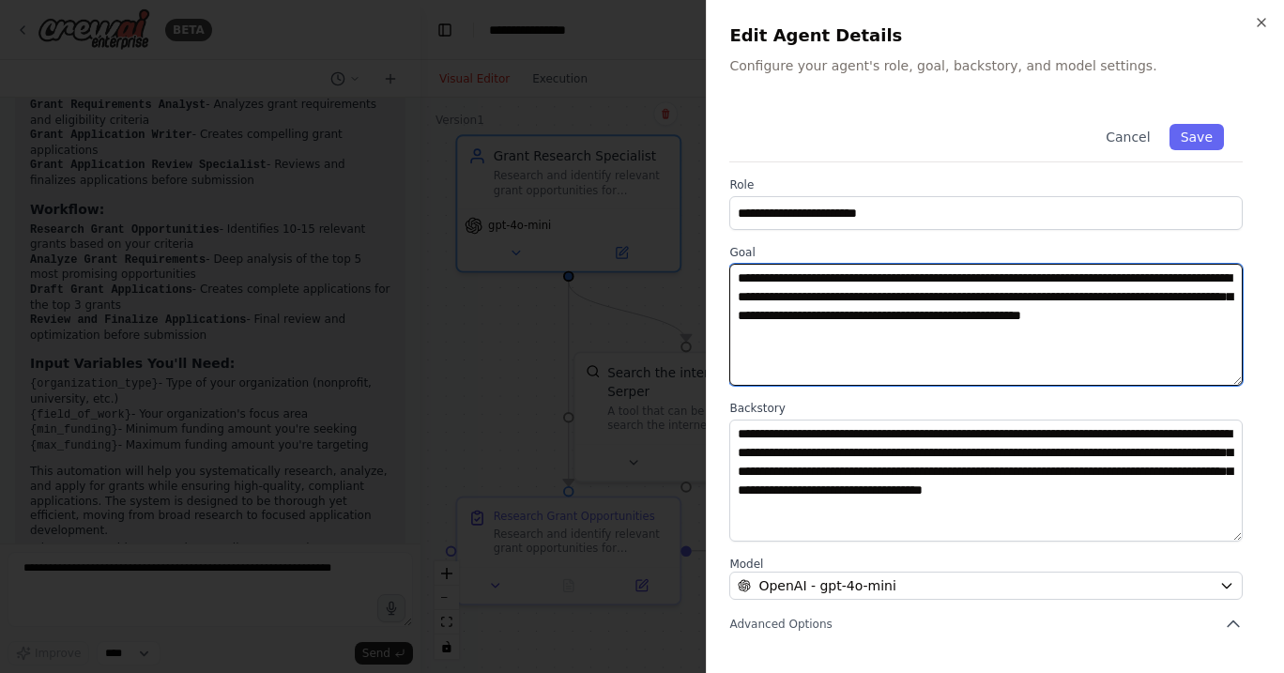
drag, startPoint x: 903, startPoint y: 317, endPoint x: 977, endPoint y: 315, distance: 74.2
click at [977, 315] on textarea "**********" at bounding box center [985, 325] width 513 height 122
drag, startPoint x: 983, startPoint y: 315, endPoint x: 1058, endPoint y: 321, distance: 75.3
click at [1058, 321] on textarea "**********" at bounding box center [985, 325] width 513 height 122
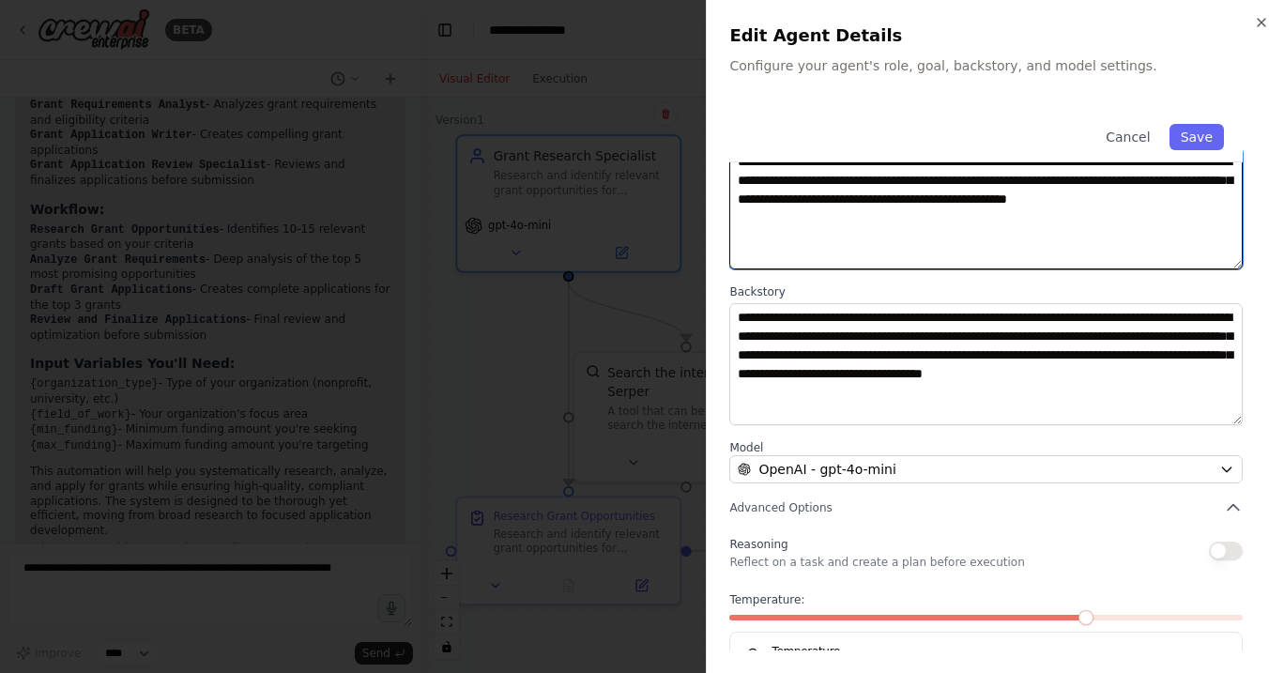
scroll to position [145, 0]
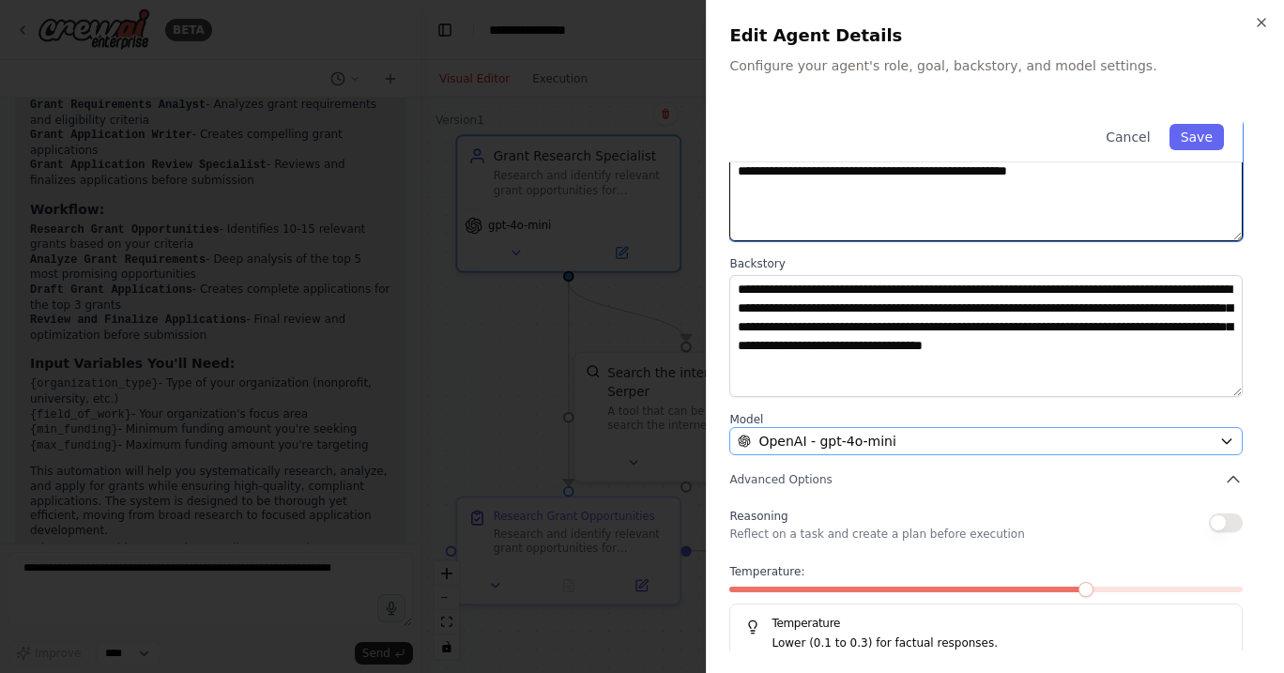
type textarea "**********"
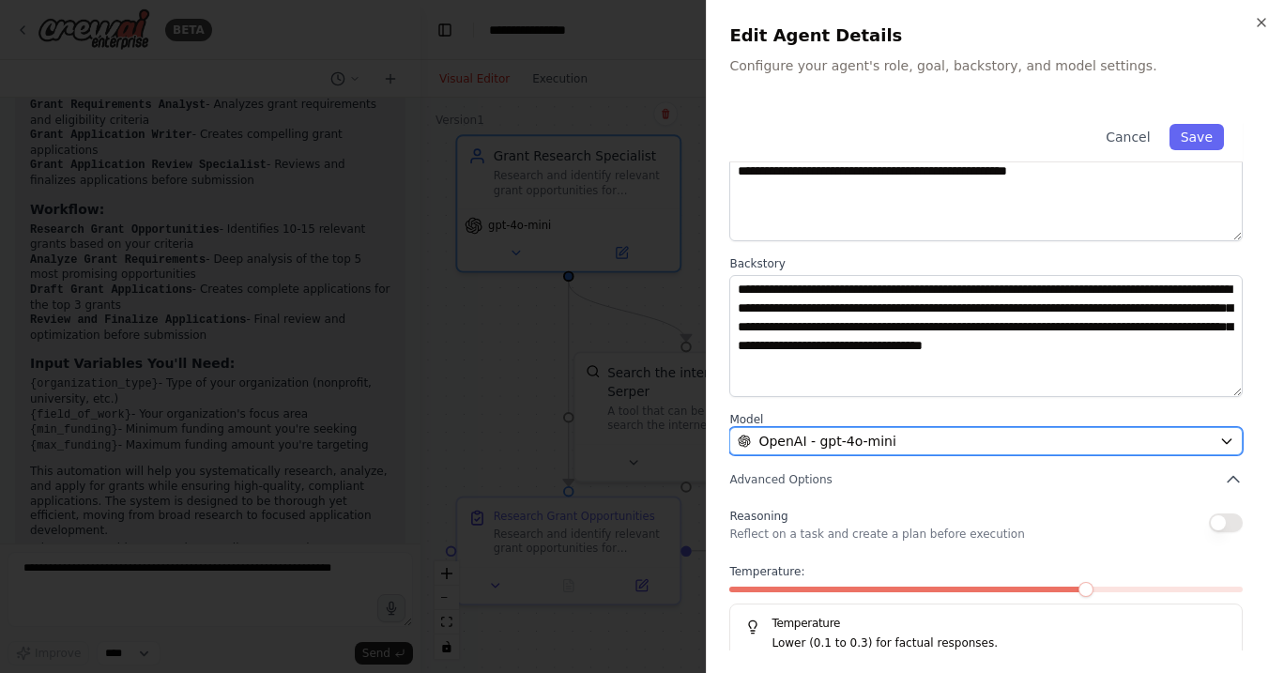
click at [835, 445] on span "OpenAI - gpt-4o-mini" at bounding box center [826, 441] width 137 height 19
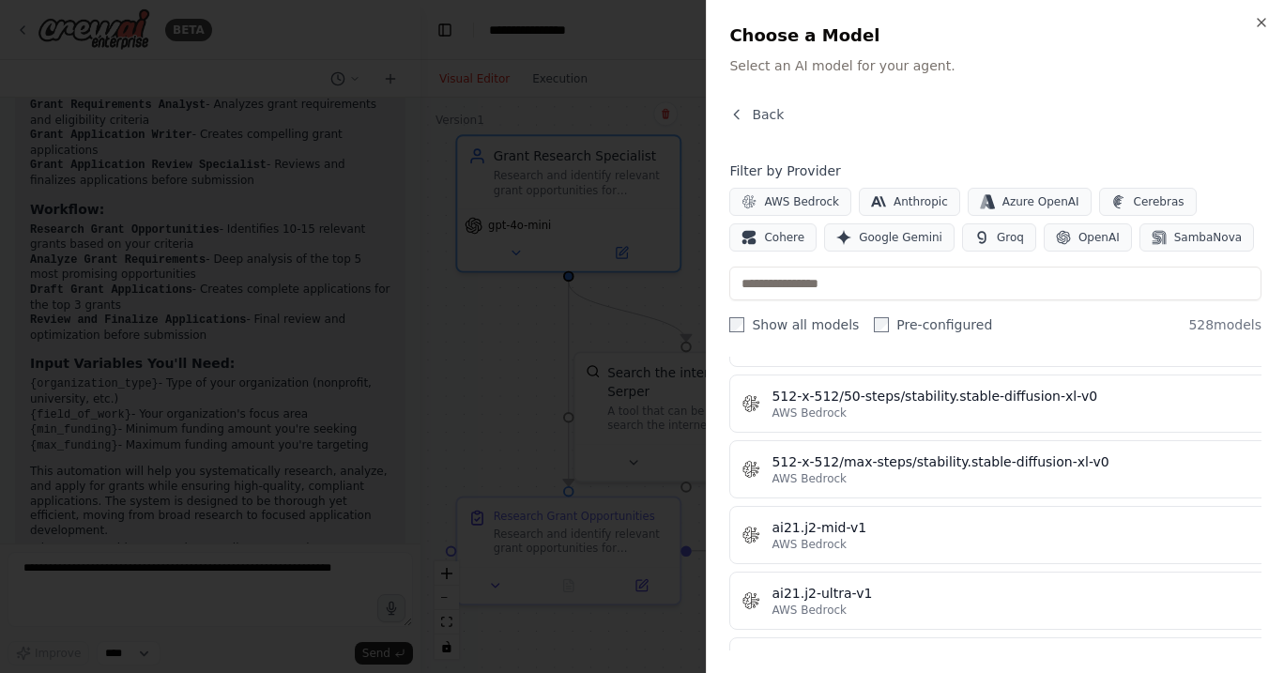
scroll to position [0, 0]
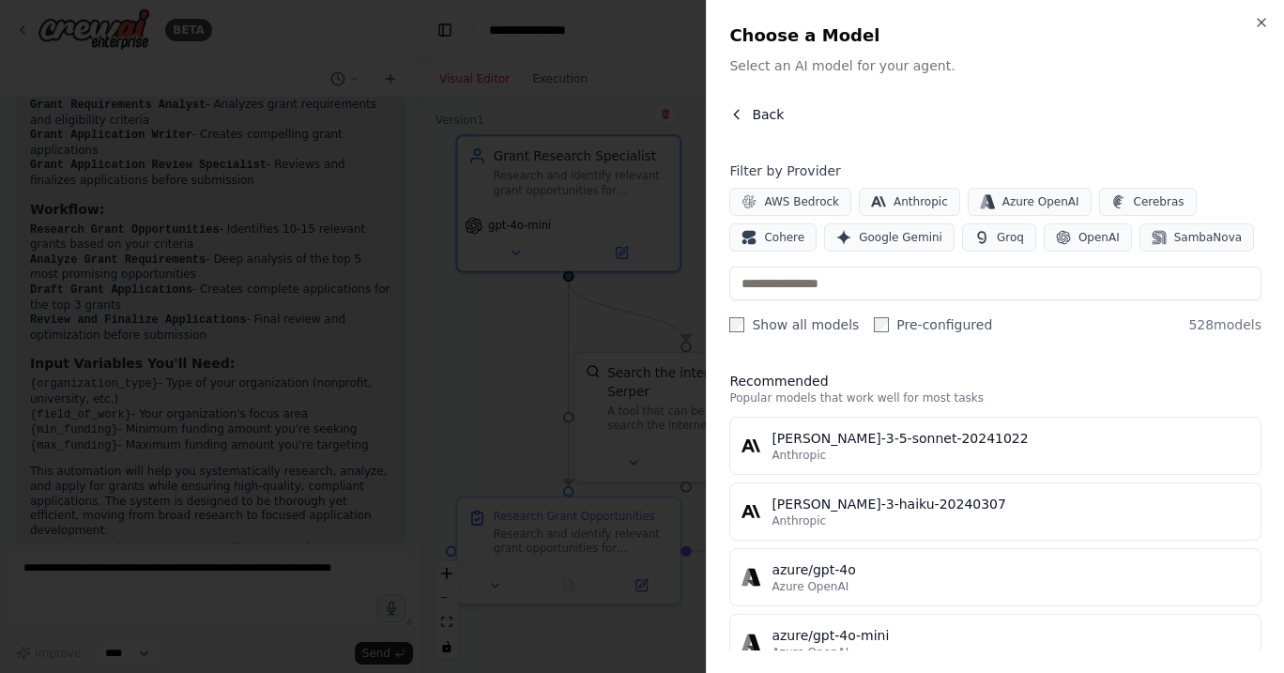
click at [740, 115] on icon "button" at bounding box center [736, 114] width 15 height 15
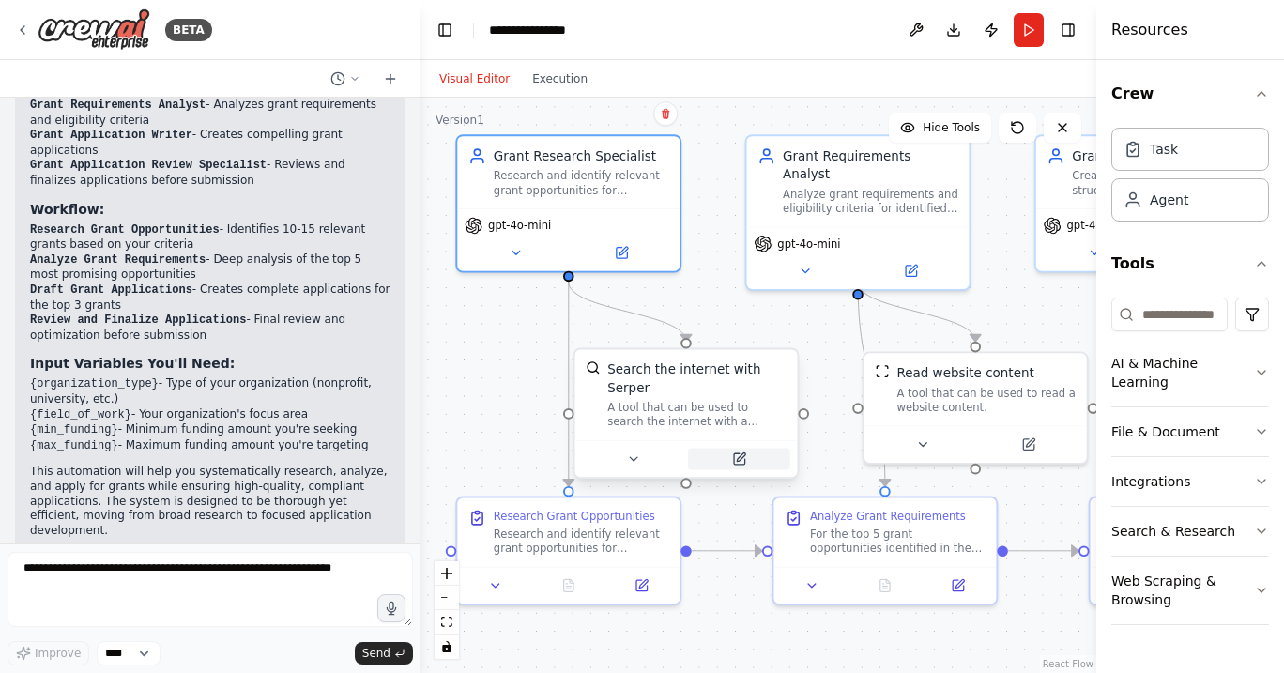
click at [738, 466] on button at bounding box center [739, 459] width 102 height 22
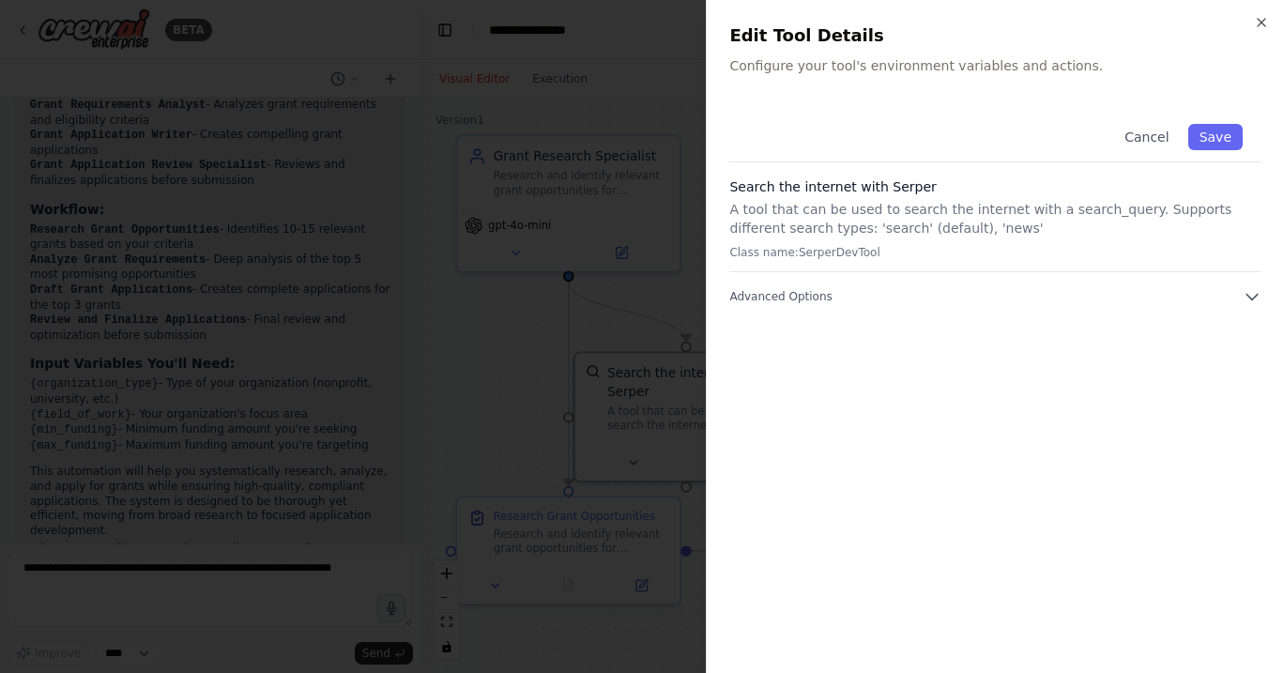
click at [824, 231] on p "A tool that can be used to search the internet with a search_query. Supports di…" at bounding box center [995, 219] width 532 height 38
click at [778, 230] on p "A tool that can be used to search the internet with a search_query. Supports di…" at bounding box center [995, 219] width 532 height 38
click at [1247, 294] on icon "button" at bounding box center [1252, 296] width 19 height 19
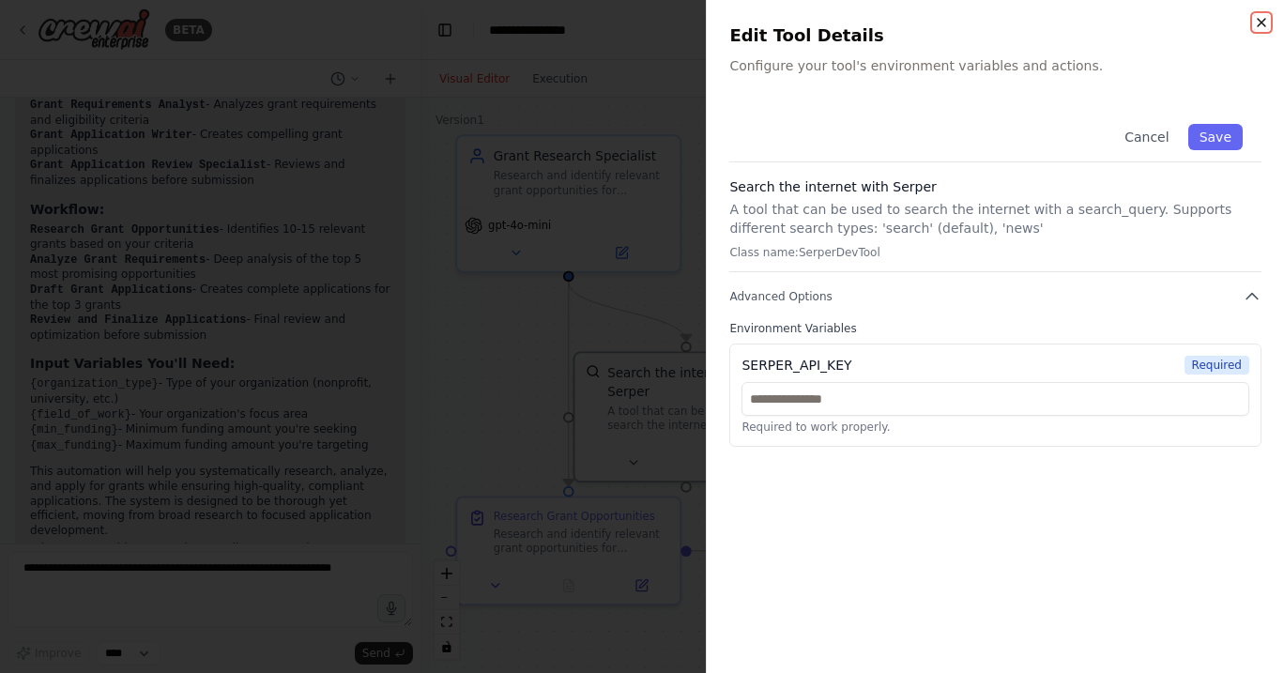
click at [1262, 22] on icon "button" at bounding box center [1261, 22] width 15 height 15
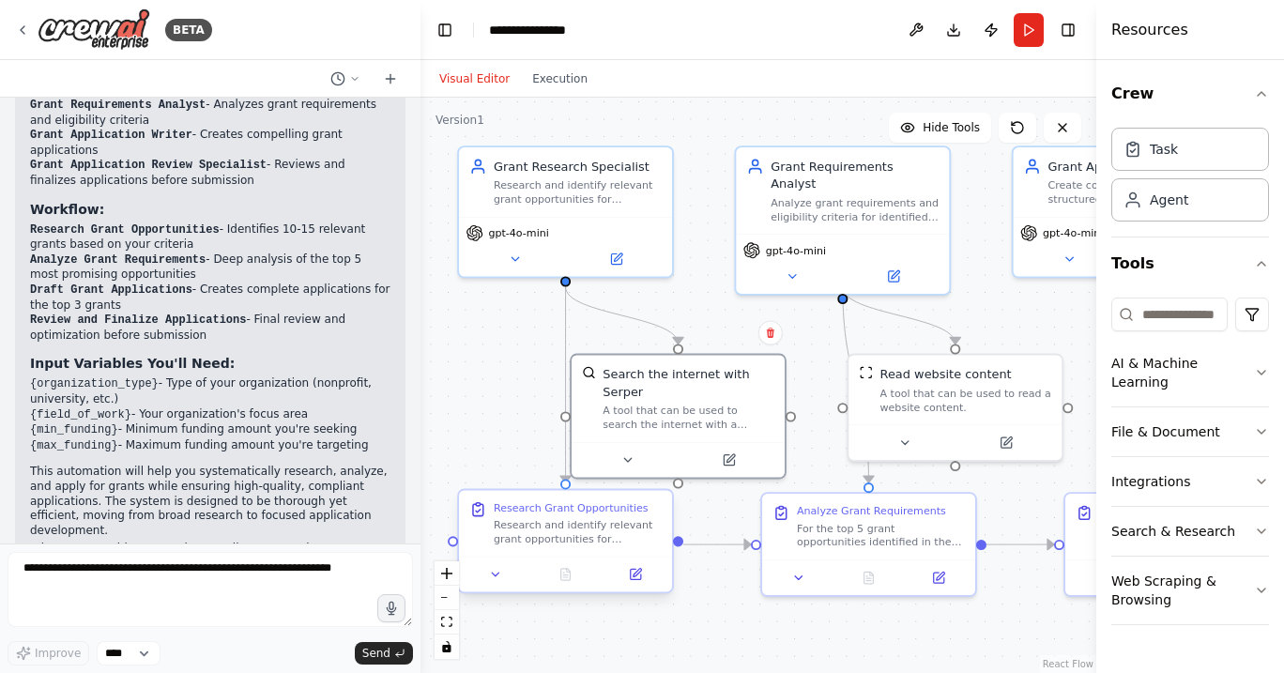
click at [583, 528] on div "Research and identify relevant grant opportunities for {organization_type} orga…" at bounding box center [578, 532] width 168 height 28
click at [635, 578] on icon at bounding box center [635, 574] width 10 height 10
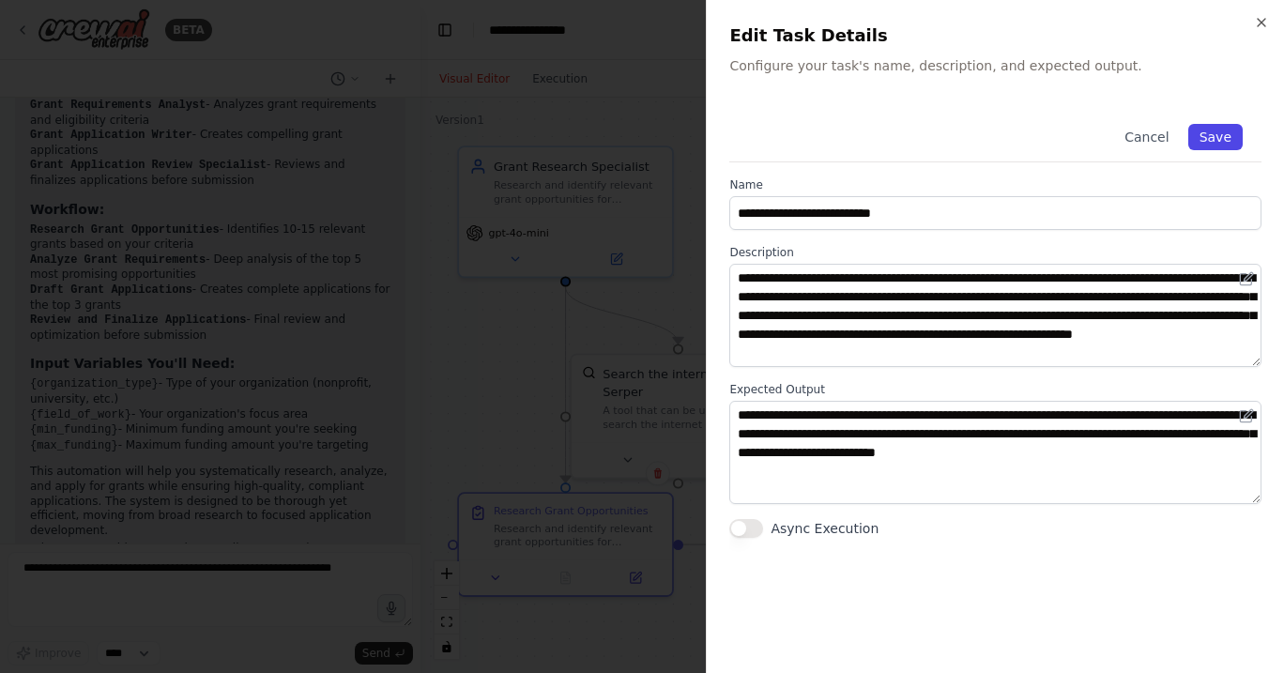
click at [1213, 143] on button "Save" at bounding box center [1215, 137] width 54 height 26
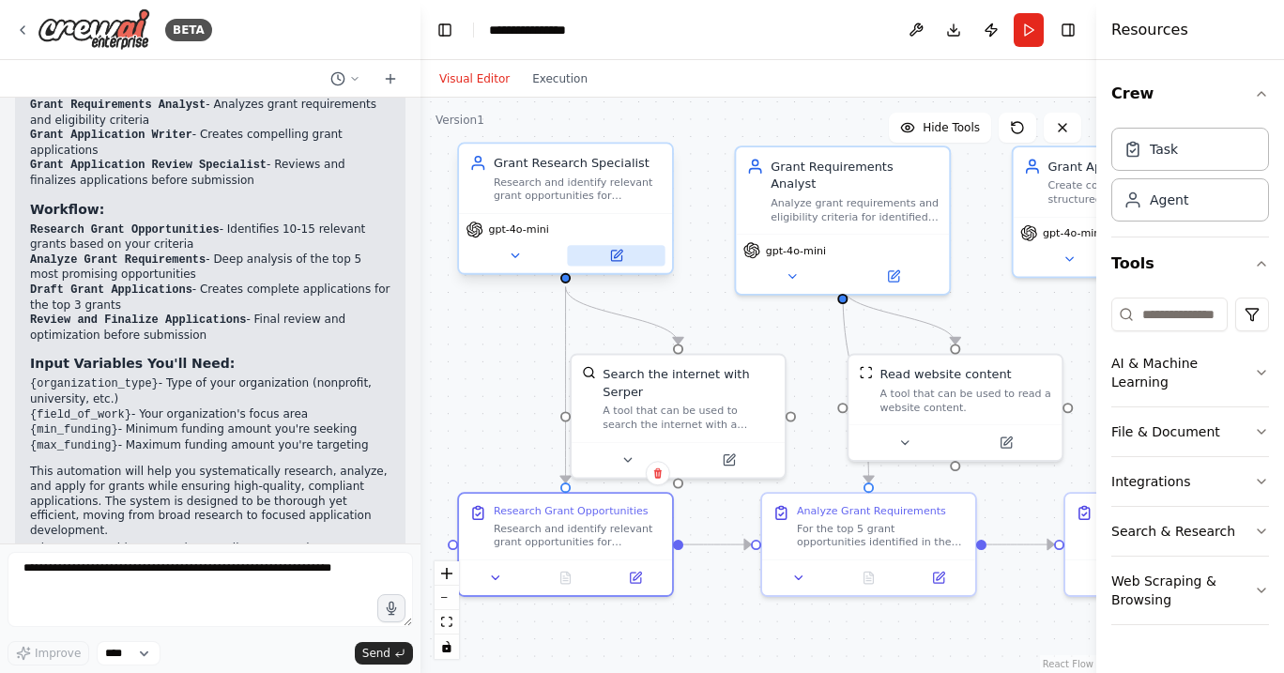
click at [617, 261] on icon at bounding box center [616, 256] width 14 height 14
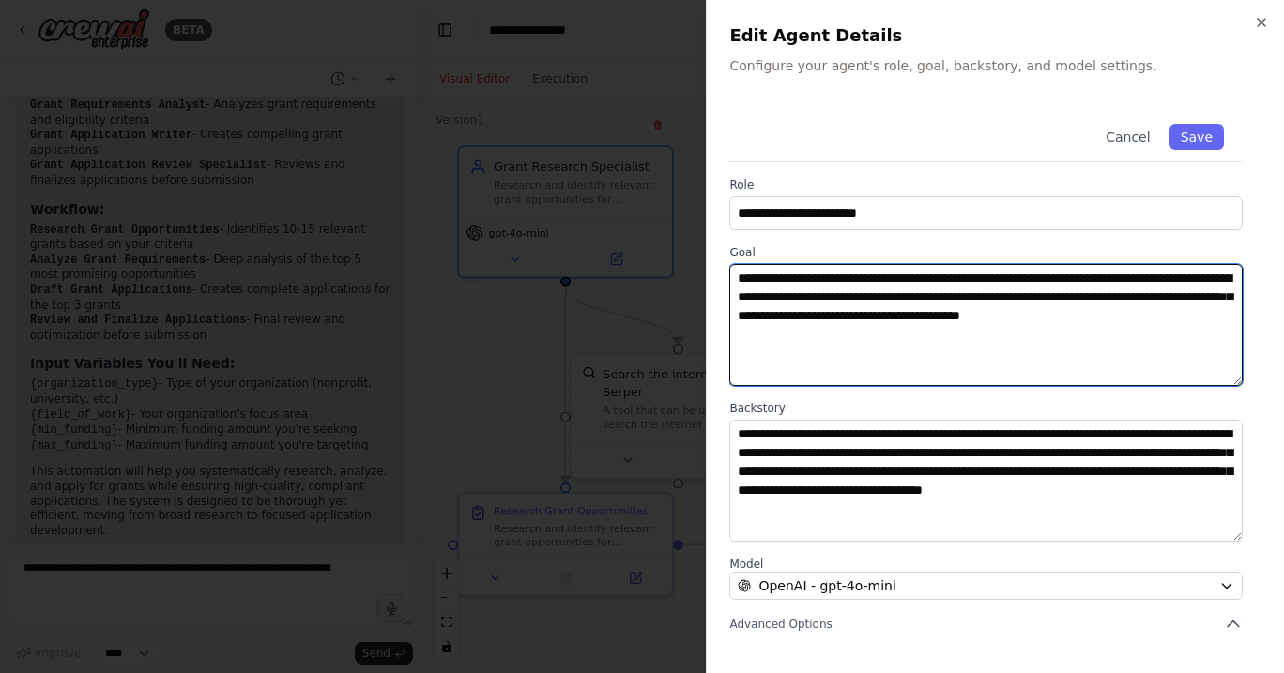
drag, startPoint x: 910, startPoint y: 343, endPoint x: 684, endPoint y: 262, distance: 240.2
click at [684, 262] on body "BETA I want to create a flow to automatically apply for grants 20:32 ▶ Thought …" at bounding box center [642, 336] width 1284 height 673
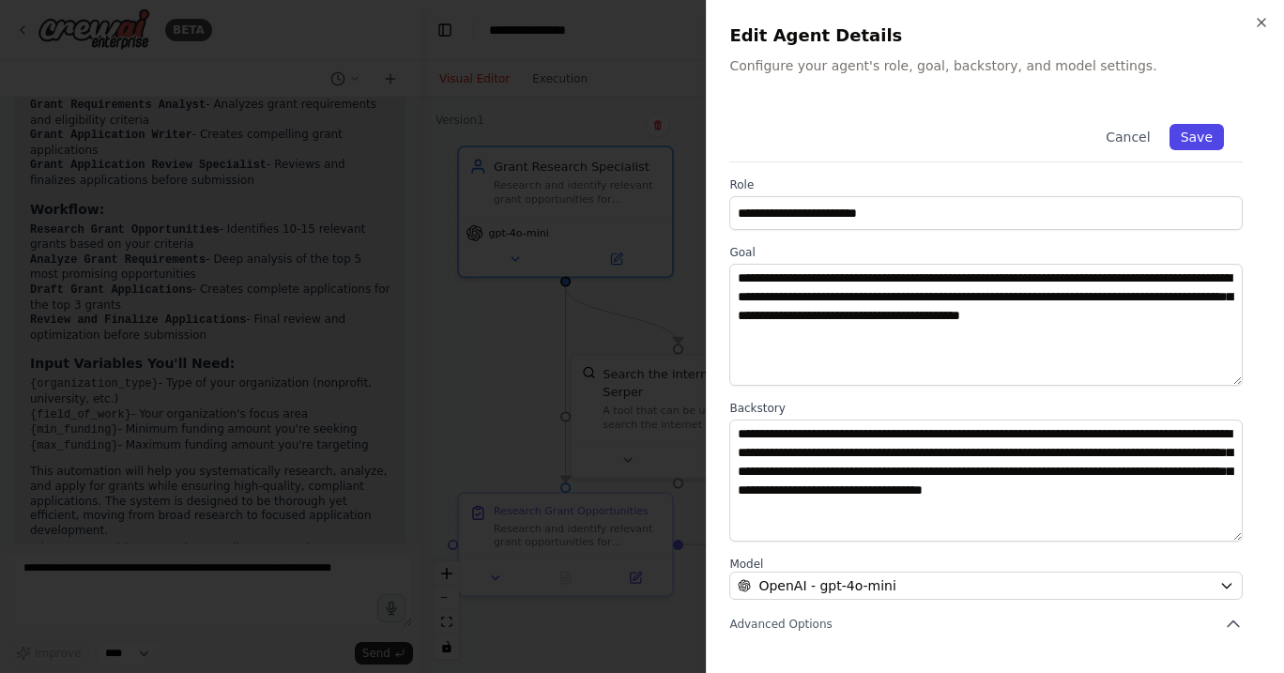
click at [1201, 141] on button "Save" at bounding box center [1197, 137] width 54 height 26
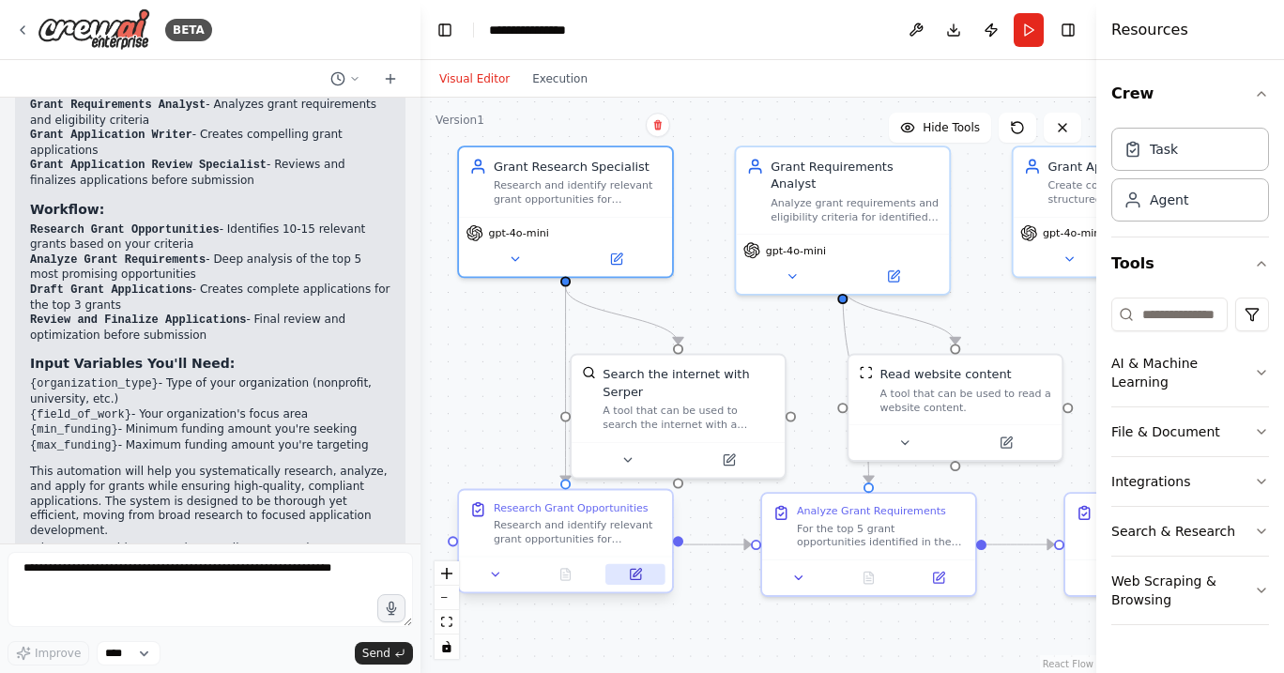
click at [637, 578] on icon at bounding box center [635, 574] width 10 height 10
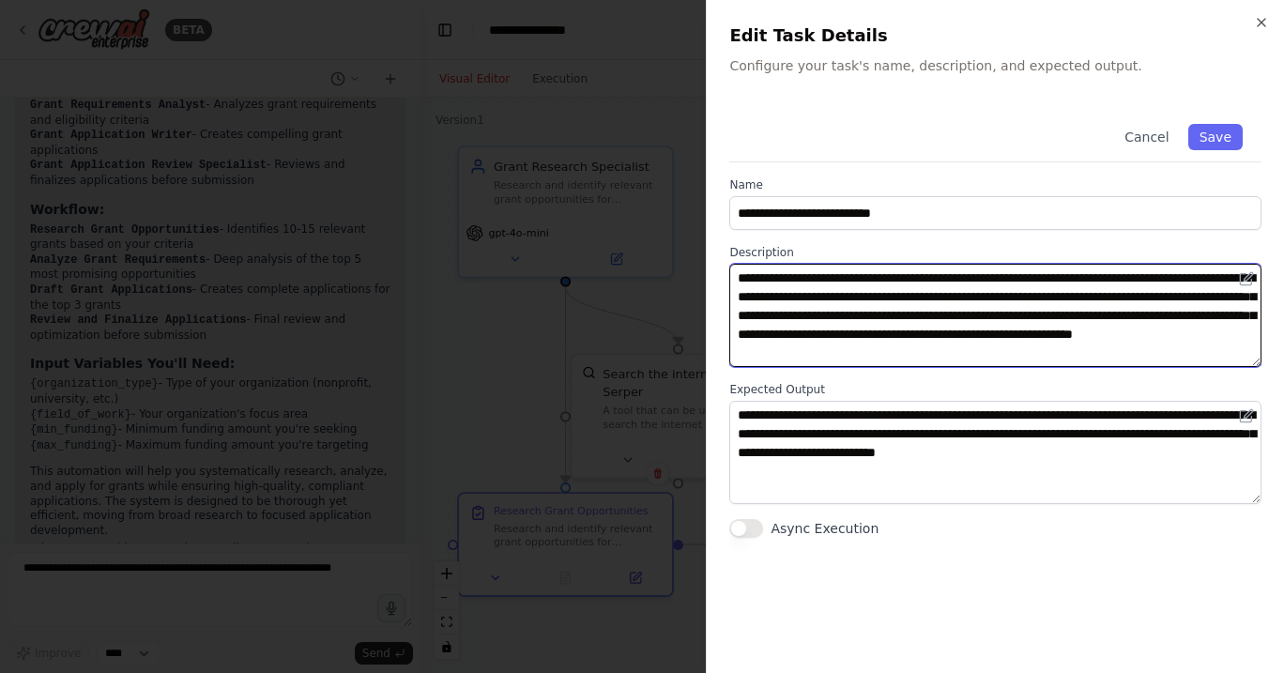
drag, startPoint x: 1242, startPoint y: 350, endPoint x: 650, endPoint y: 235, distance: 602.5
click at [650, 235] on body "BETA I want to create a flow to automatically apply for grants 20:32 ▶ Thought …" at bounding box center [642, 336] width 1284 height 673
paste textarea
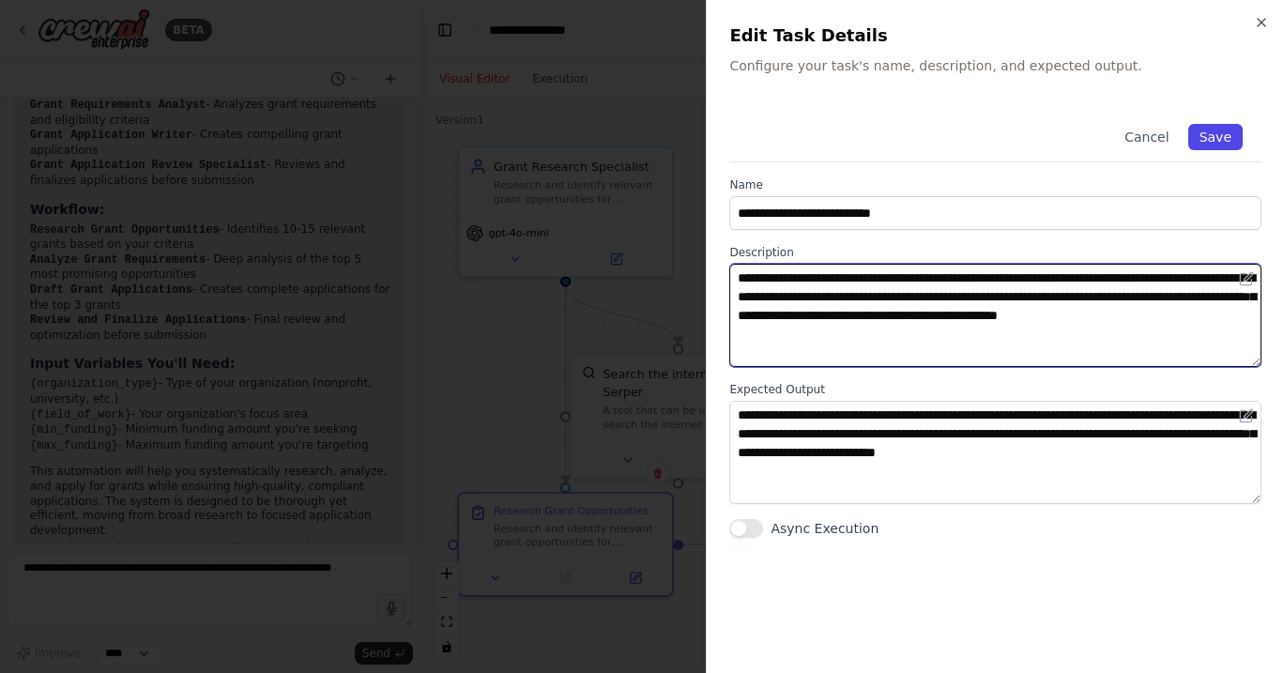
type textarea "**********"
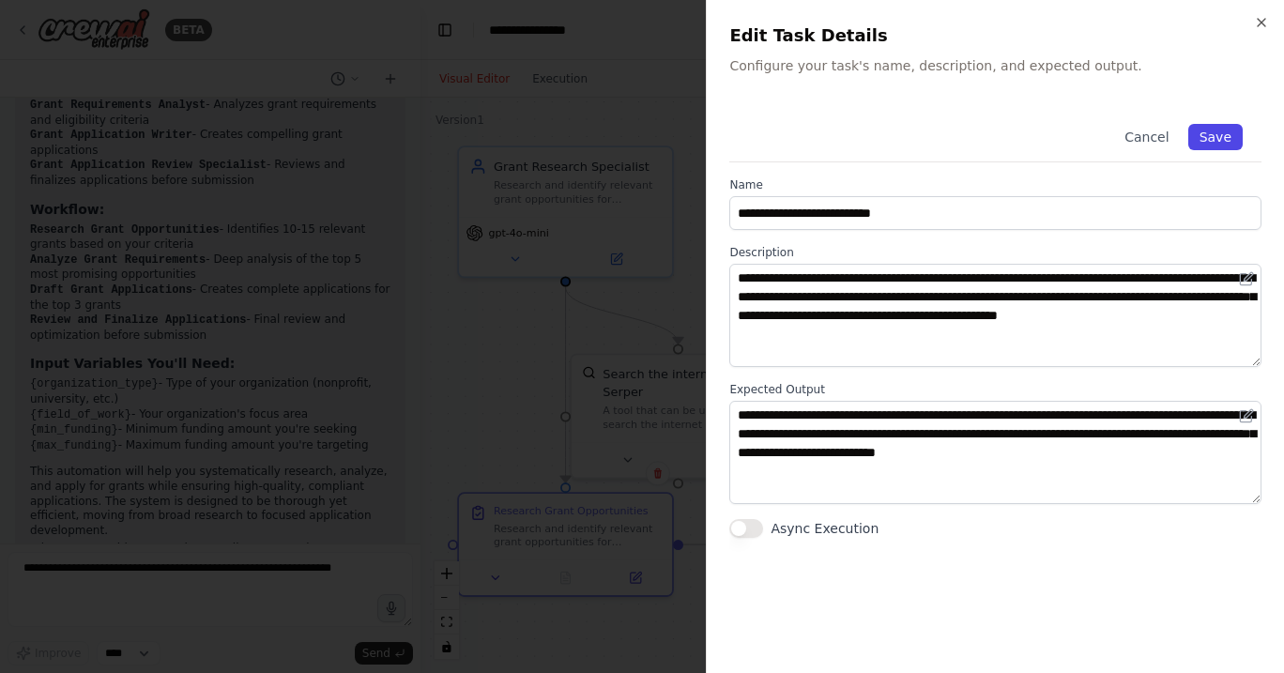
click at [1218, 142] on button "Save" at bounding box center [1215, 137] width 54 height 26
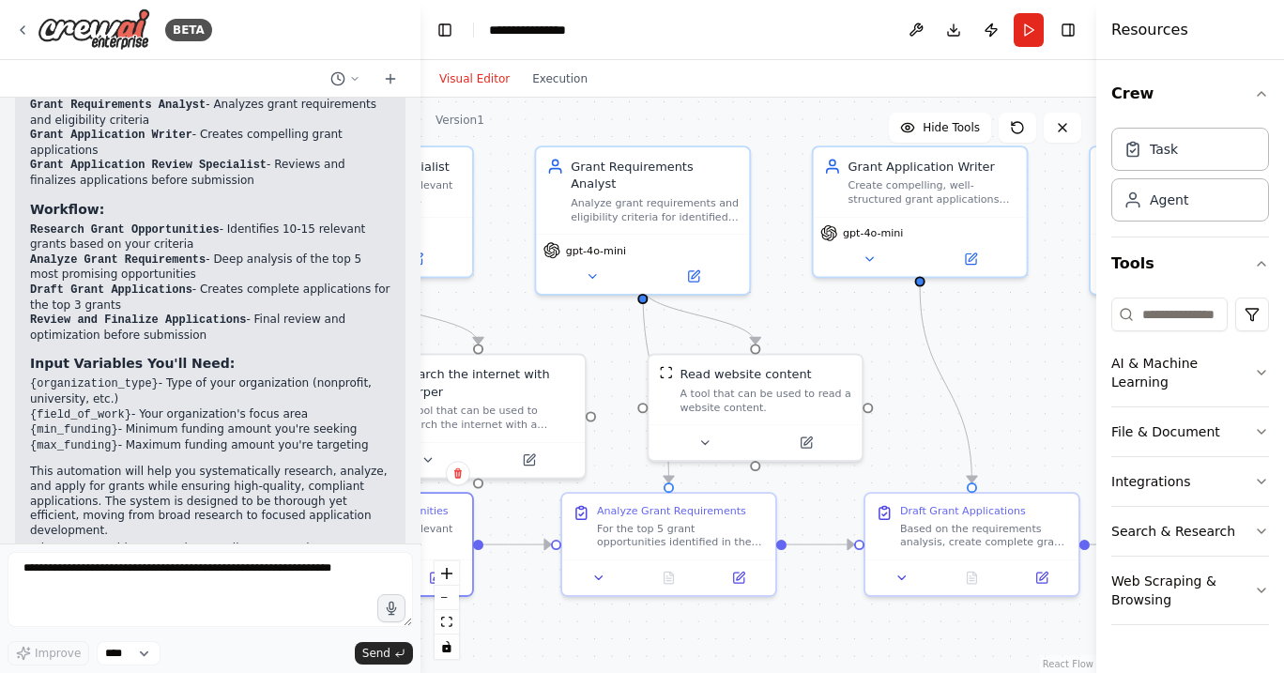
drag, startPoint x: 780, startPoint y: 317, endPoint x: 575, endPoint y: 316, distance: 204.6
click at [575, 316] on div ".deletable-edge-delete-btn { width: 20px; height: 20px; border: 0px solid #ffff…" at bounding box center [759, 385] width 676 height 575
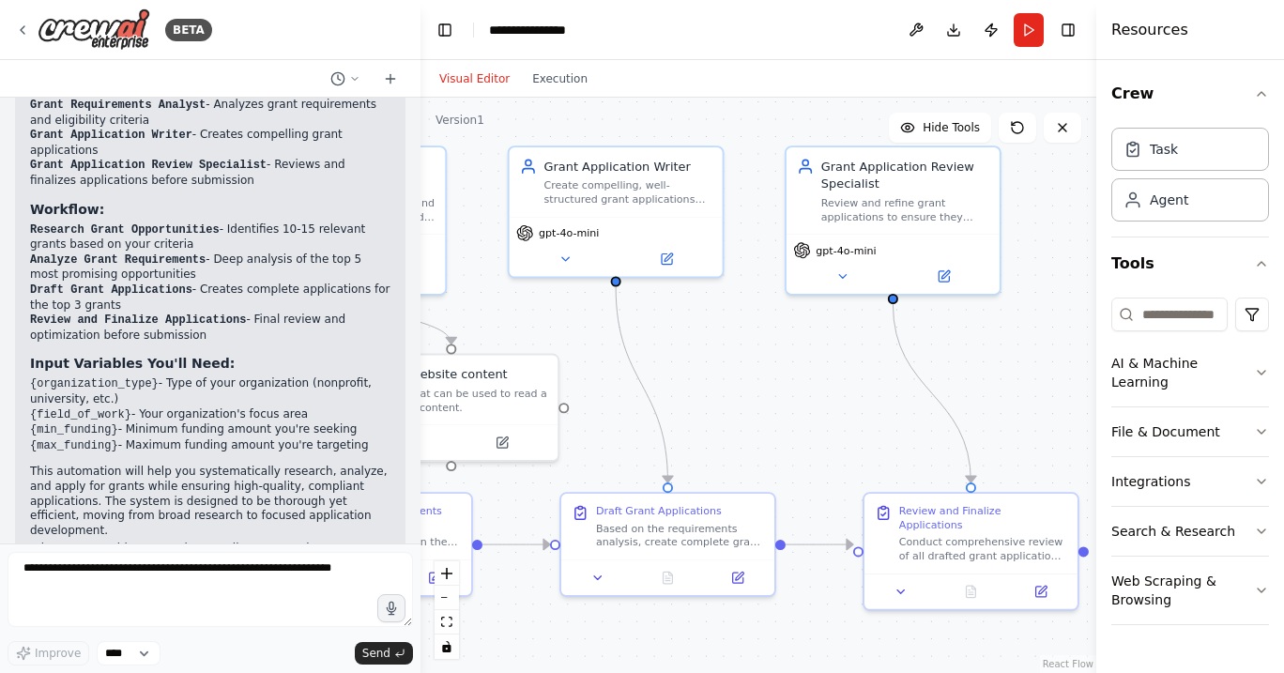
drag, startPoint x: 1006, startPoint y: 313, endPoint x: 704, endPoint y: 313, distance: 302.2
click at [704, 313] on div ".deletable-edge-delete-btn { width: 20px; height: 20px; border: 0px solid #ffff…" at bounding box center [759, 385] width 676 height 575
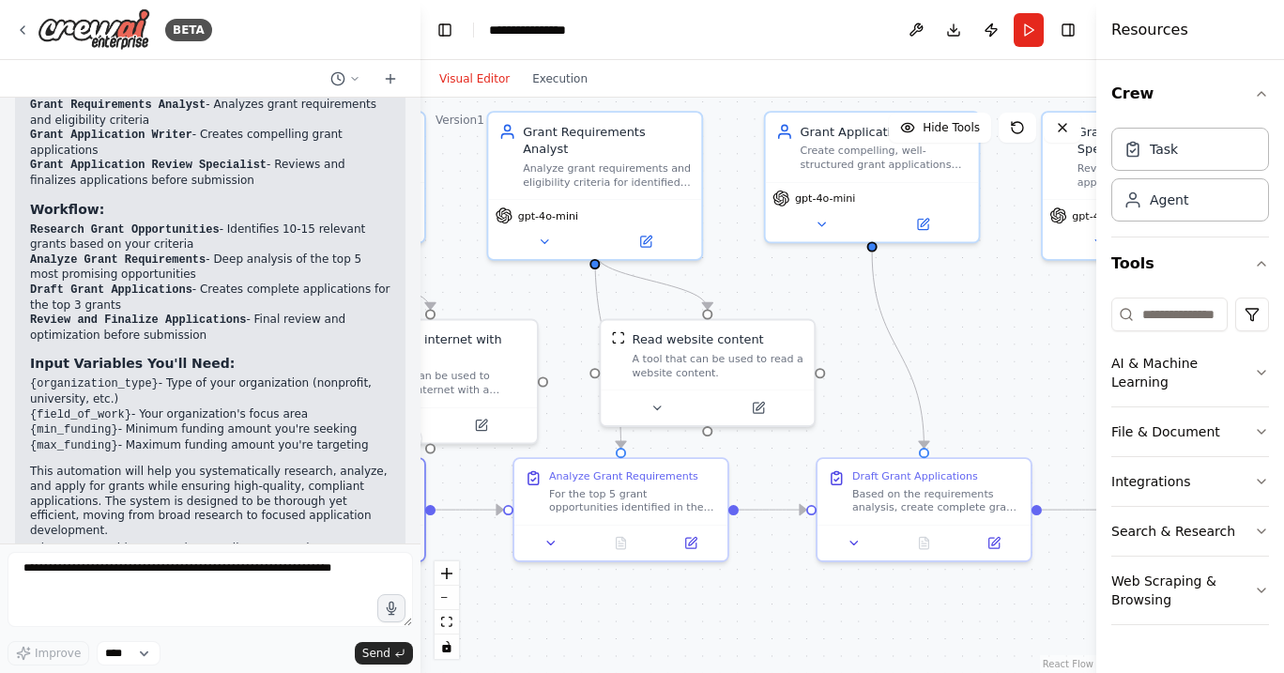
drag, startPoint x: 792, startPoint y: 345, endPoint x: 1051, endPoint y: 311, distance: 261.4
click at [1051, 311] on div ".deletable-edge-delete-btn { width: 20px; height: 20px; border: 0px solid #ffff…" at bounding box center [759, 385] width 676 height 575
